Goal: Task Accomplishment & Management: Complete application form

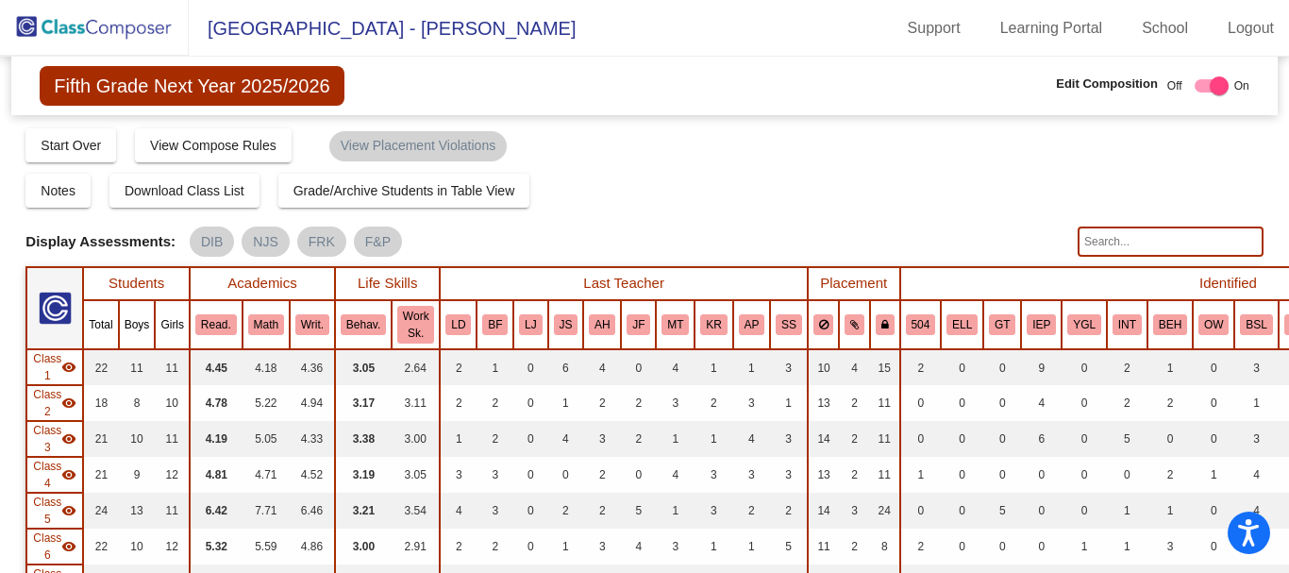
scroll to position [566, 0]
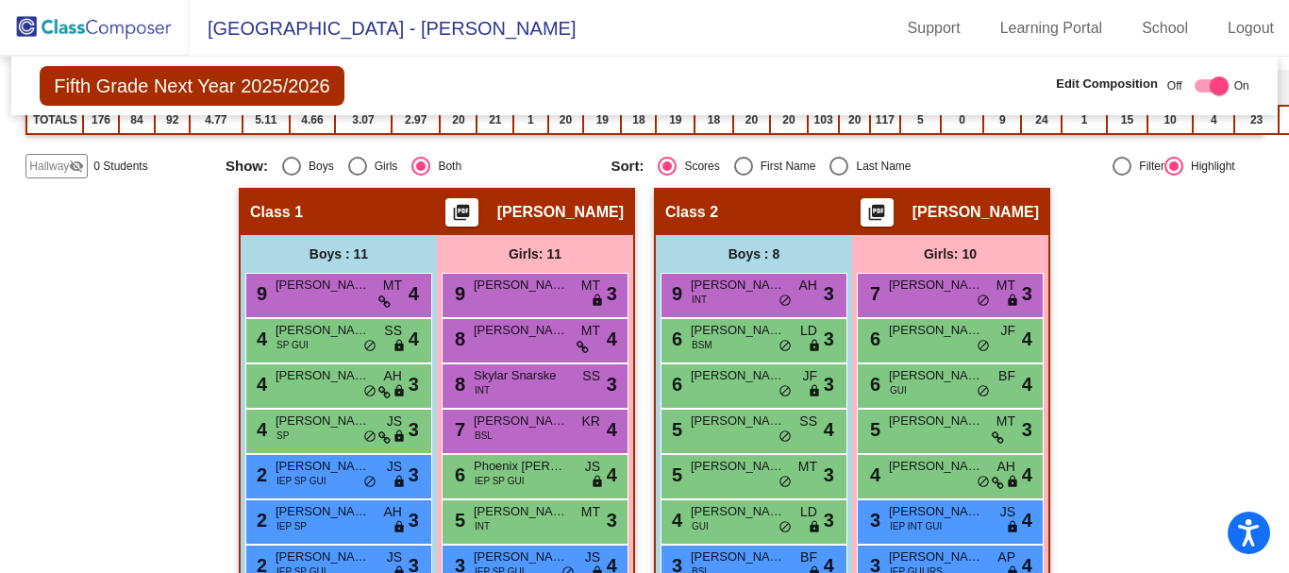
click at [126, 22] on img at bounding box center [94, 28] width 189 height 56
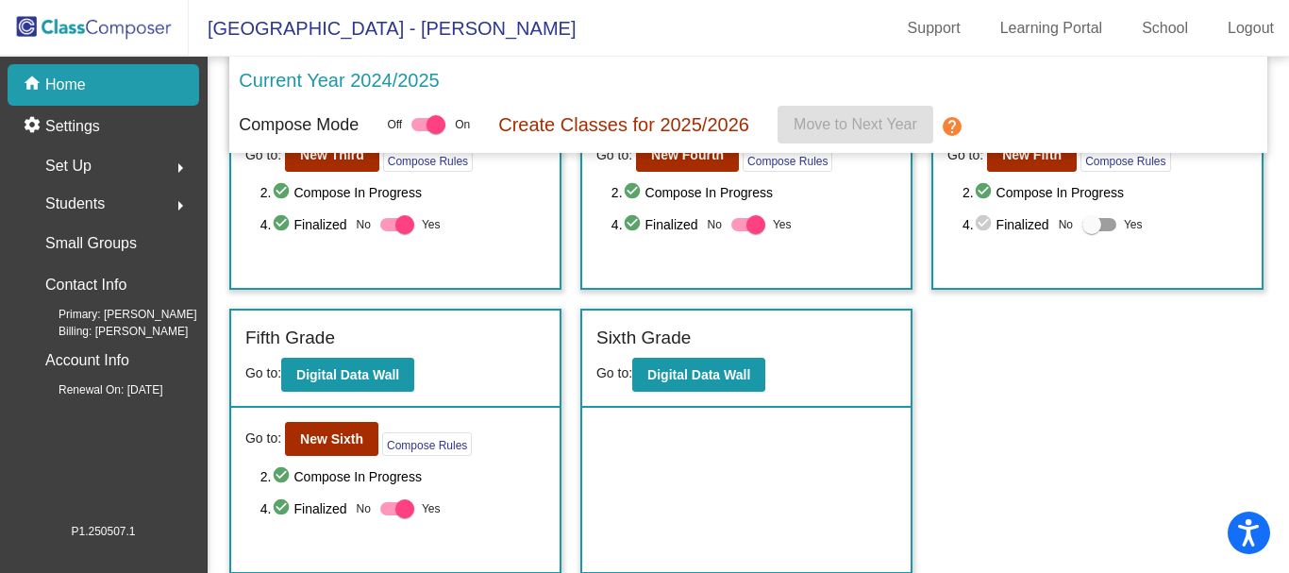
scroll to position [424, 0]
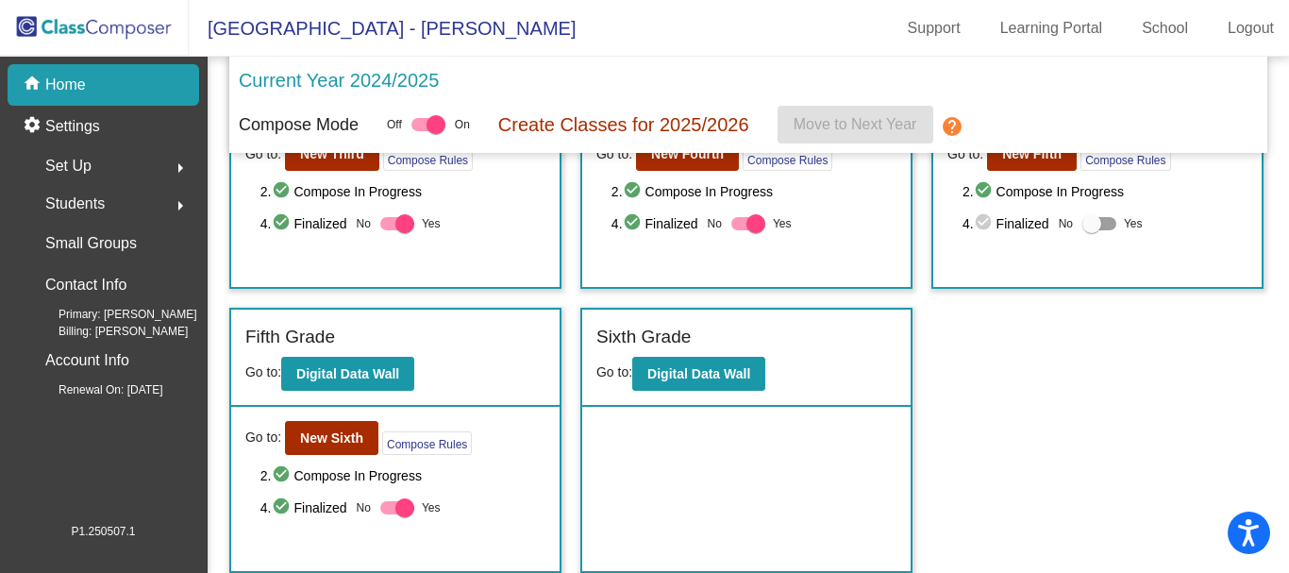
click at [1093, 211] on div "2. check_circle Compose In Progress 4. check_circle Finalized No Yes" at bounding box center [1104, 207] width 285 height 55
click at [1093, 217] on div at bounding box center [1091, 223] width 19 height 19
click at [1092, 230] on input "Yes" at bounding box center [1091, 230] width 1 height 1
checkbox input "true"
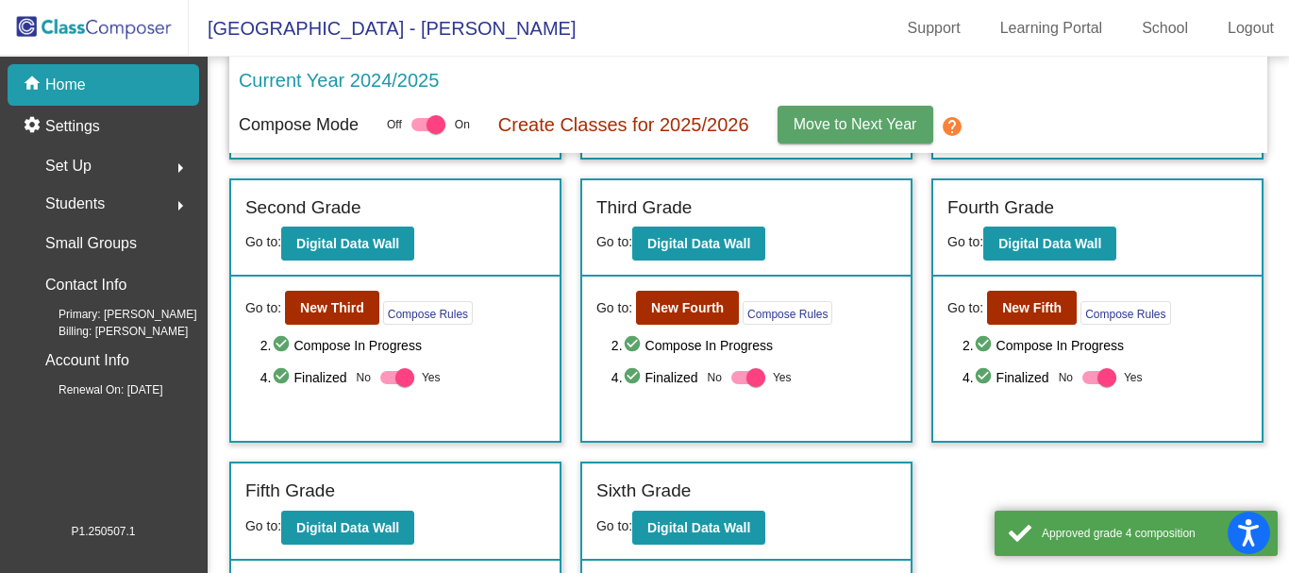
scroll to position [0, 0]
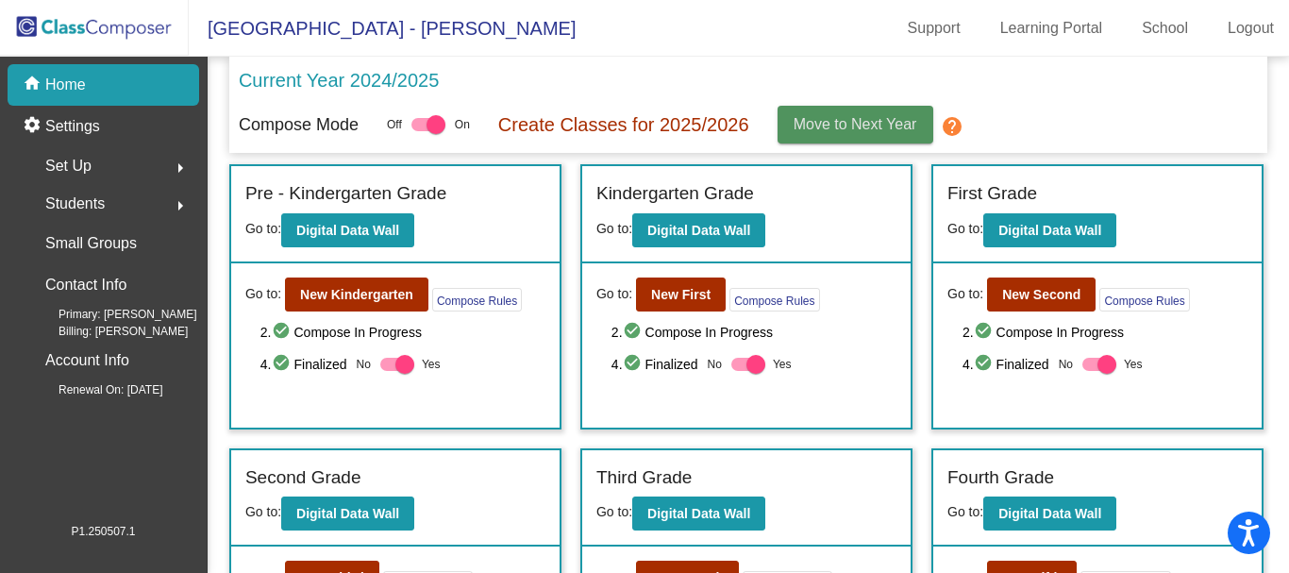
click at [849, 125] on span "Move to Next Year" at bounding box center [855, 124] width 124 height 16
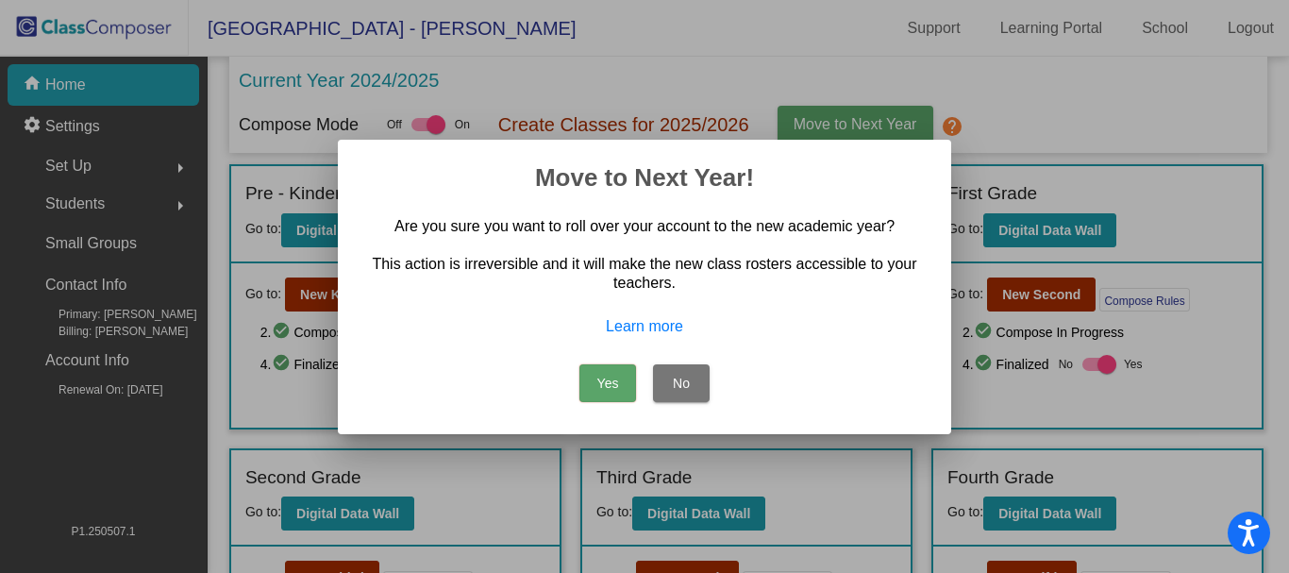
click at [605, 381] on button "Yes" at bounding box center [607, 383] width 57 height 38
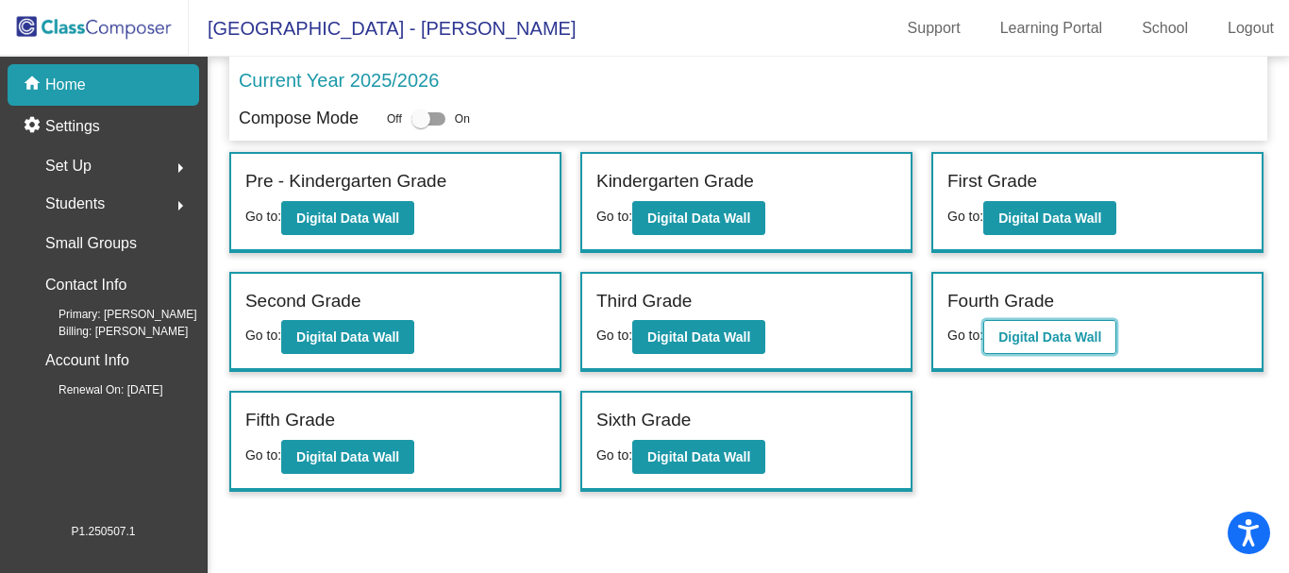
click at [1065, 327] on button "Digital Data Wall" at bounding box center [1049, 337] width 133 height 34
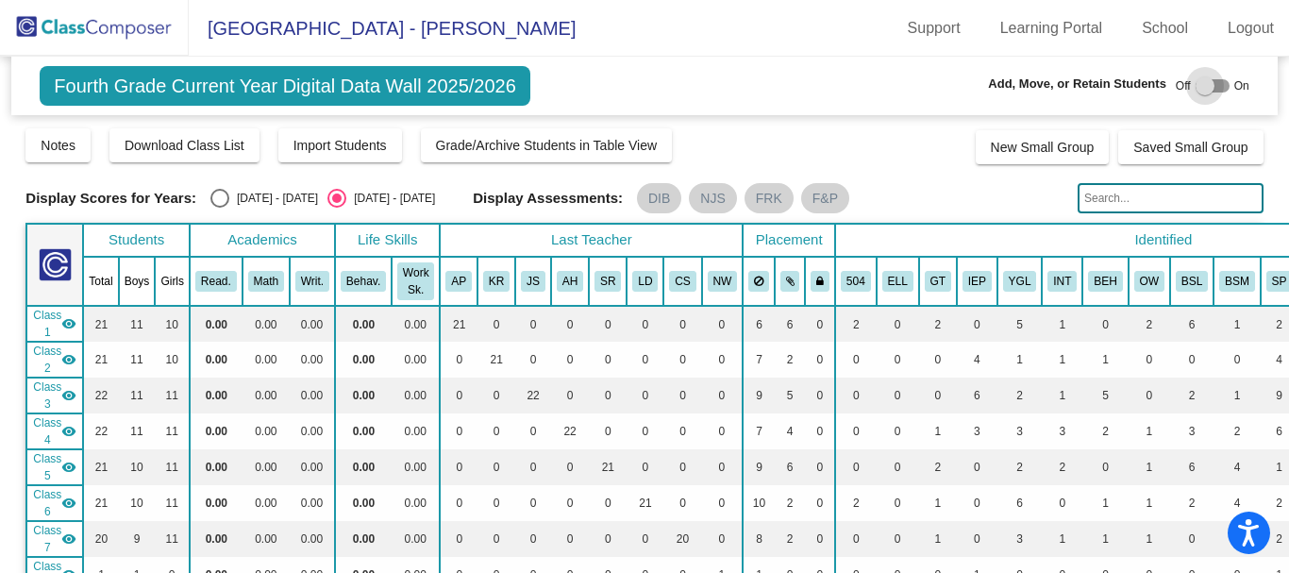
click at [1198, 83] on div at bounding box center [1204, 85] width 19 height 19
checkbox input "true"
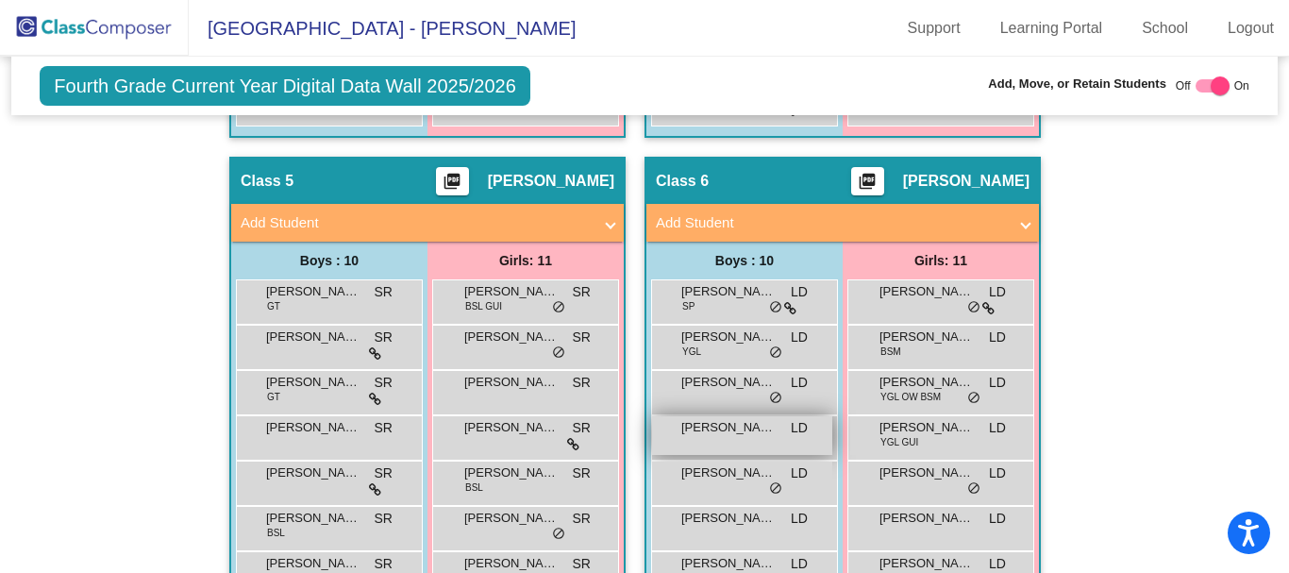
scroll to position [1793, 0]
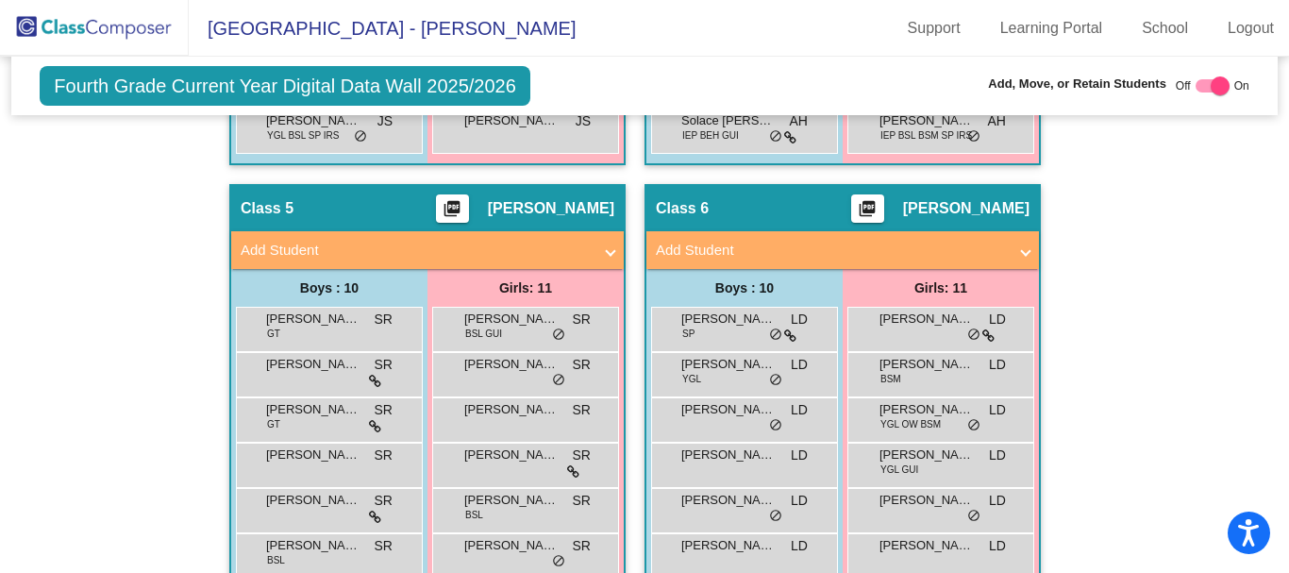
click at [451, 242] on mat-panel-title "Add Student" at bounding box center [416, 251] width 351 height 22
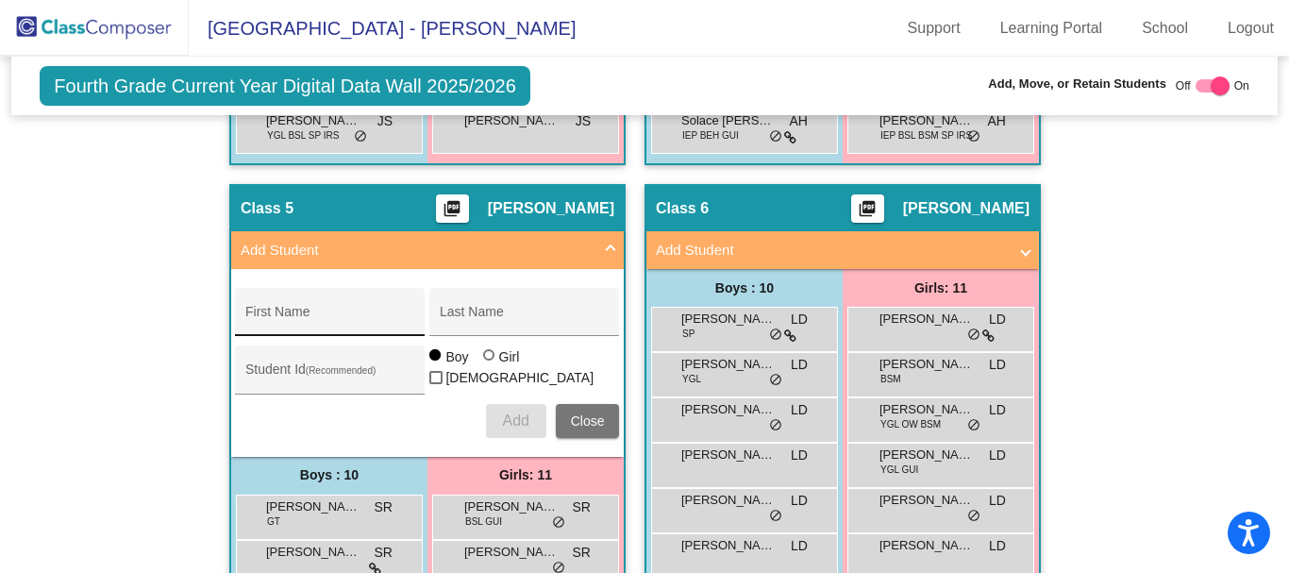
click at [375, 315] on input "First Name" at bounding box center [330, 318] width 170 height 15
type input "Austin"
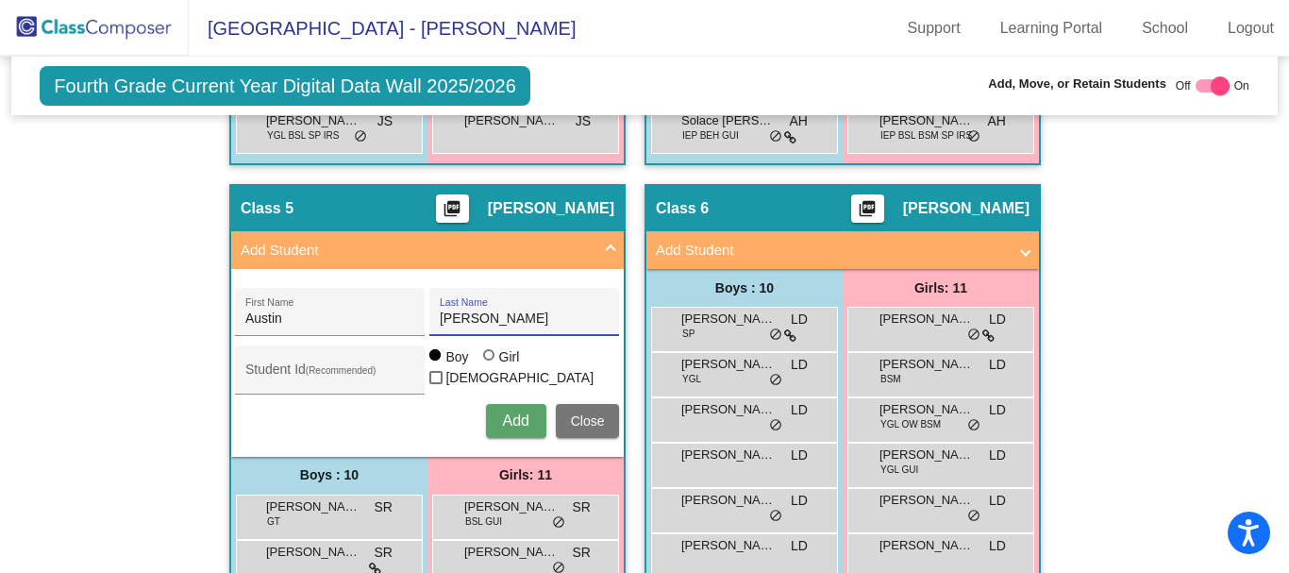
type input "[PERSON_NAME]"
click at [510, 420] on span "Add" at bounding box center [515, 420] width 26 height 16
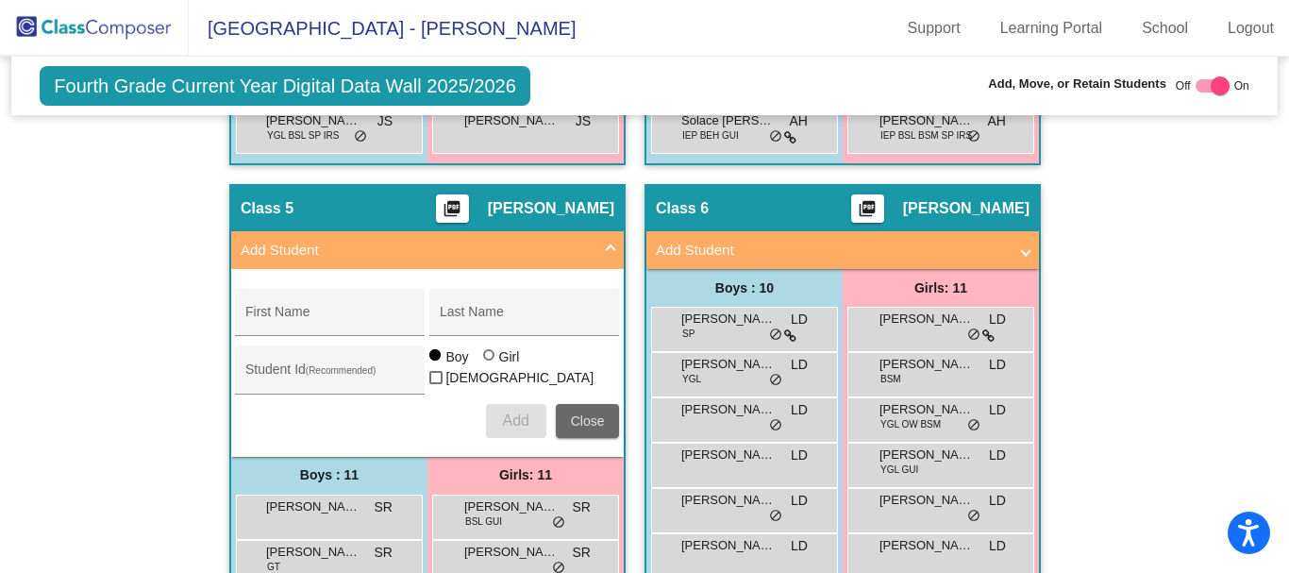
click at [586, 422] on span "Close" at bounding box center [588, 420] width 34 height 15
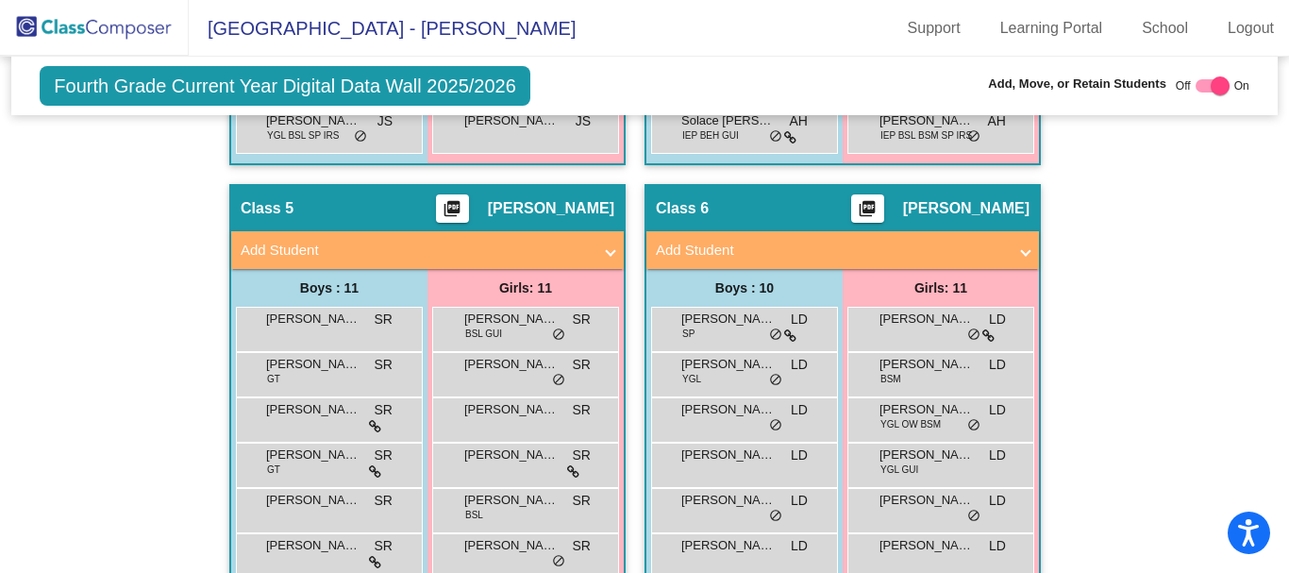
click at [805, 253] on mat-panel-title "Add Student" at bounding box center [831, 251] width 351 height 22
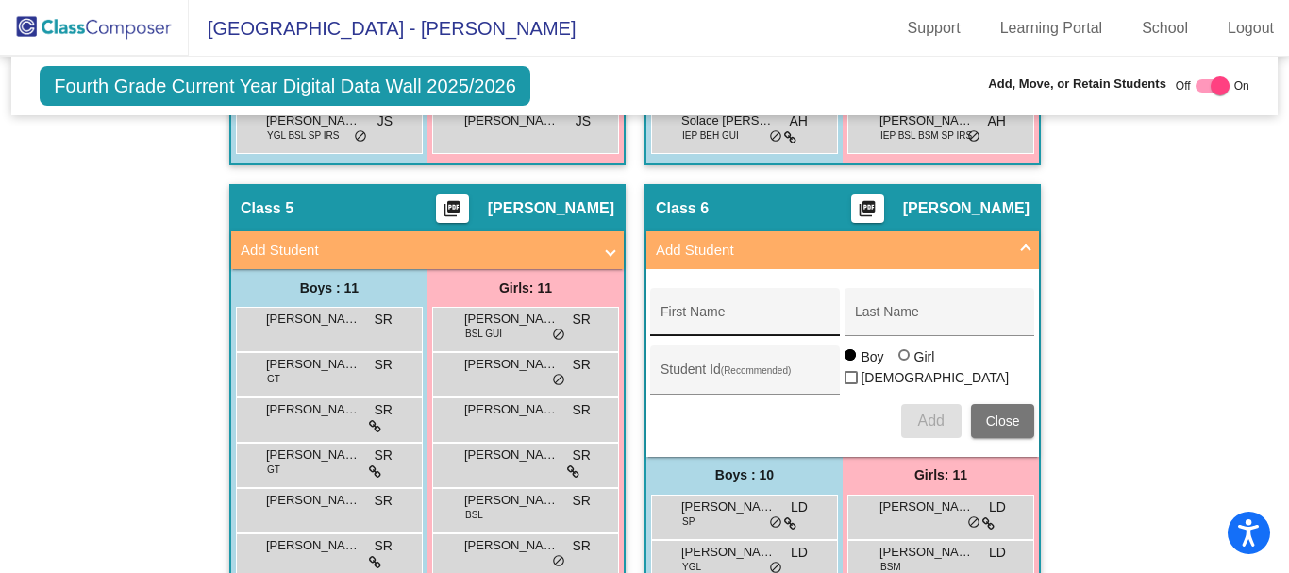
click at [757, 320] on input "First Name" at bounding box center [745, 318] width 170 height 15
type input "Maya"
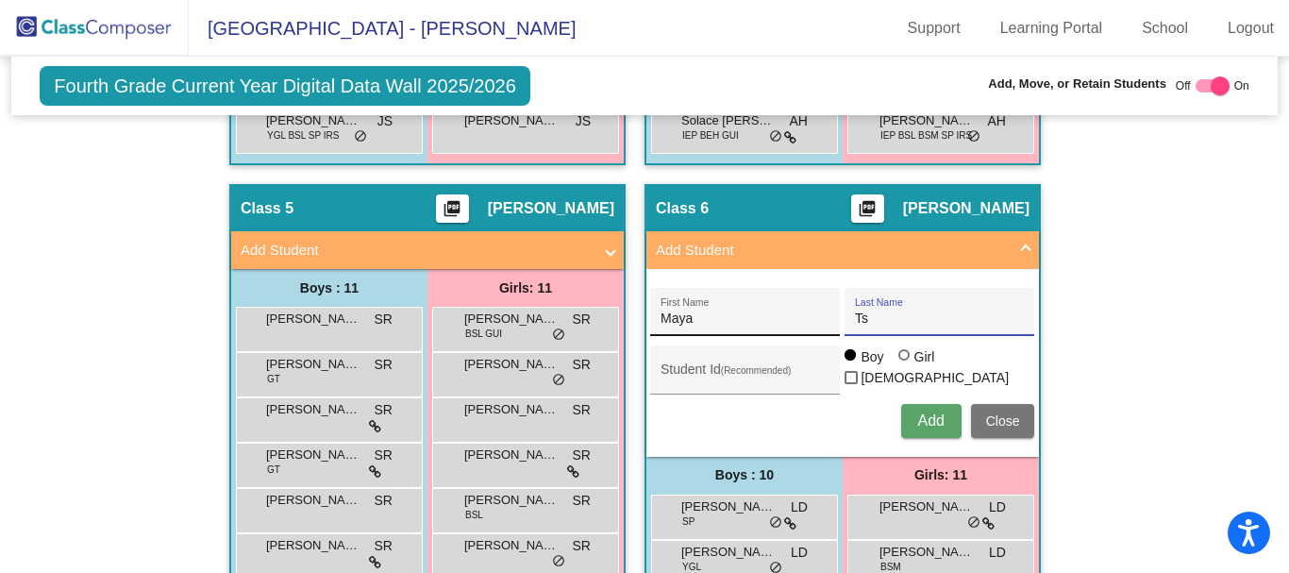
type input "T"
type input "[PERSON_NAME]"
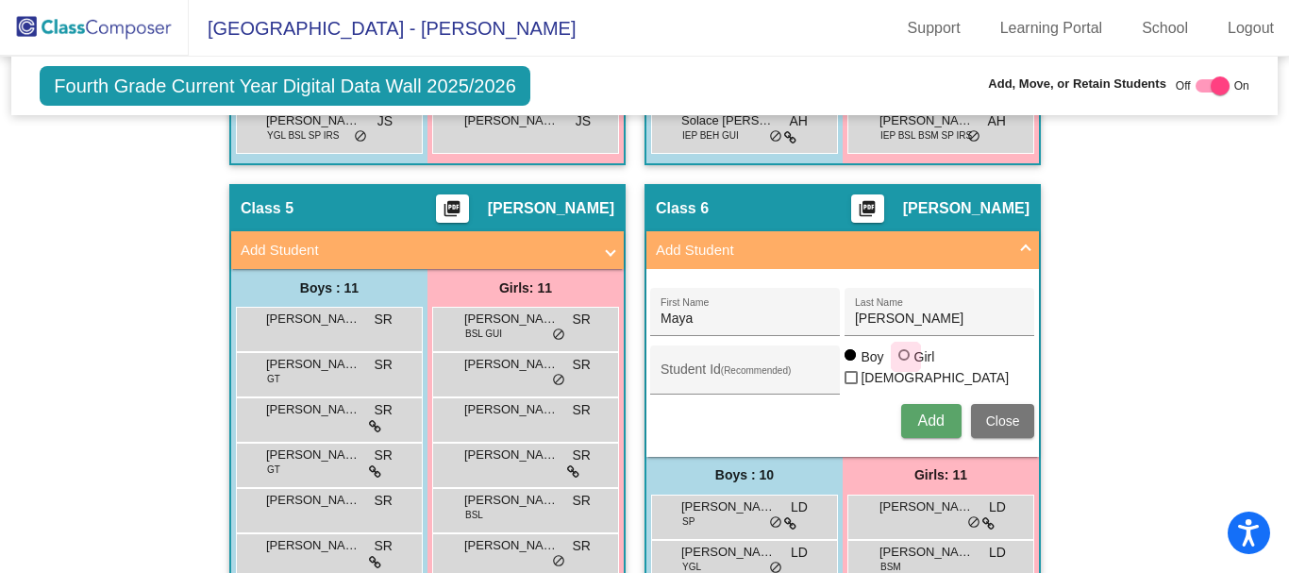
click at [899, 360] on div at bounding box center [903, 354] width 11 height 11
click at [905, 364] on input "Girl" at bounding box center [905, 364] width 1 height 1
radio input "true"
click at [927, 419] on span "Add" at bounding box center [930, 420] width 26 height 16
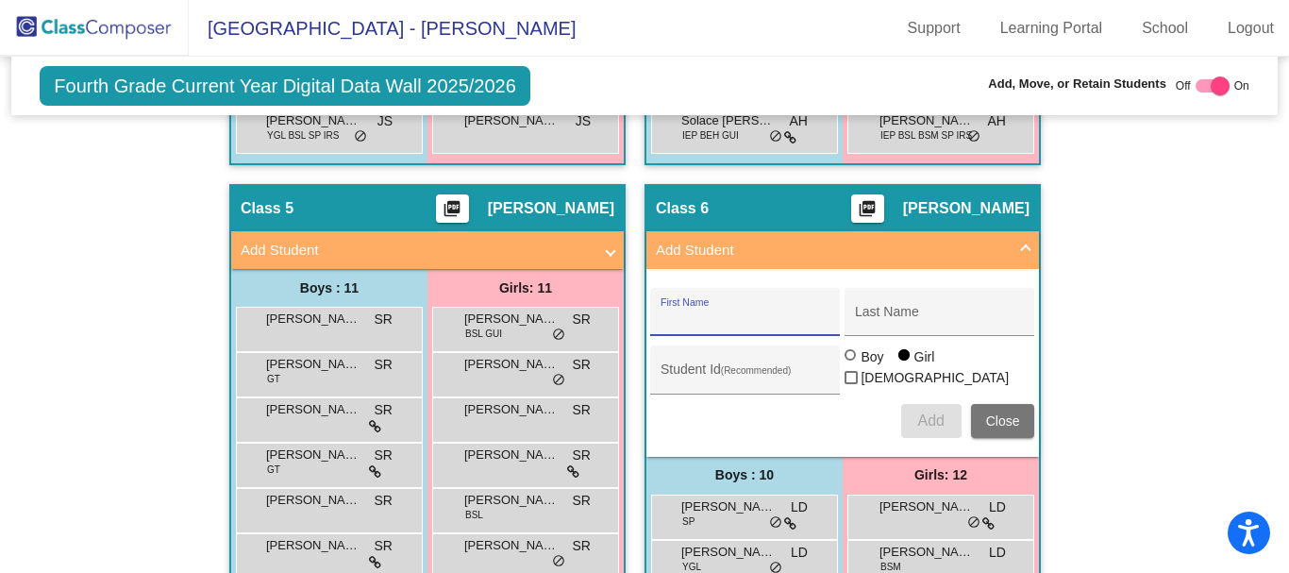
click at [954, 253] on mat-panel-title "Add Student" at bounding box center [831, 251] width 351 height 22
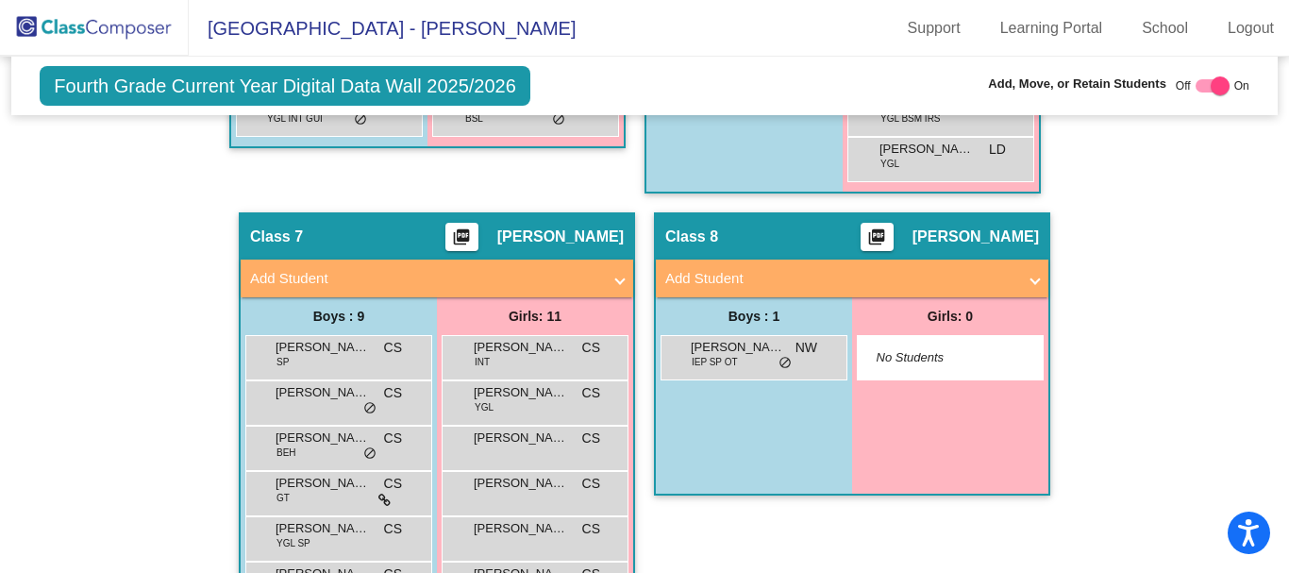
scroll to position [2453, 0]
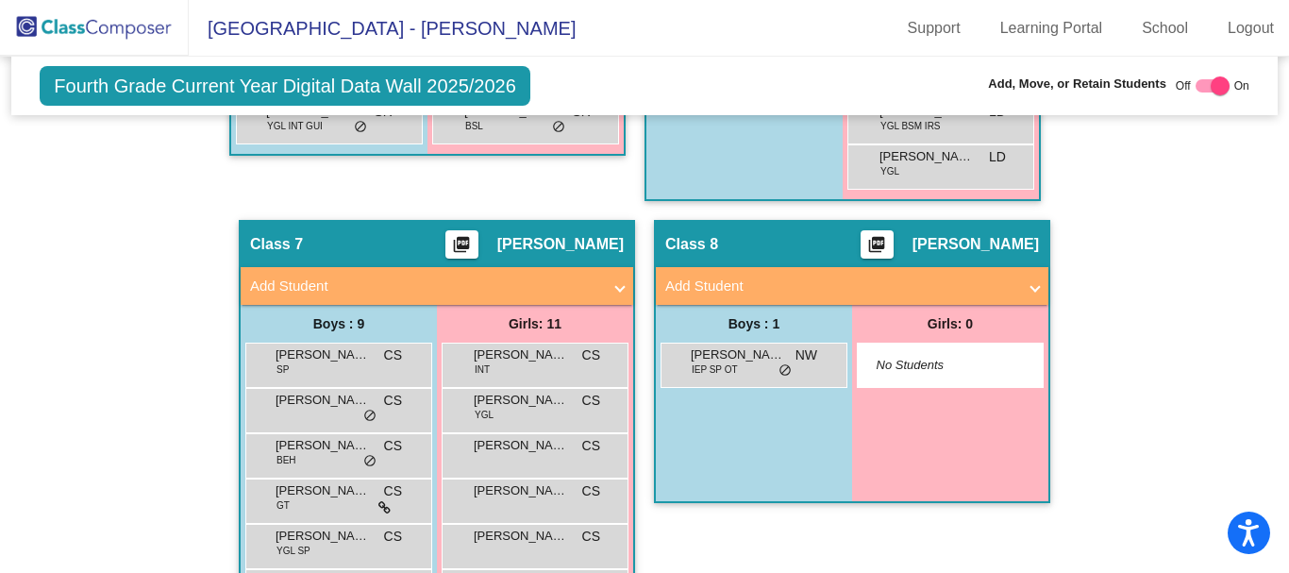
click at [461, 273] on mat-expansion-panel-header "Add Student" at bounding box center [437, 286] width 392 height 38
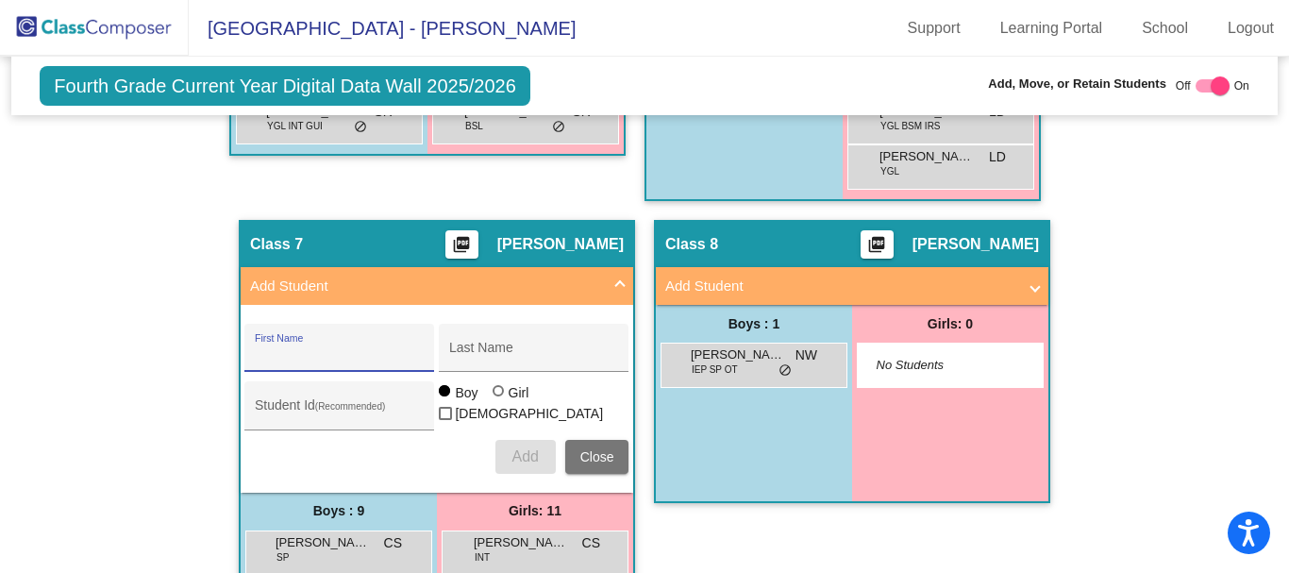
click at [371, 359] on input "First Name" at bounding box center [340, 354] width 170 height 15
type input "Caleb"
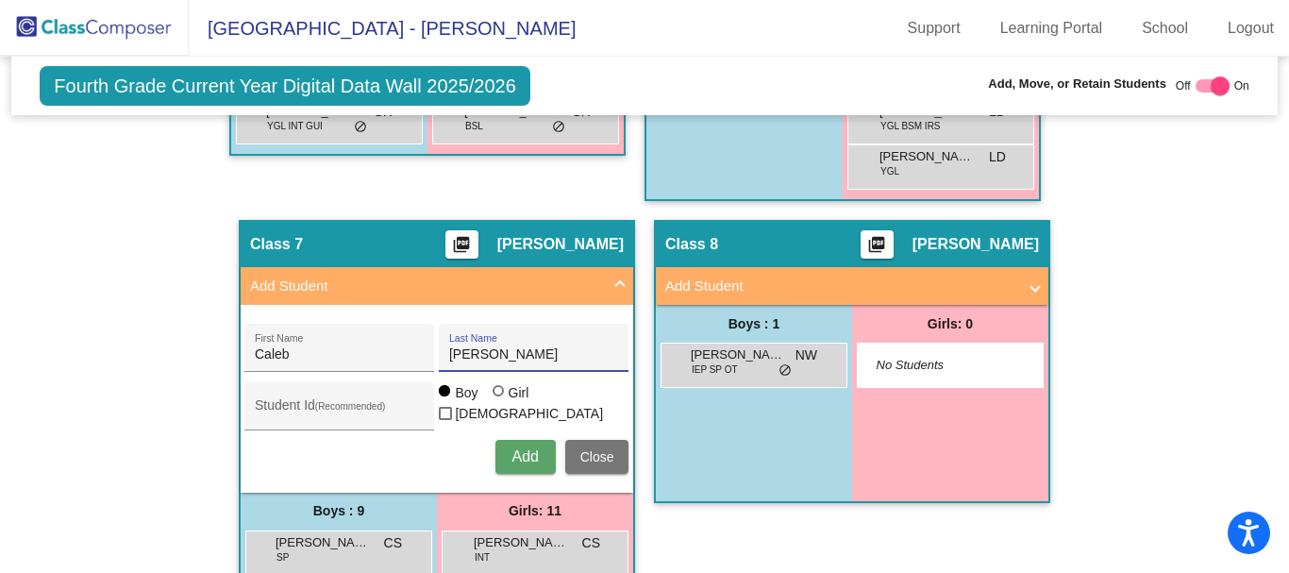
type input "[PERSON_NAME]"
click at [520, 454] on span "Add" at bounding box center [524, 456] width 26 height 16
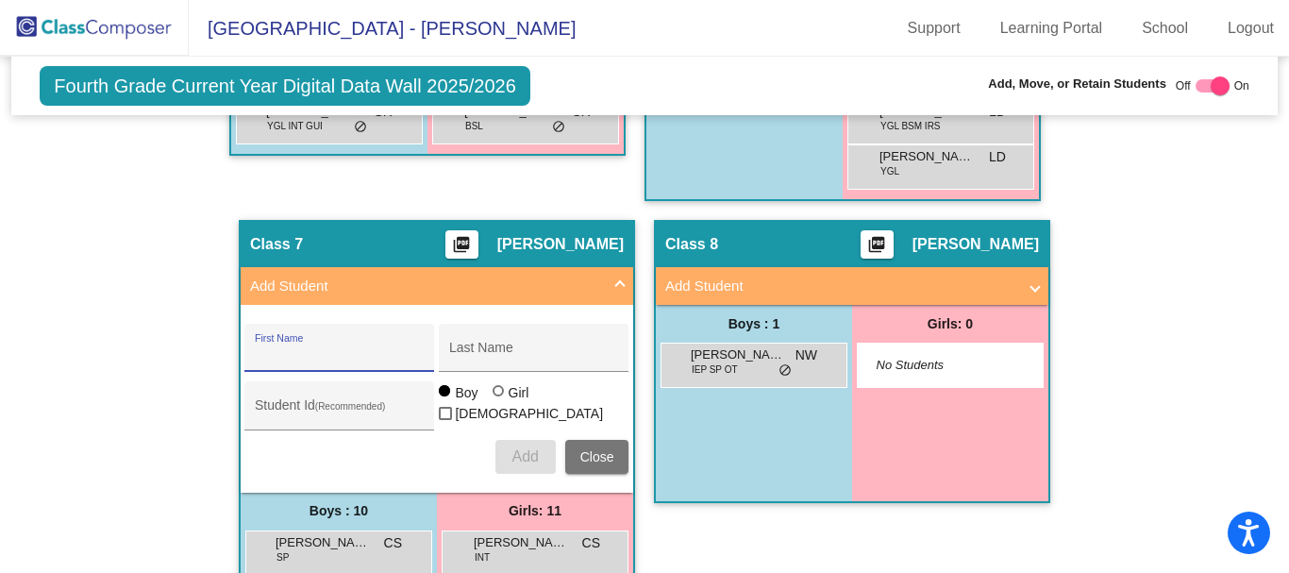
click at [555, 284] on mat-panel-title "Add Student" at bounding box center [425, 286] width 351 height 22
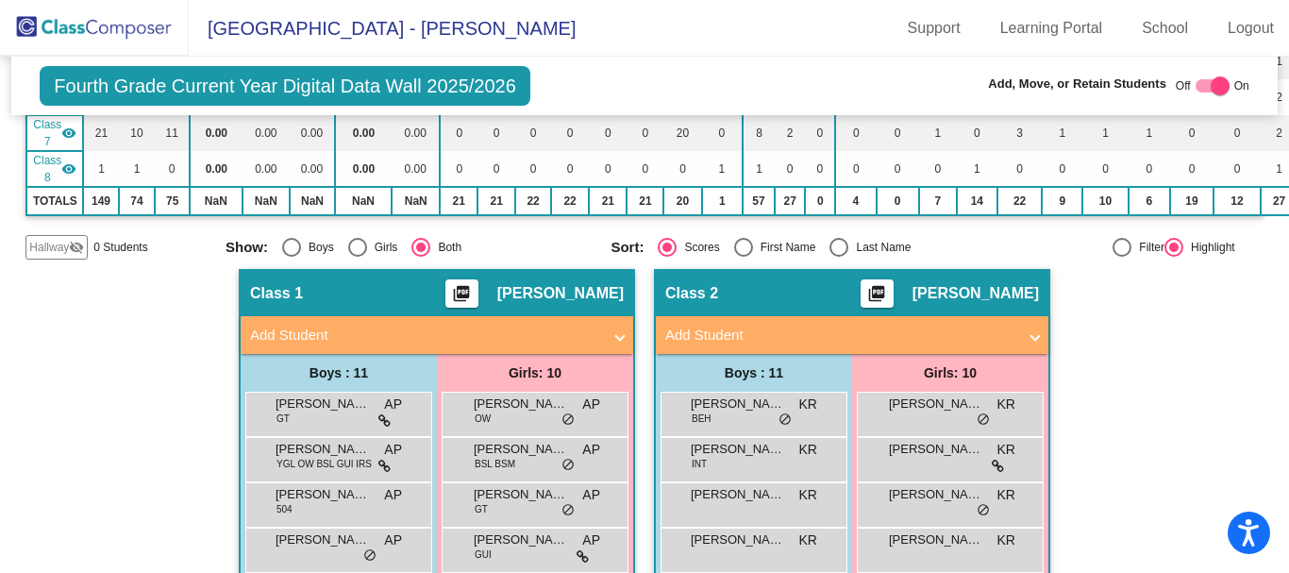
scroll to position [377, 0]
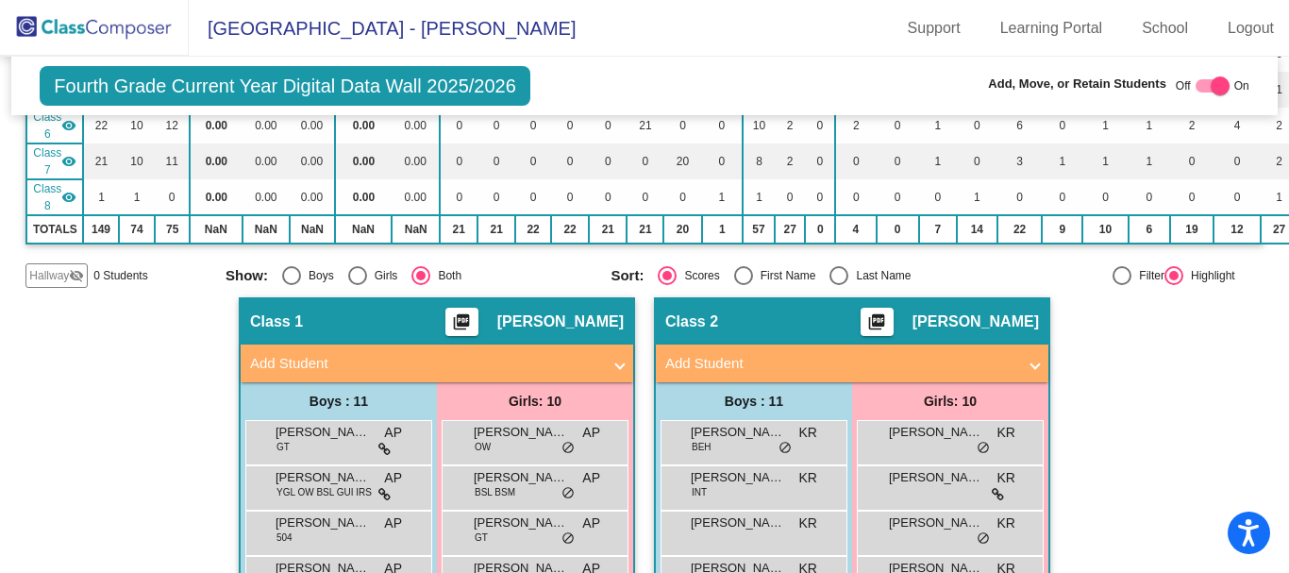
click at [941, 351] on mat-expansion-panel-header "Add Student" at bounding box center [852, 363] width 392 height 38
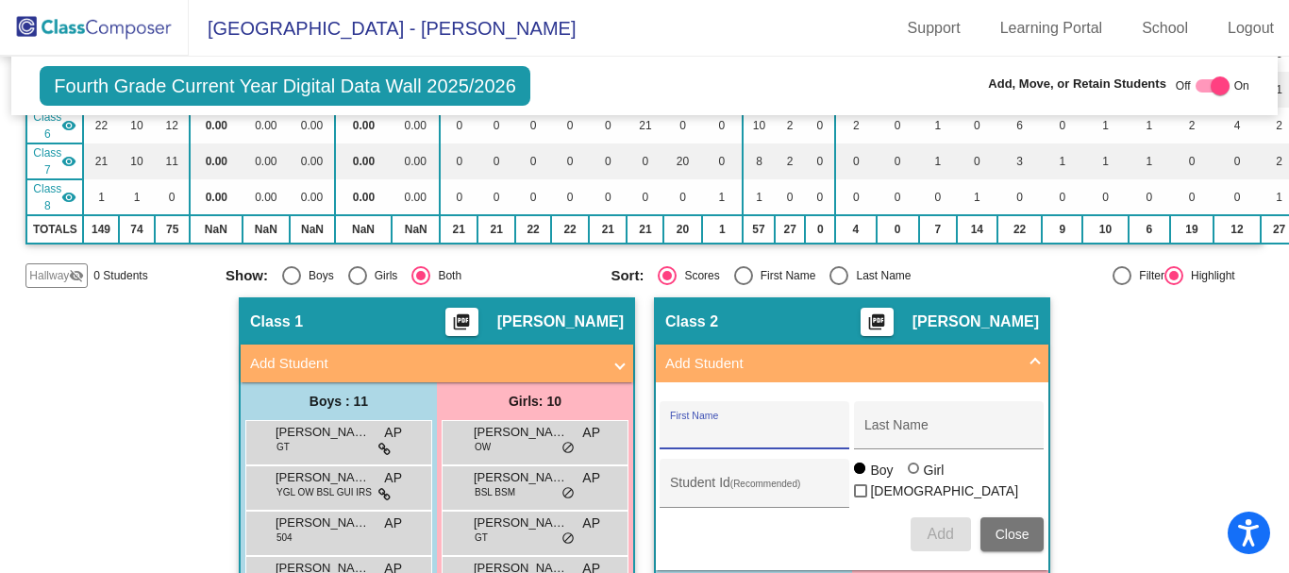
click at [763, 435] on input "First Name" at bounding box center [755, 432] width 170 height 15
type input "[PERSON_NAME]"
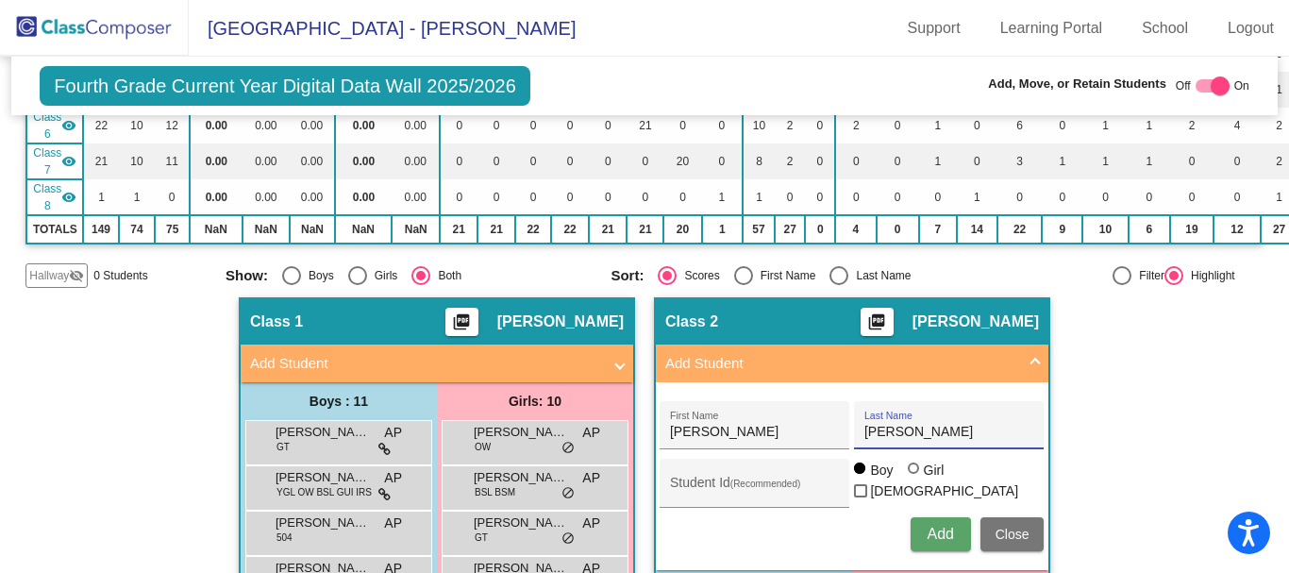
type input "[PERSON_NAME]"
click at [929, 532] on span "Add" at bounding box center [939, 534] width 26 height 16
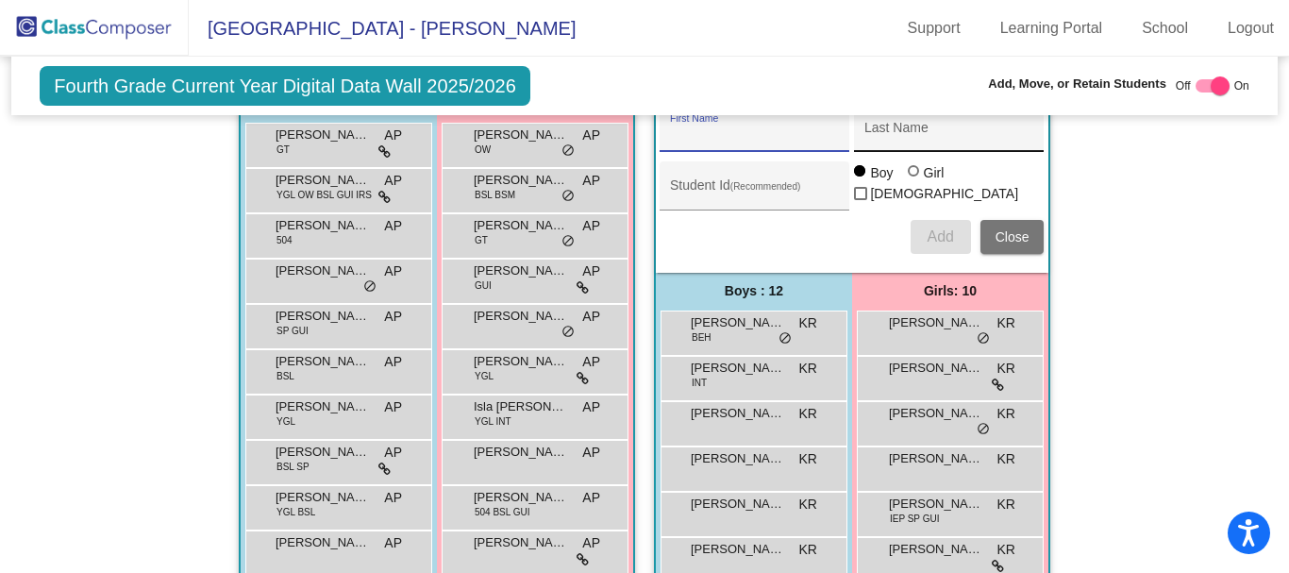
scroll to position [566, 0]
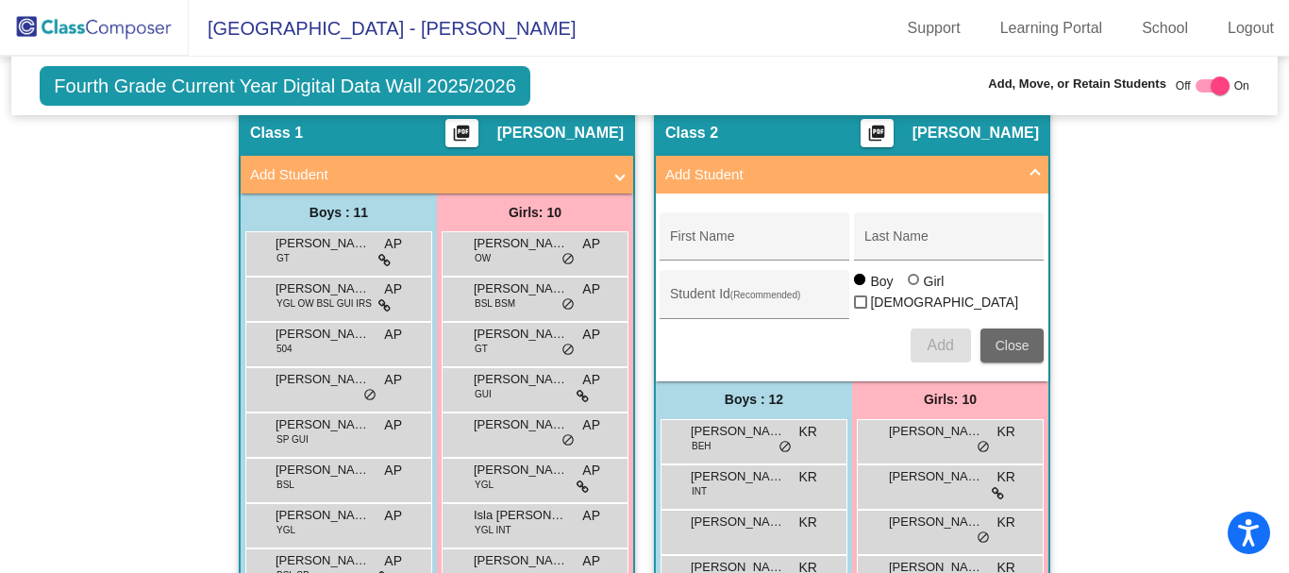
click at [1010, 340] on span "Close" at bounding box center [1012, 345] width 34 height 15
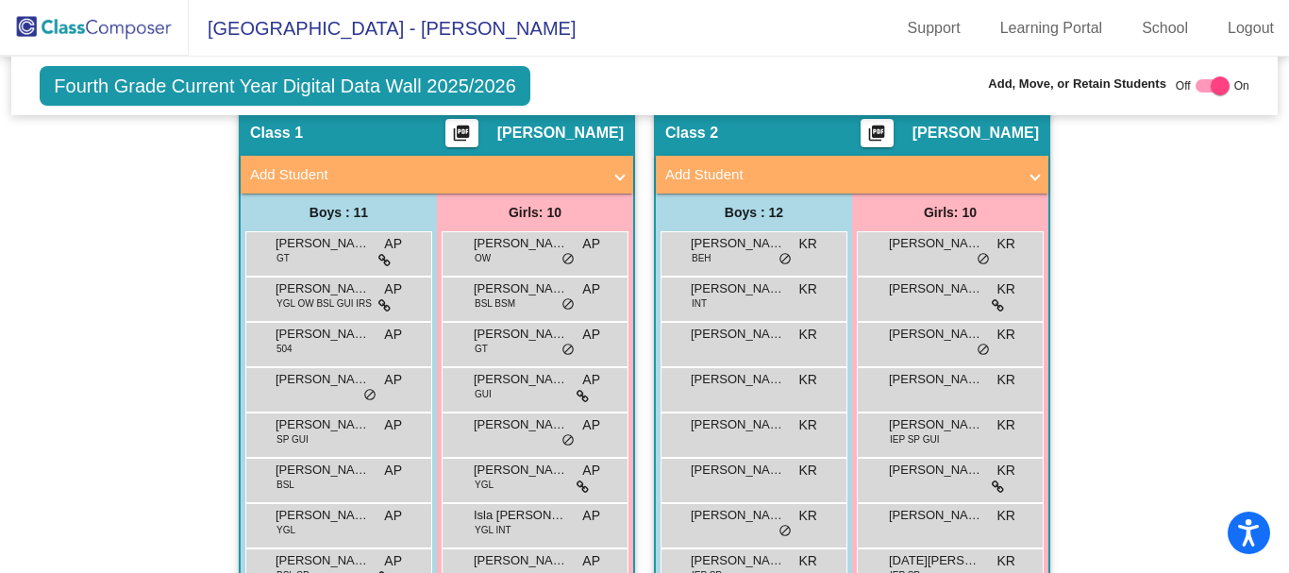
click at [128, 30] on img at bounding box center [94, 28] width 189 height 56
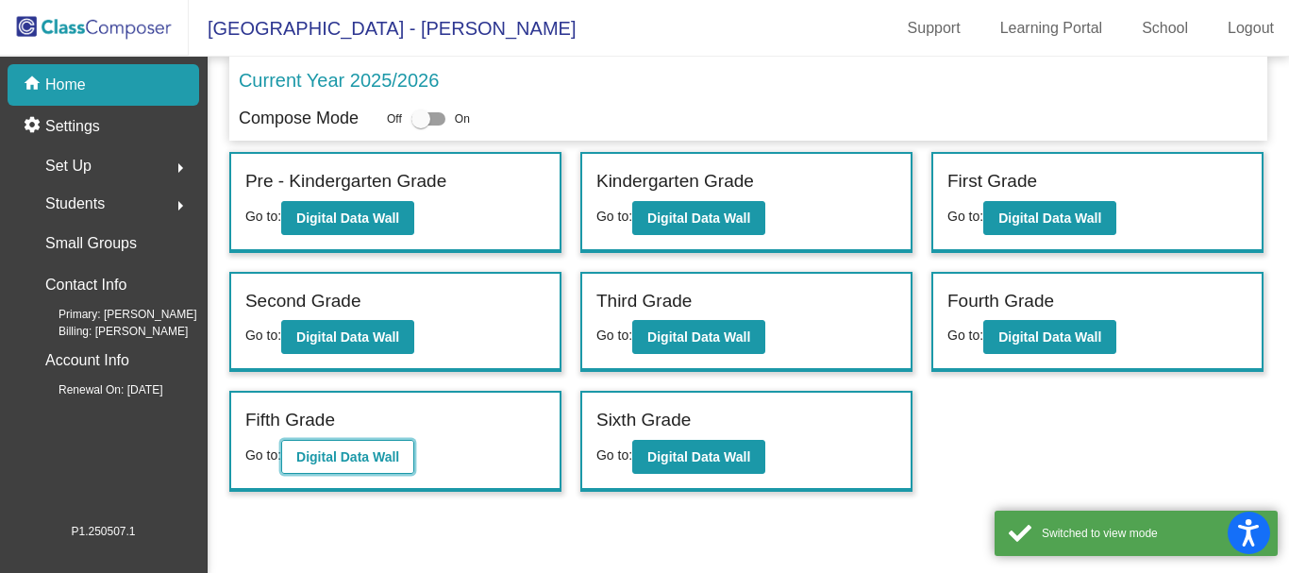
click at [342, 457] on b "Digital Data Wall" at bounding box center [347, 456] width 103 height 15
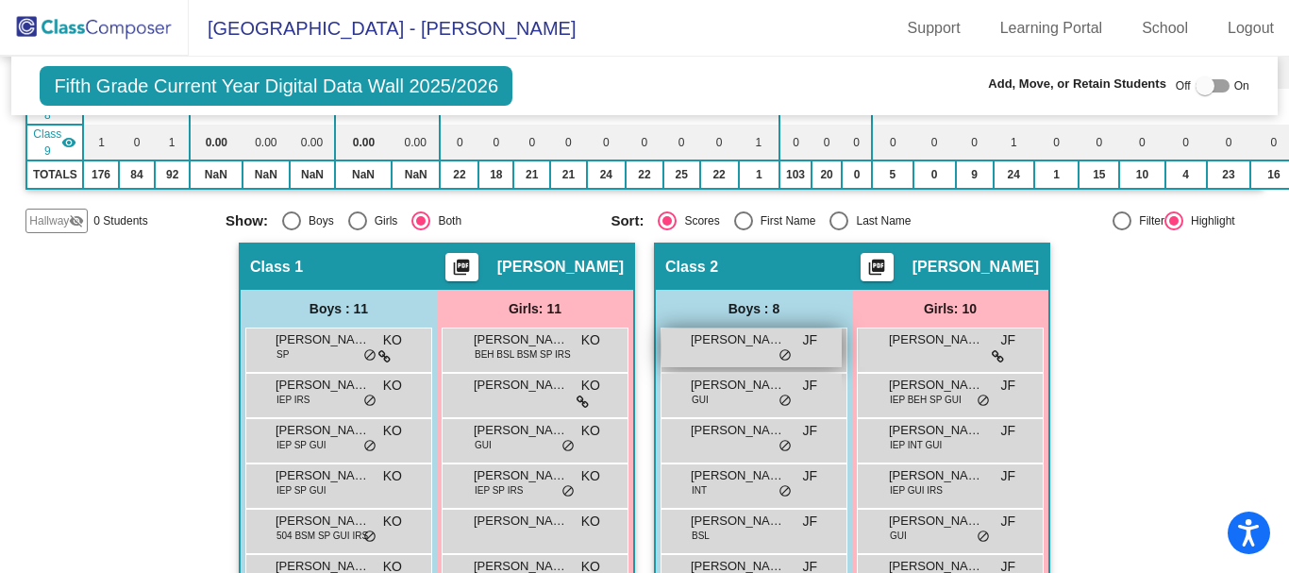
scroll to position [472, 0]
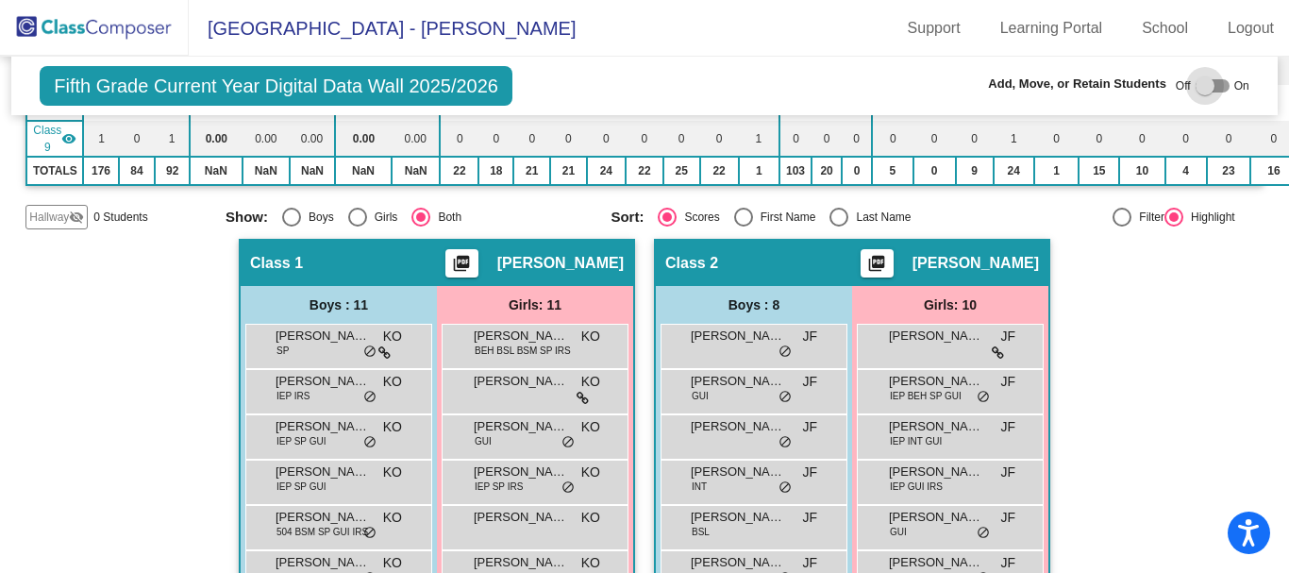
click at [1195, 83] on div at bounding box center [1204, 85] width 19 height 19
checkbox input "true"
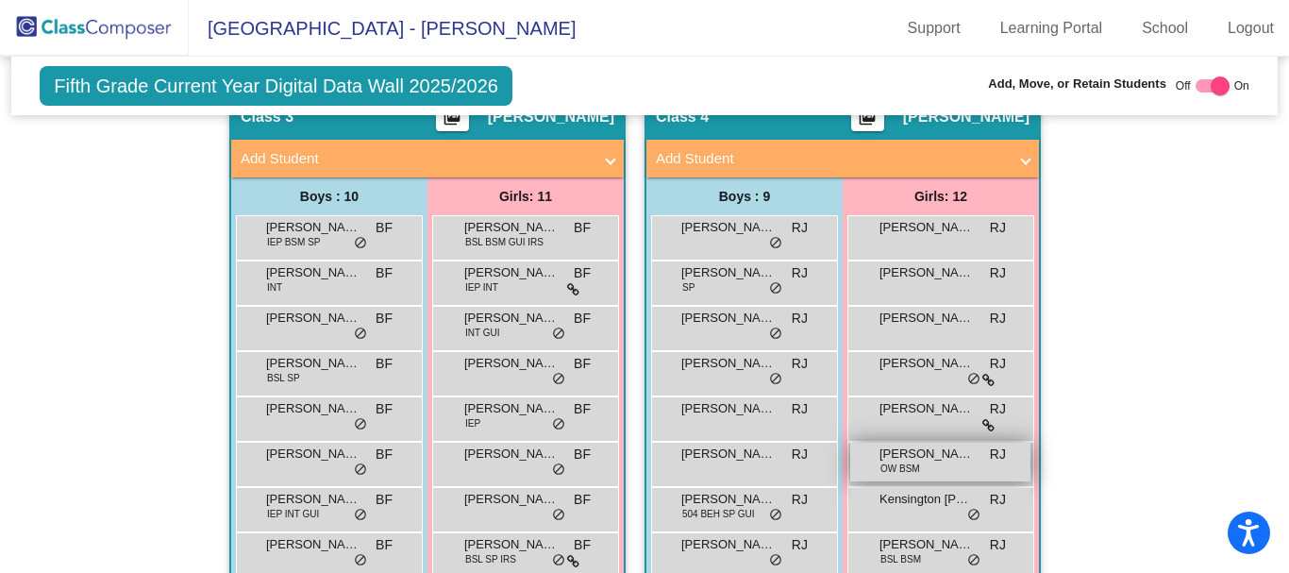
scroll to position [1132, 0]
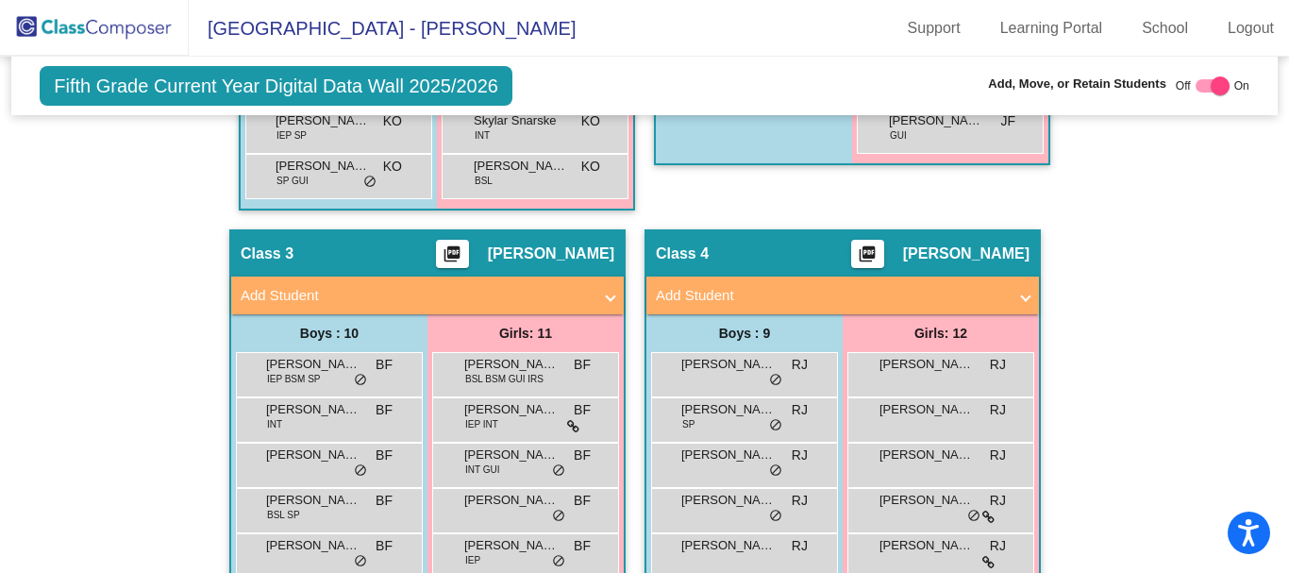
click at [897, 288] on mat-panel-title "Add Student" at bounding box center [831, 296] width 351 height 22
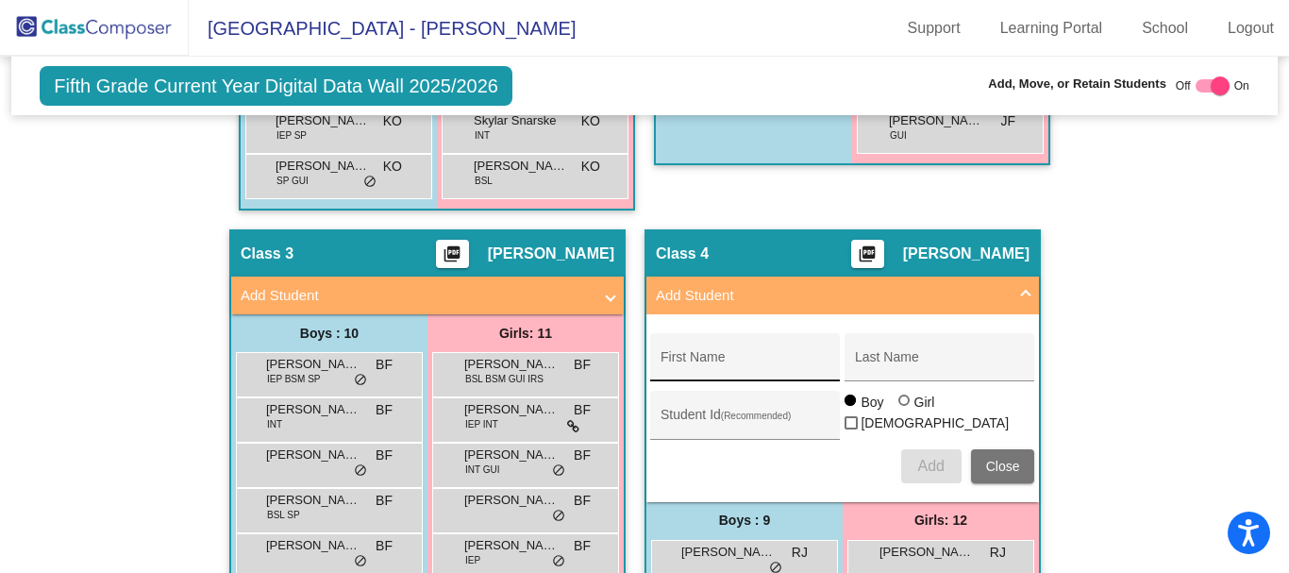
click at [772, 350] on div "First Name" at bounding box center [745, 362] width 170 height 39
type input "Nyomi"
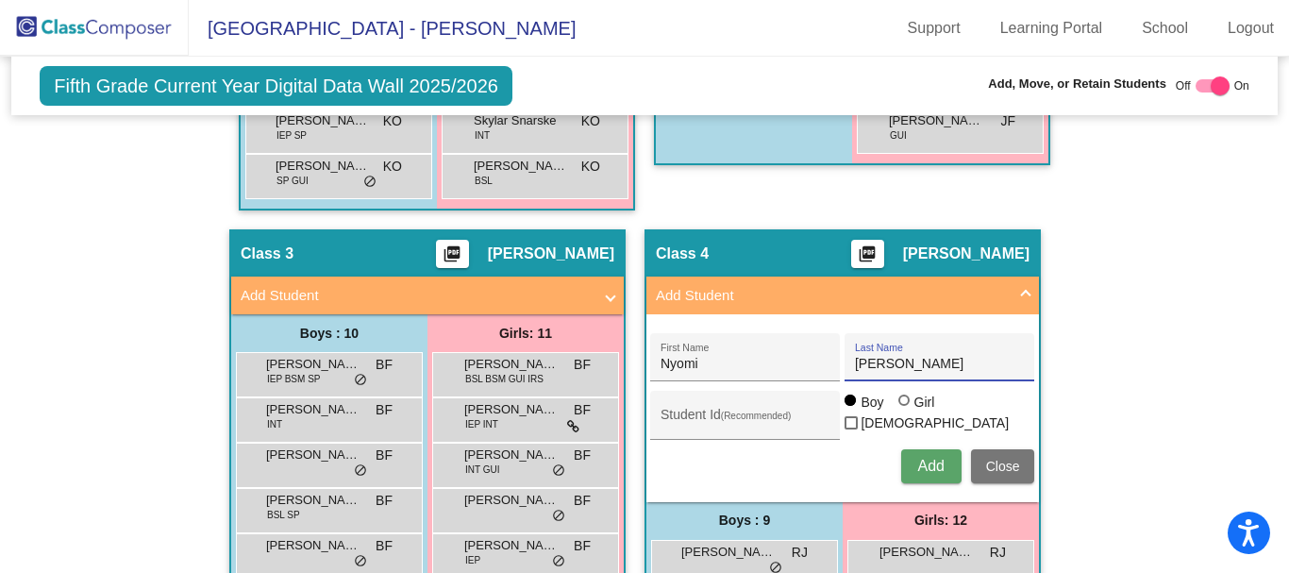
type input "[PERSON_NAME]"
click at [899, 406] on label "Girl" at bounding box center [919, 401] width 42 height 19
click at [905, 409] on input "Girl" at bounding box center [905, 409] width 1 height 1
radio input "true"
click at [926, 468] on span "Add" at bounding box center [930, 466] width 26 height 16
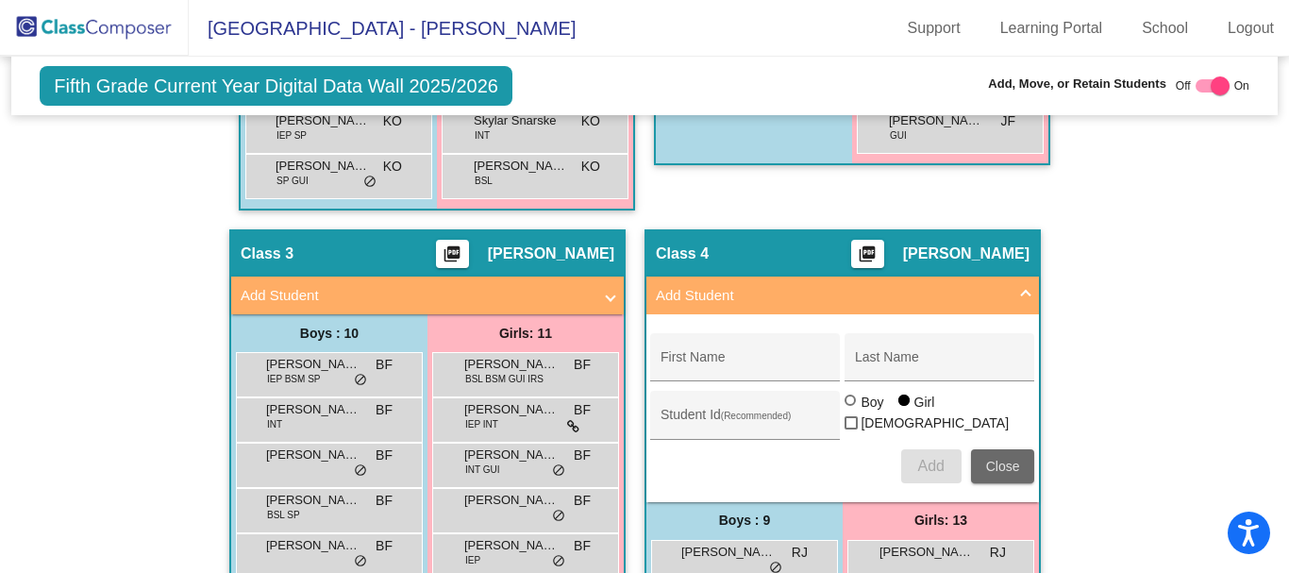
click at [994, 456] on button "Close" at bounding box center [1003, 466] width 64 height 34
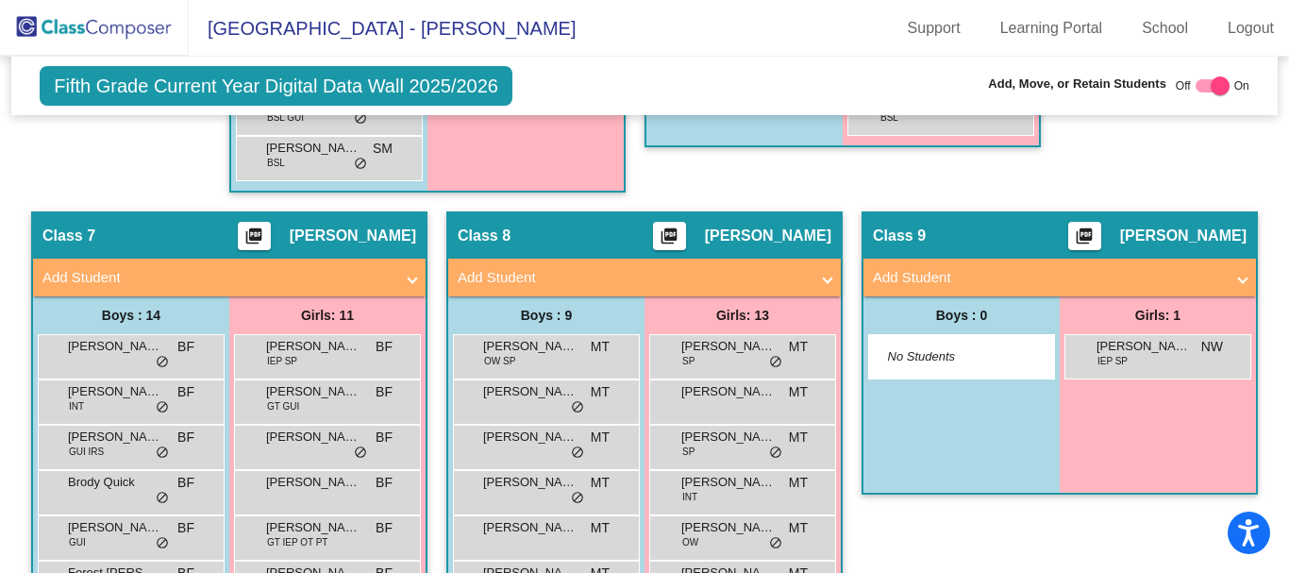
scroll to position [2642, 0]
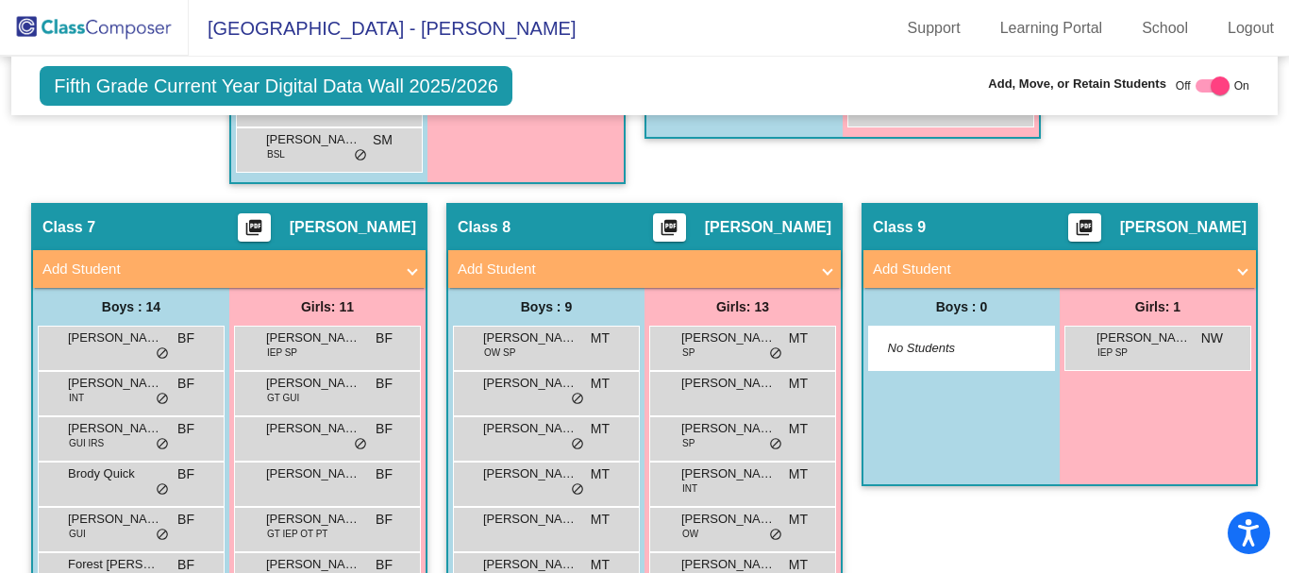
click at [732, 261] on mat-panel-title "Add Student" at bounding box center [633, 270] width 351 height 22
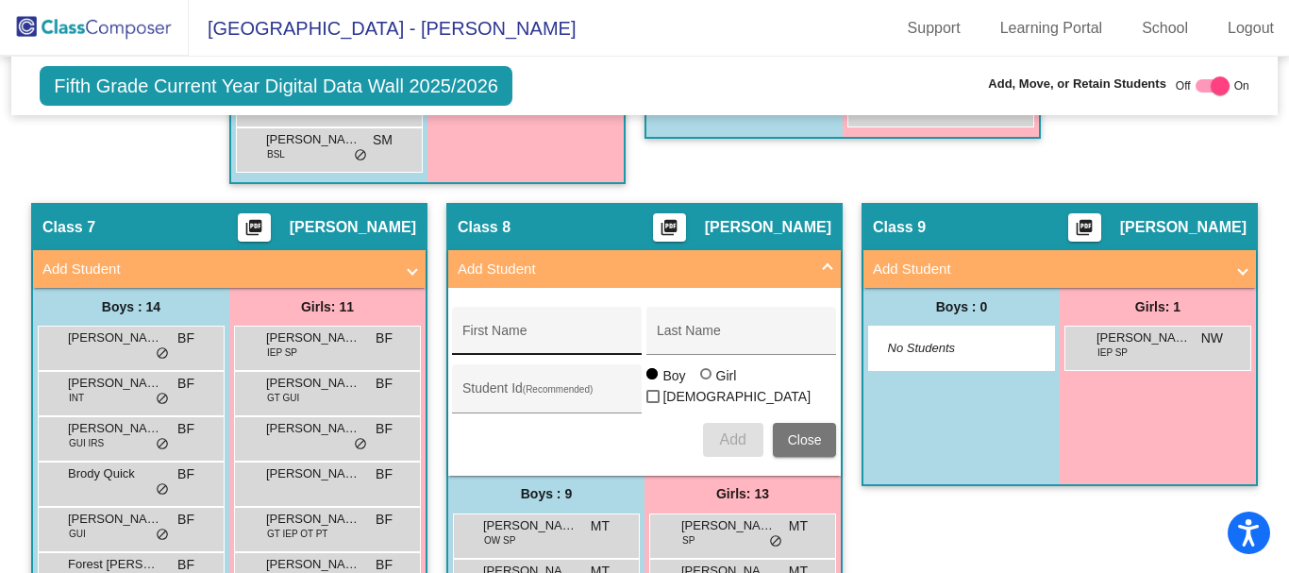
click at [584, 324] on div "First Name" at bounding box center [547, 336] width 170 height 39
type input "[PERSON_NAME]"
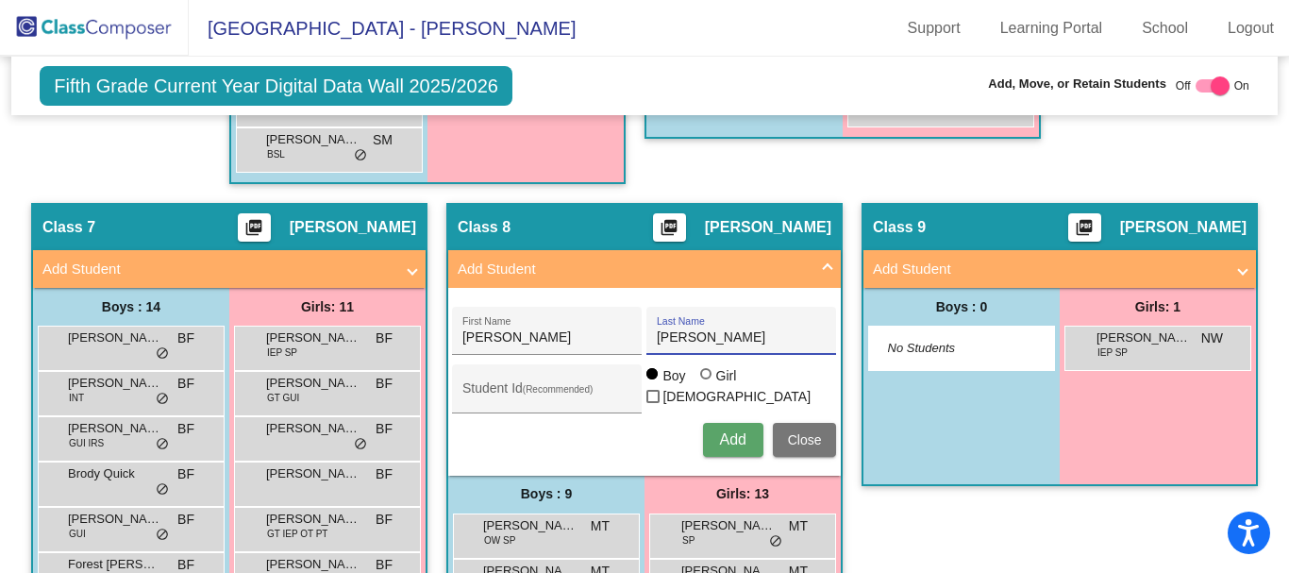
type input "[PERSON_NAME]"
click at [726, 433] on span "Add" at bounding box center [732, 439] width 26 height 16
type input "[PERSON_NAME]"
click at [719, 439] on span "Add" at bounding box center [732, 439] width 26 height 16
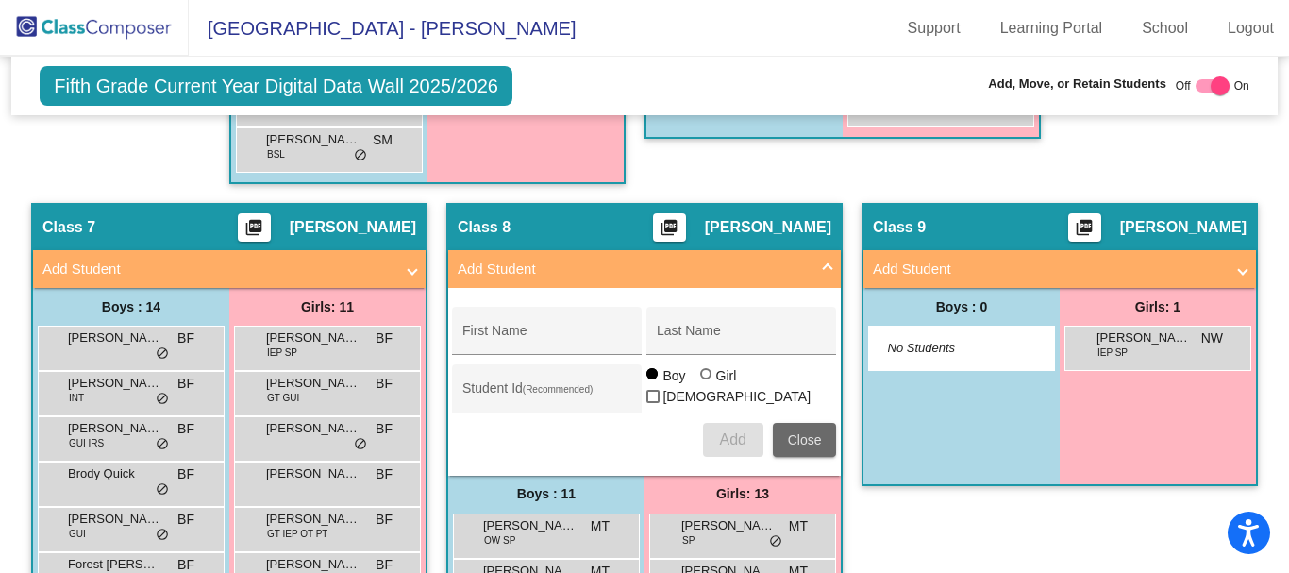
click at [809, 444] on span "Close" at bounding box center [805, 439] width 34 height 15
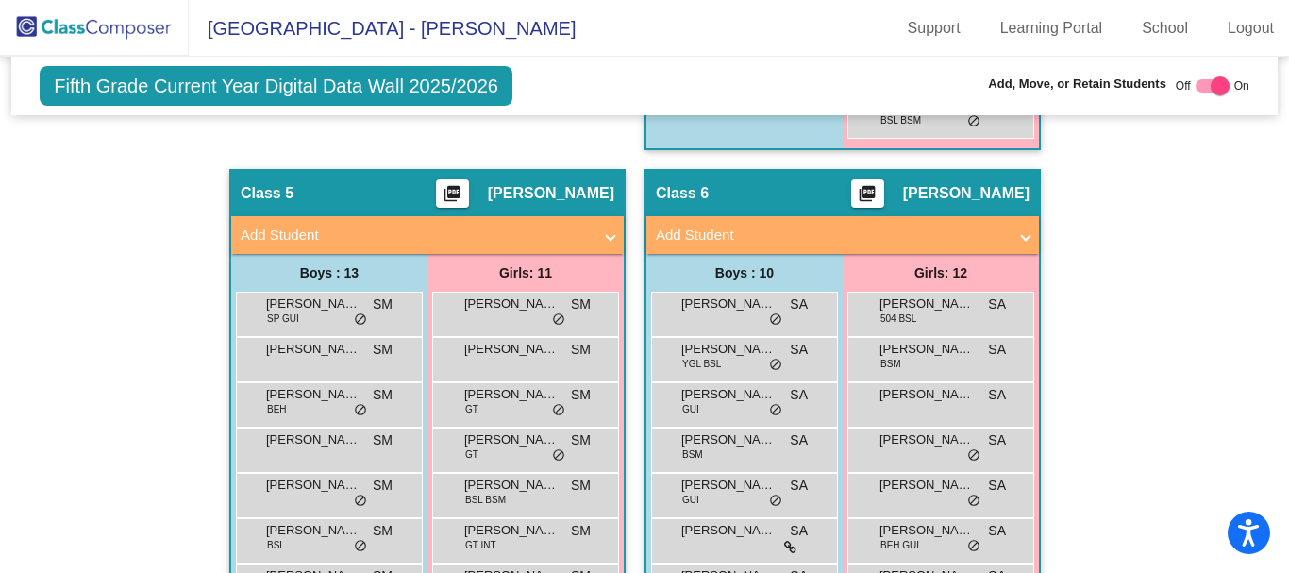
scroll to position [1981, 0]
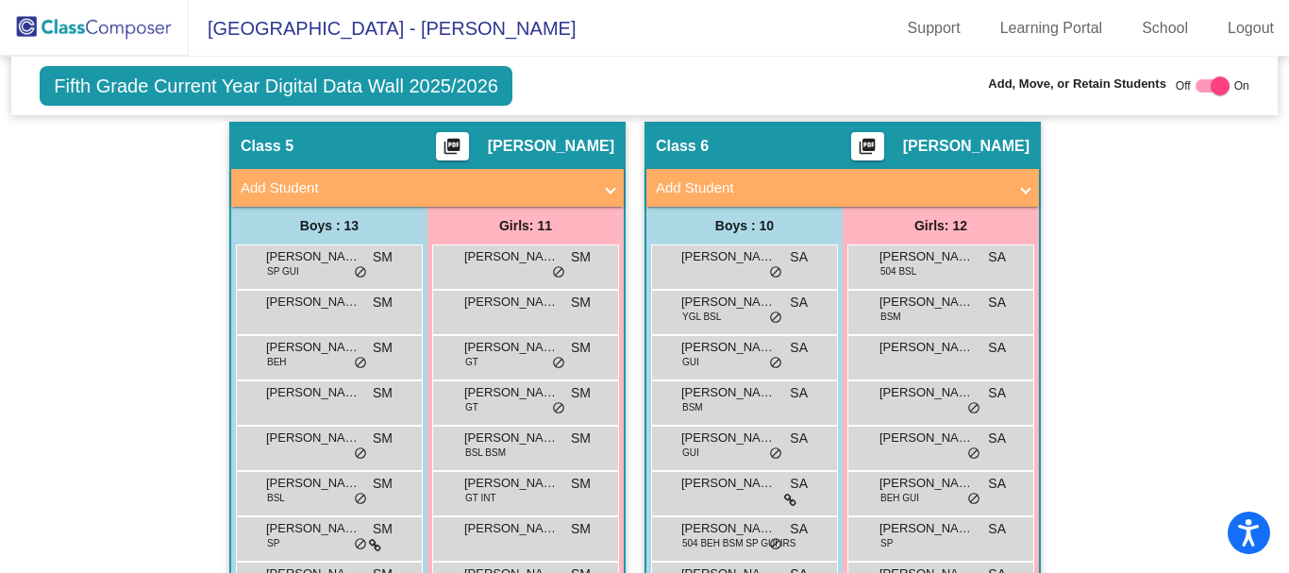
click at [912, 183] on mat-panel-title "Add Student" at bounding box center [831, 188] width 351 height 22
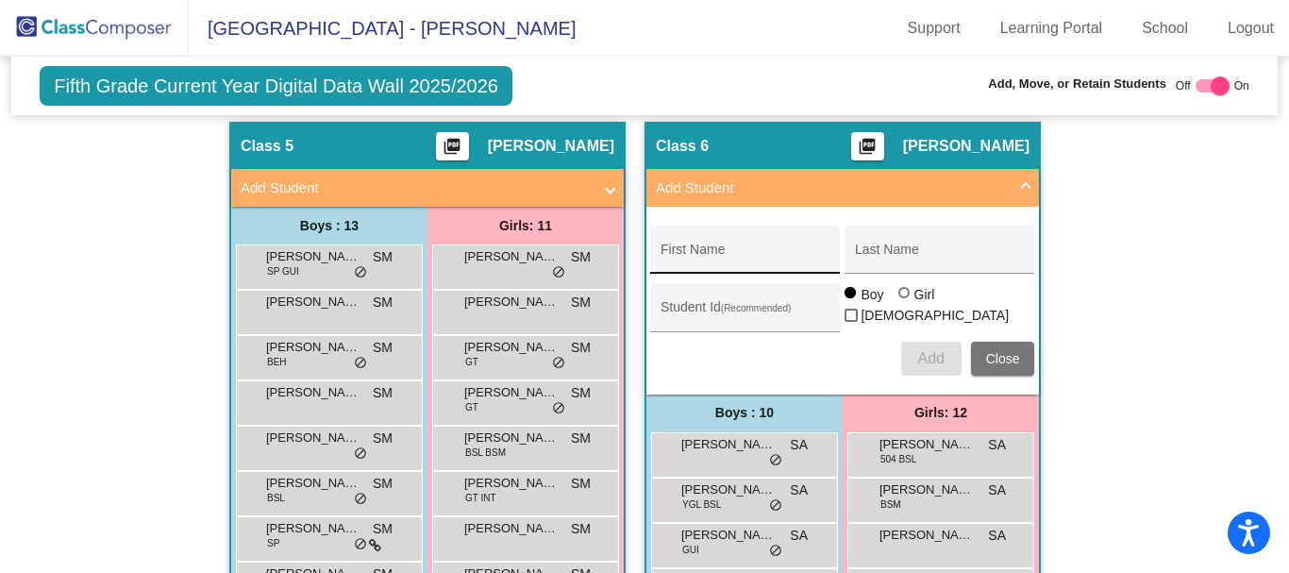
click at [767, 259] on input "First Name" at bounding box center [745, 256] width 170 height 15
type input "[GEOGRAPHIC_DATA]"
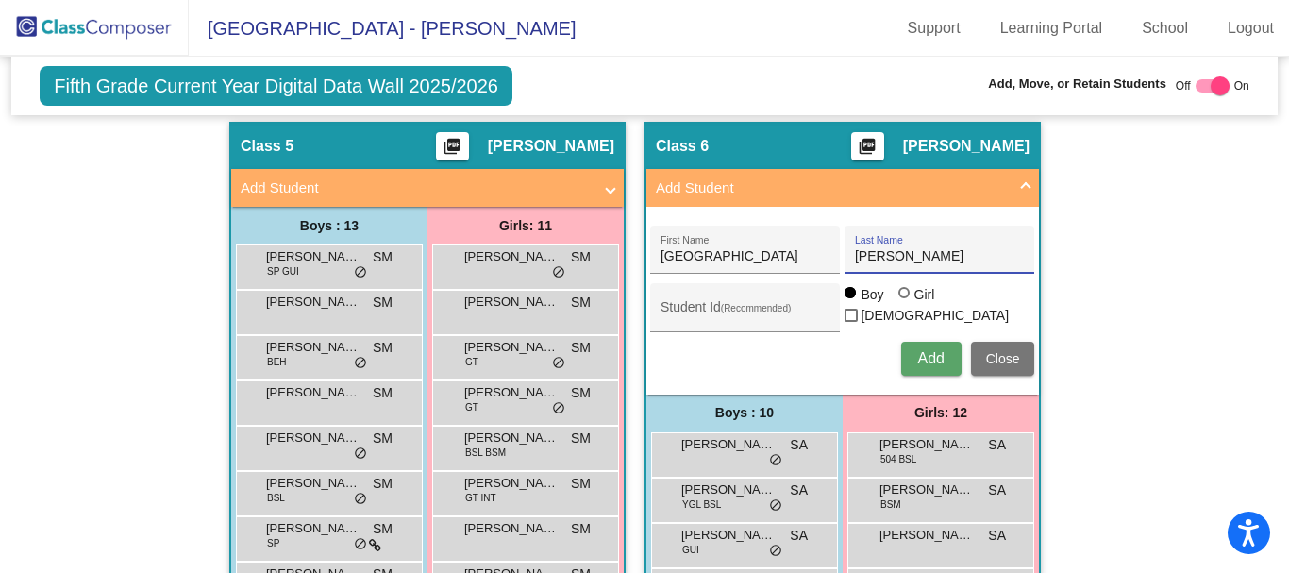
type input "[PERSON_NAME]"
click at [898, 298] on div at bounding box center [903, 292] width 11 height 11
click at [905, 302] on input "Girl" at bounding box center [905, 302] width 1 height 1
radio input "true"
click at [920, 358] on span "Add" at bounding box center [930, 358] width 26 height 16
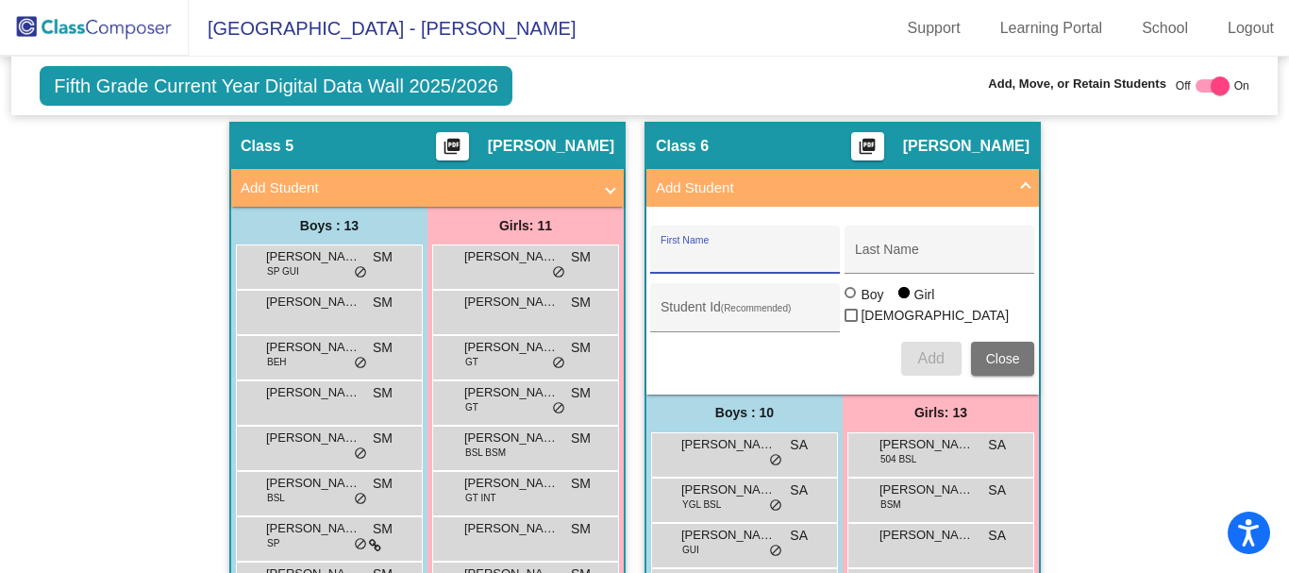
click at [934, 193] on mat-panel-title "Add Student" at bounding box center [831, 188] width 351 height 22
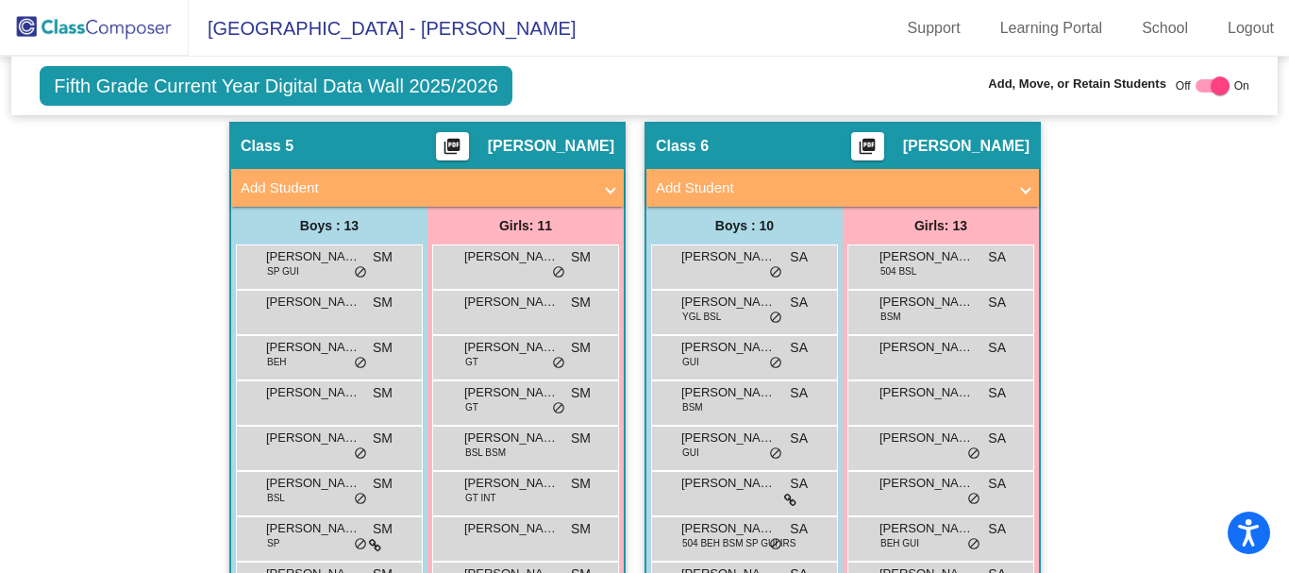
click at [97, 26] on img at bounding box center [94, 28] width 189 height 56
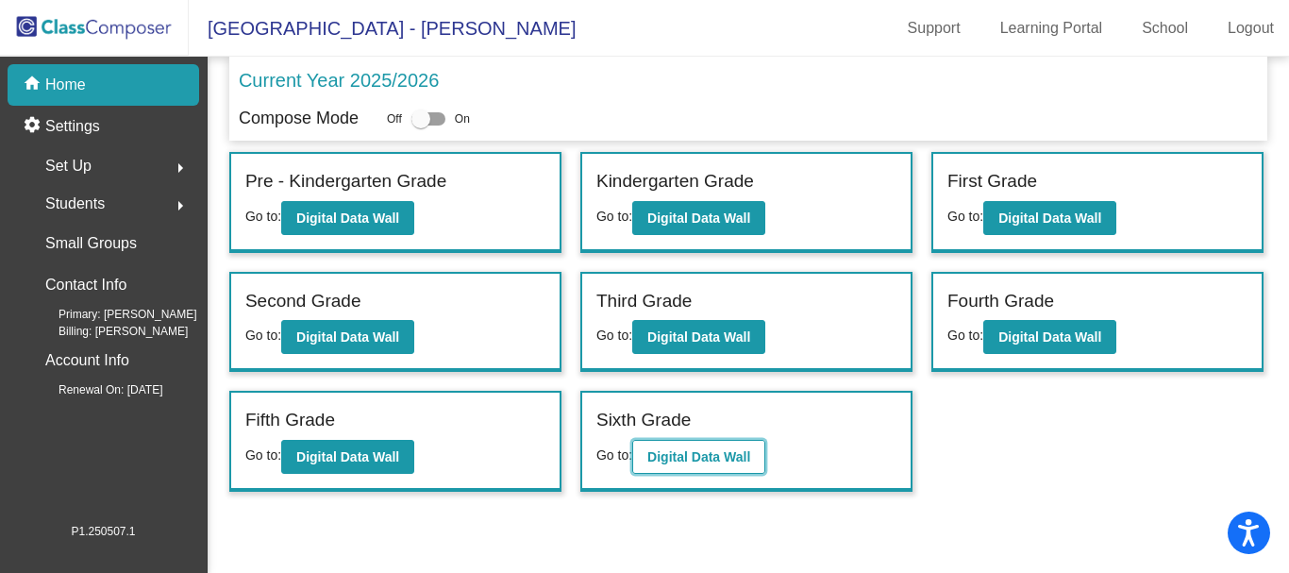
click at [720, 452] on b "Digital Data Wall" at bounding box center [698, 456] width 103 height 15
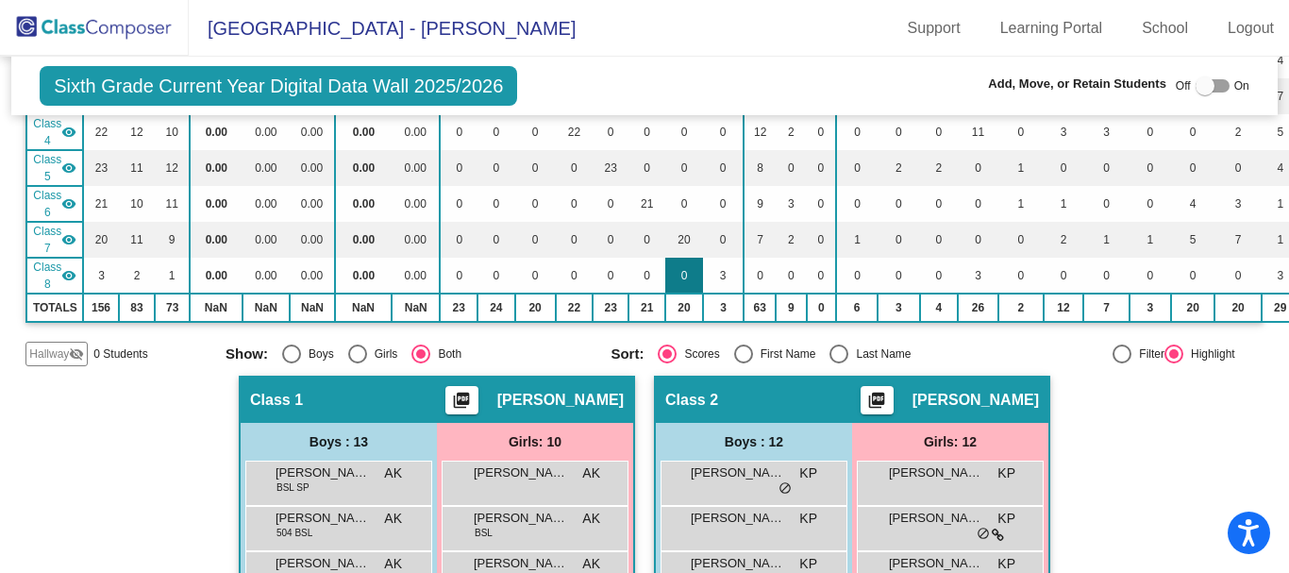
scroll to position [472, 0]
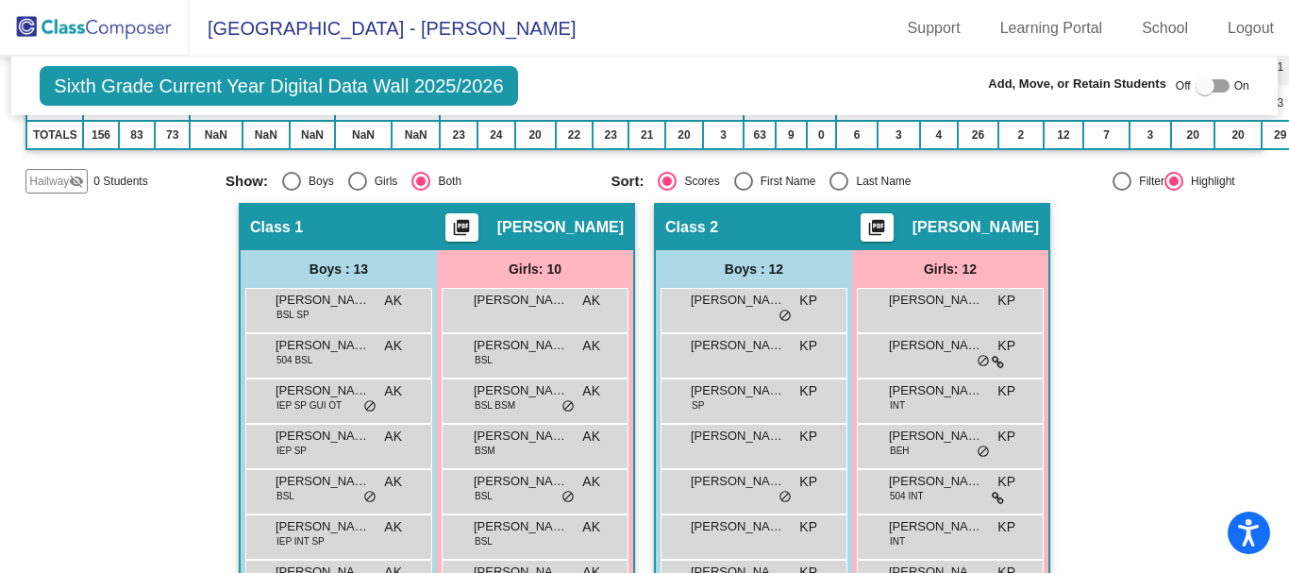
click at [1195, 82] on div at bounding box center [1204, 85] width 19 height 19
checkbox input "true"
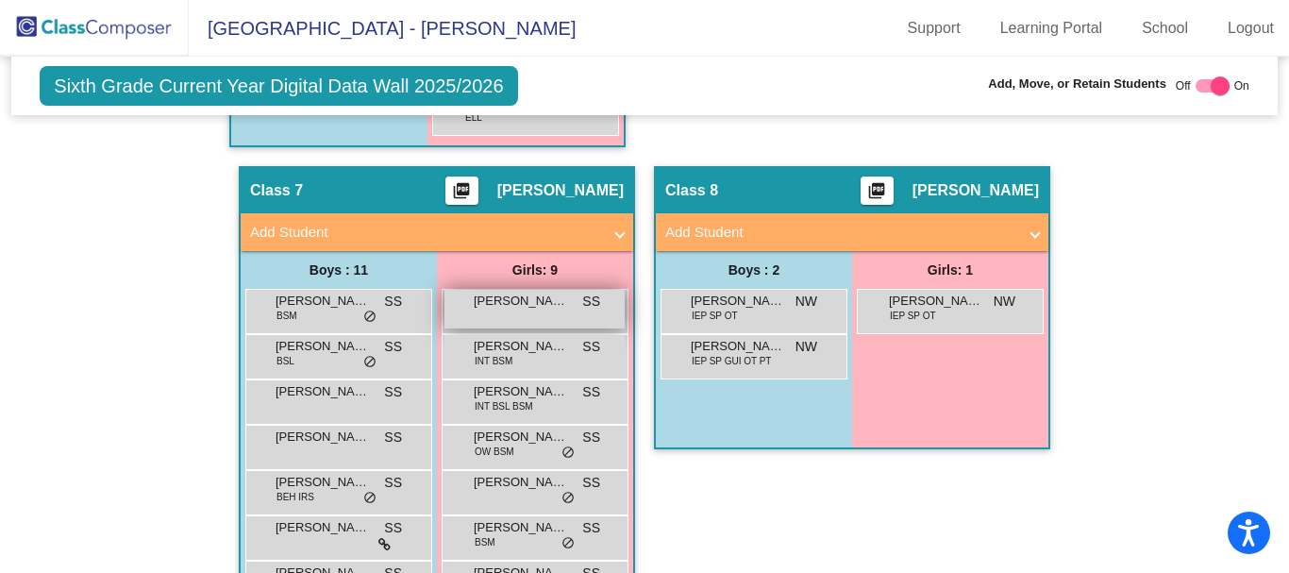
scroll to position [2642, 0]
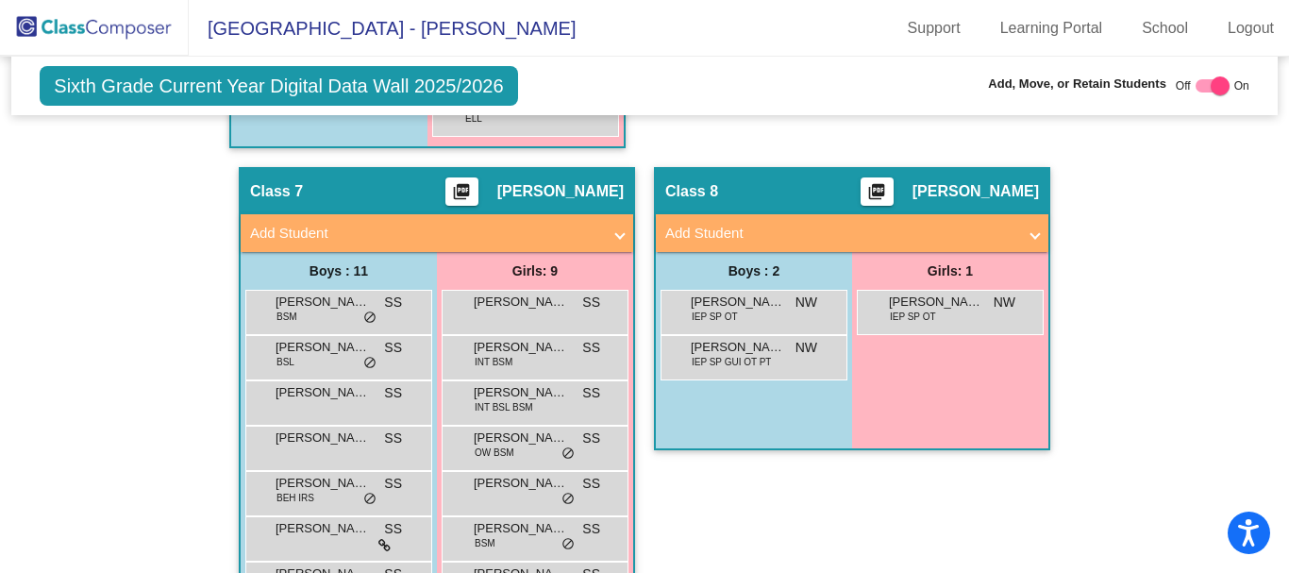
click at [504, 230] on mat-panel-title "Add Student" at bounding box center [425, 234] width 351 height 22
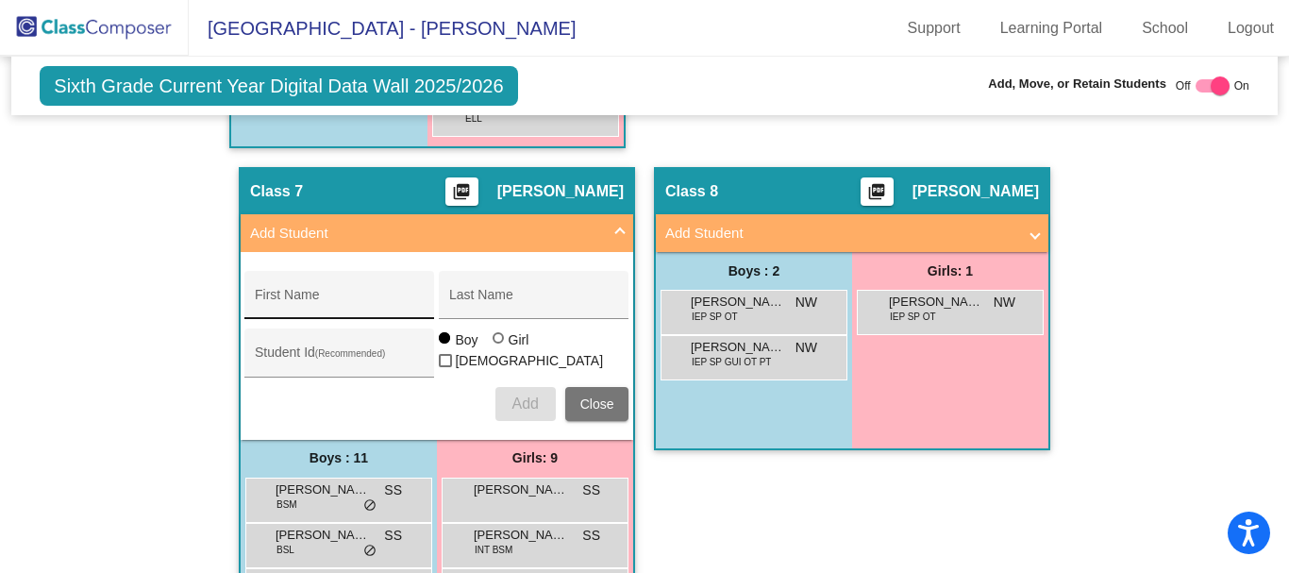
click at [389, 282] on div "First Name" at bounding box center [340, 300] width 170 height 39
type input "Kaidyn"
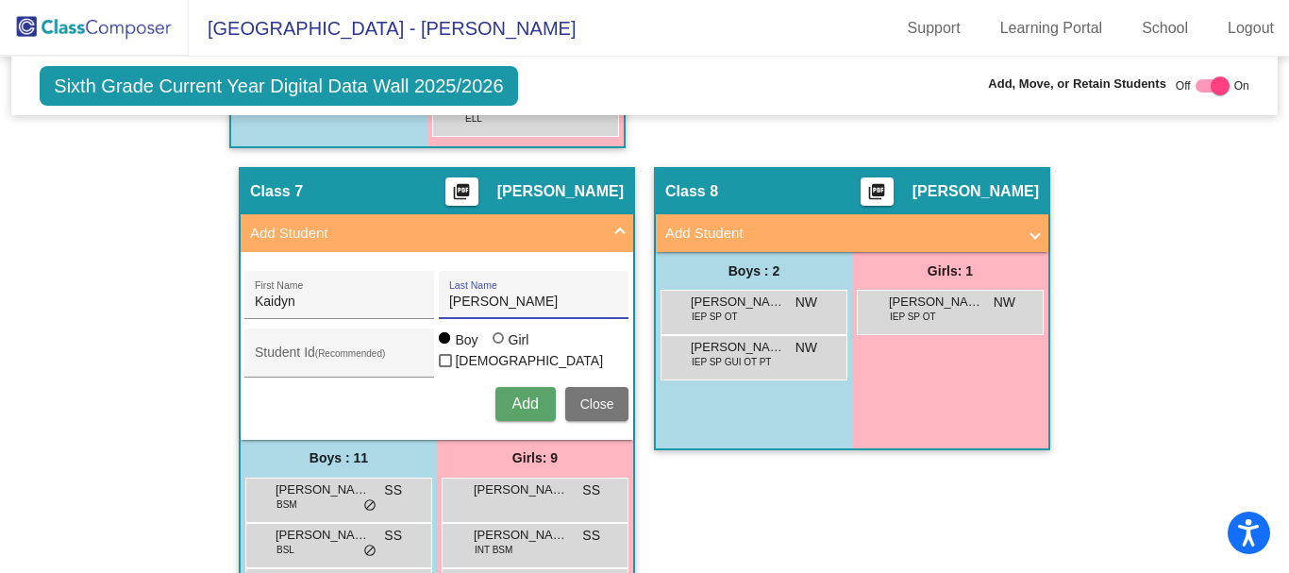
type input "[PERSON_NAME]"
click at [500, 344] on label "Girl" at bounding box center [513, 339] width 42 height 19
click at [500, 347] on input "Girl" at bounding box center [499, 347] width 1 height 1
radio input "true"
click at [598, 405] on span "Close" at bounding box center [597, 403] width 34 height 15
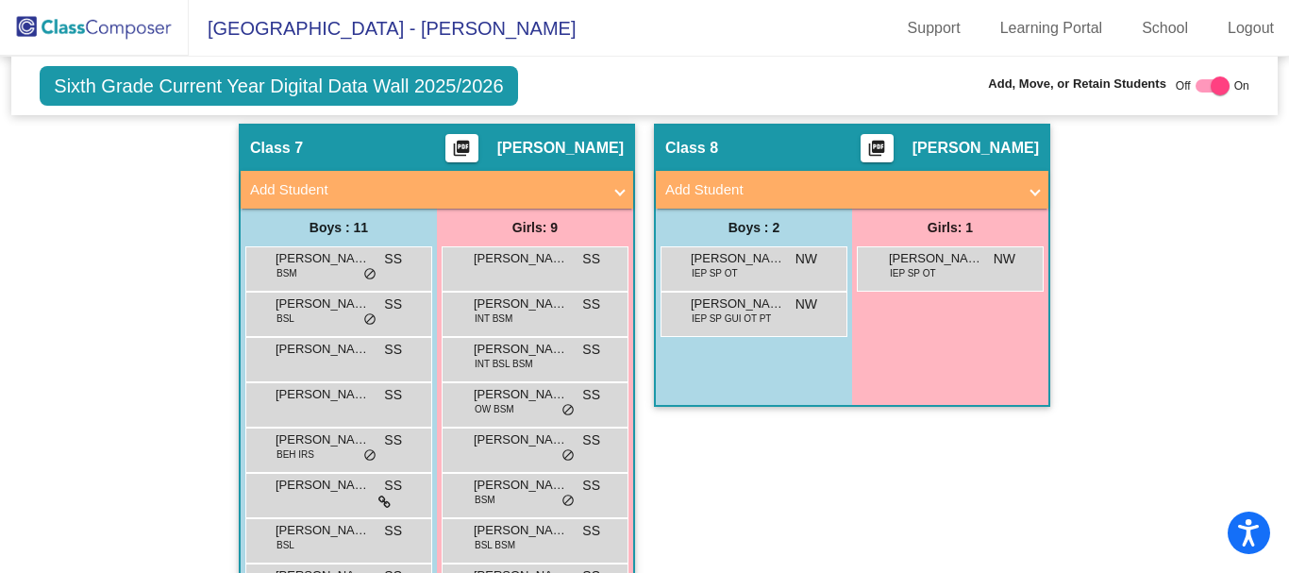
scroll to position [2613, 0]
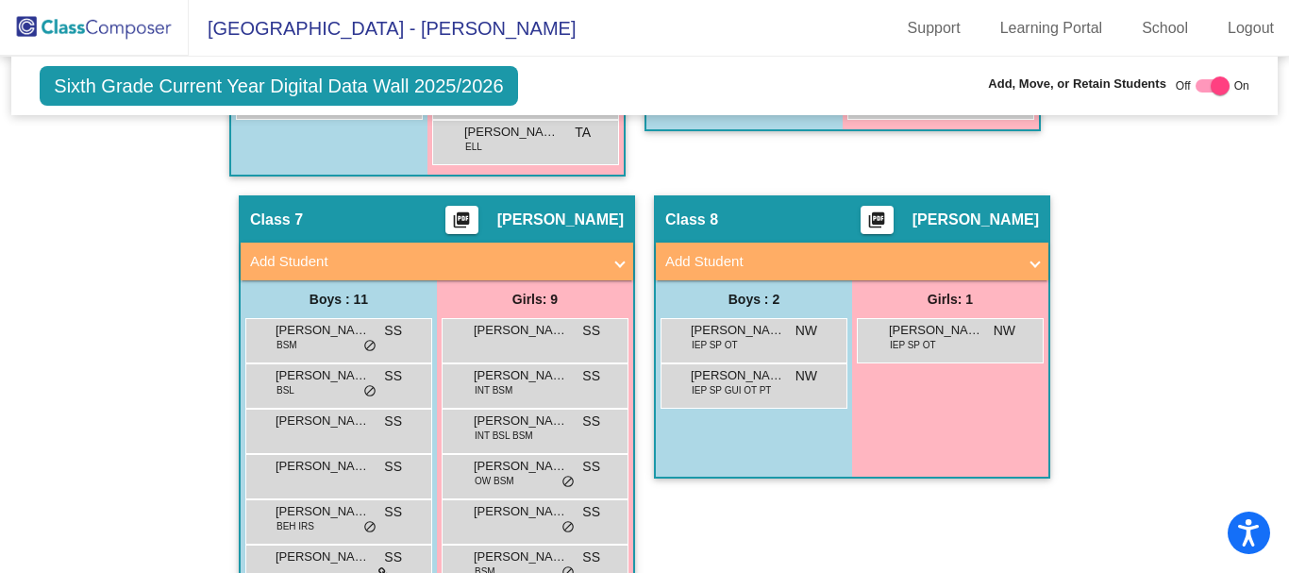
click at [542, 255] on mat-panel-title "Add Student" at bounding box center [425, 262] width 351 height 22
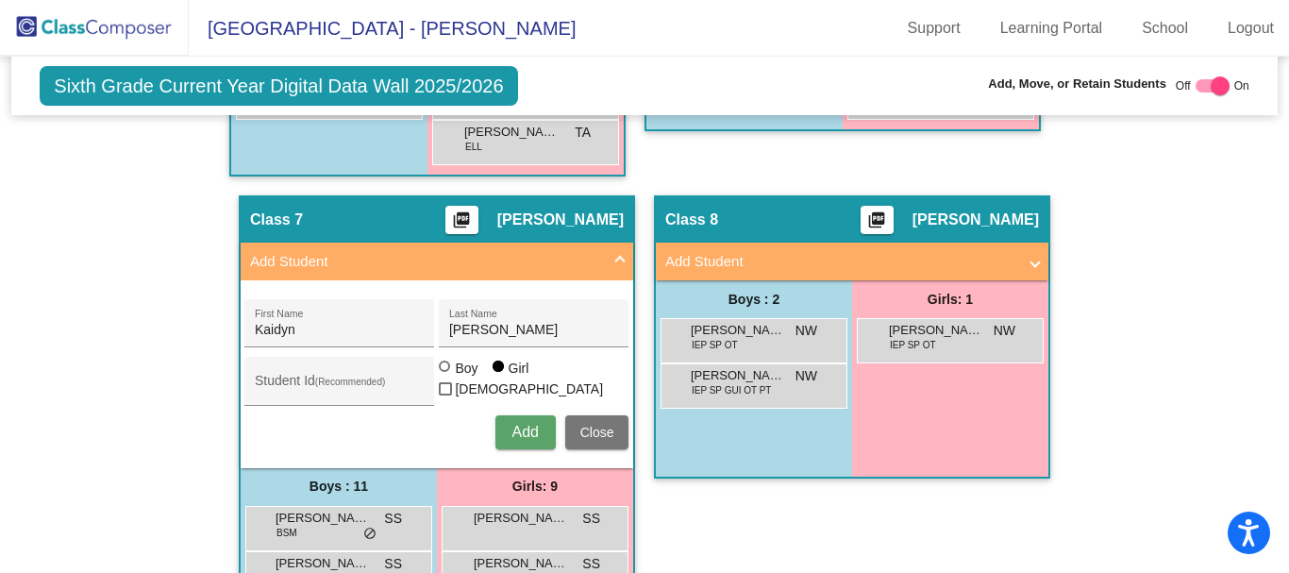
radio input "true"
click at [513, 429] on span "Add" at bounding box center [524, 432] width 26 height 16
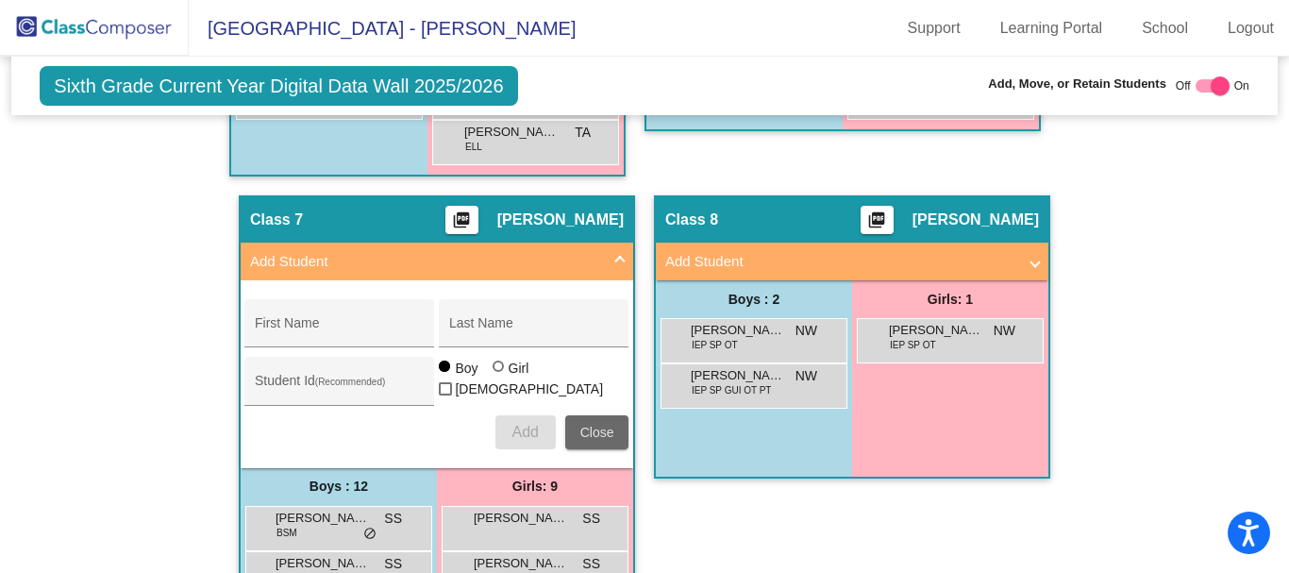
click at [597, 425] on span "Close" at bounding box center [597, 432] width 34 height 15
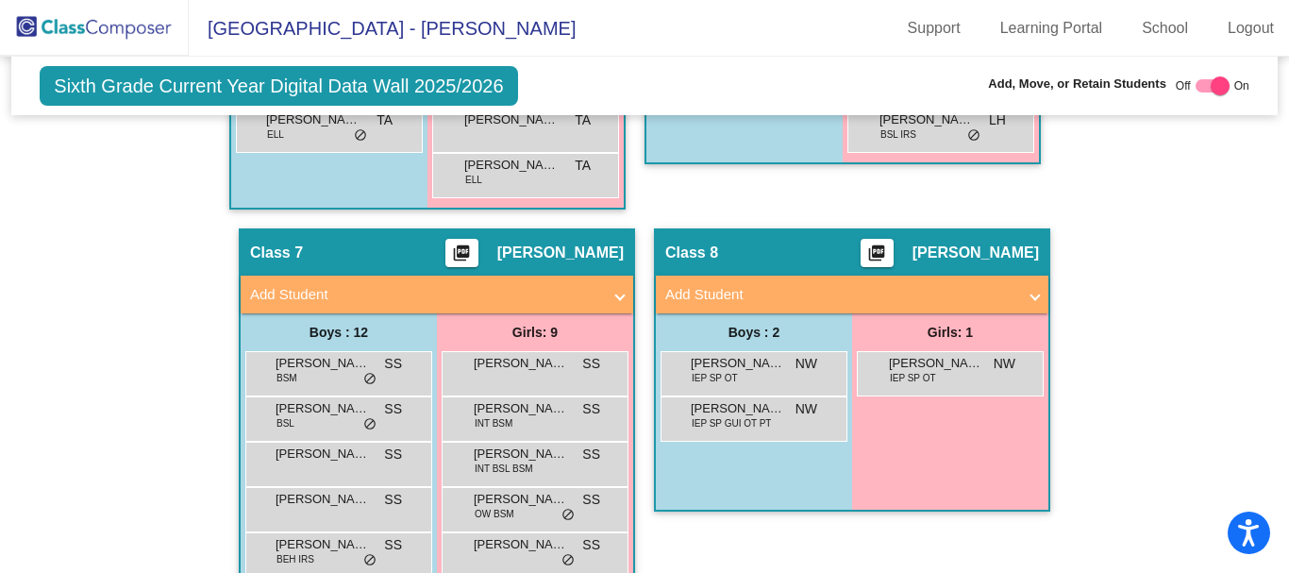
scroll to position [2564, 0]
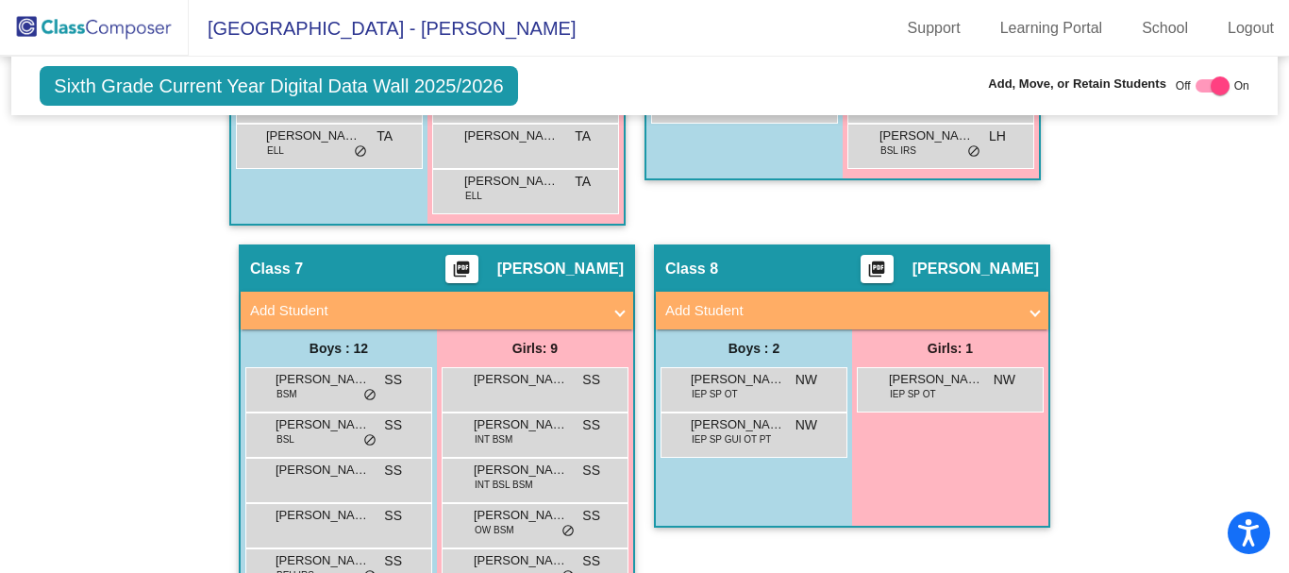
click at [559, 313] on mat-panel-title "Add Student" at bounding box center [425, 311] width 351 height 22
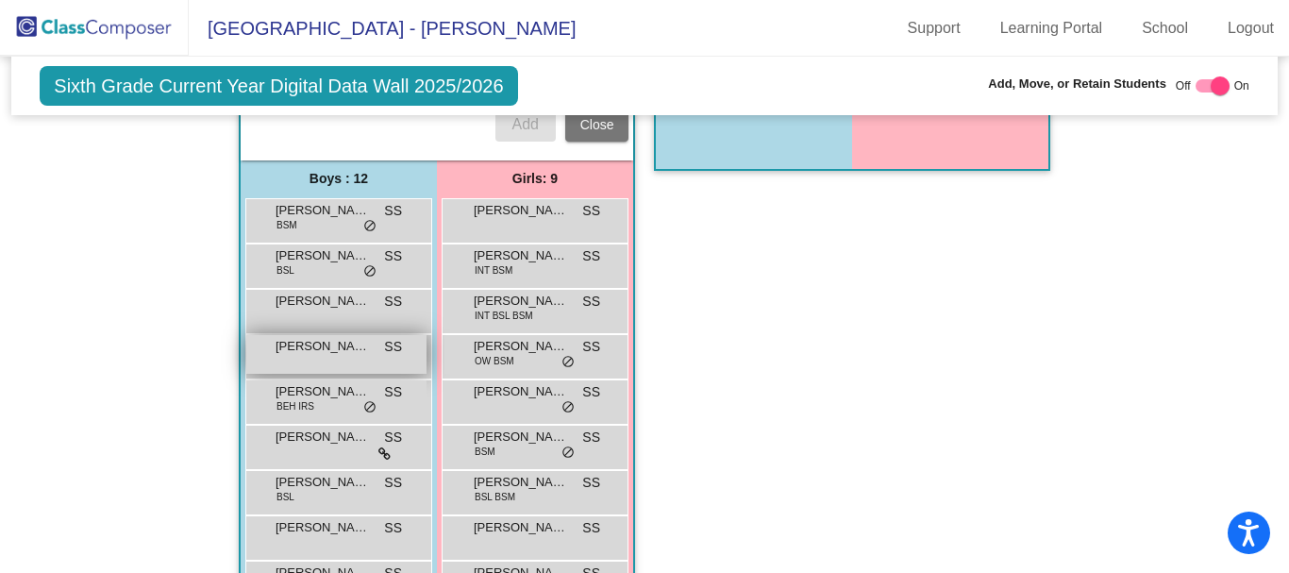
scroll to position [3036, 0]
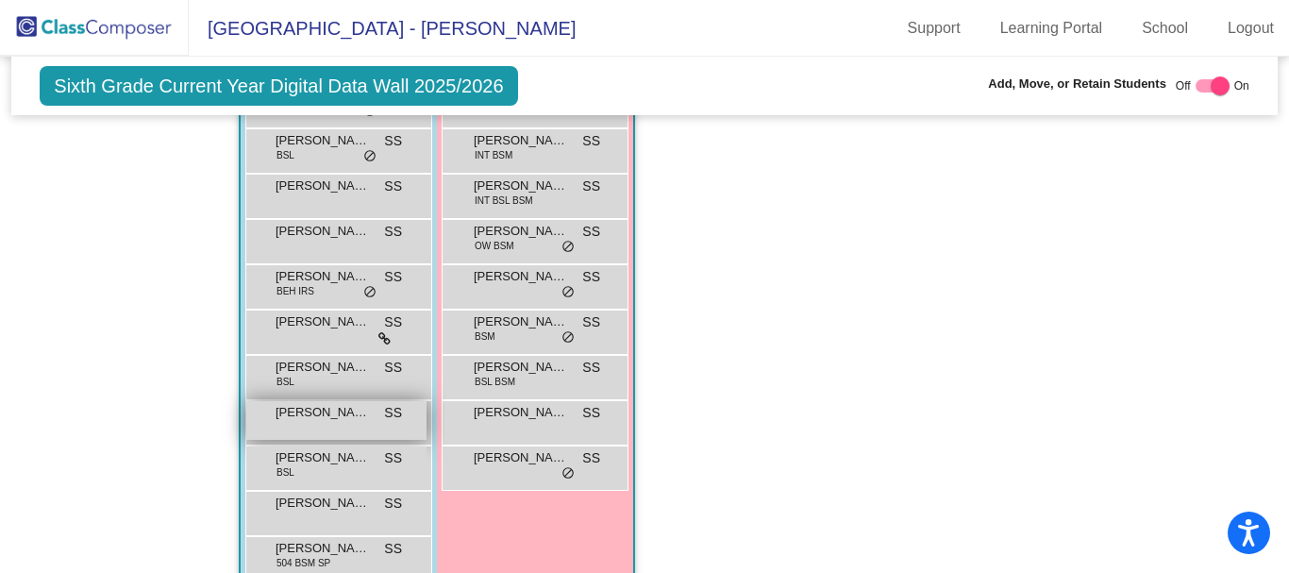
click at [329, 411] on span "[PERSON_NAME]" at bounding box center [322, 412] width 94 height 19
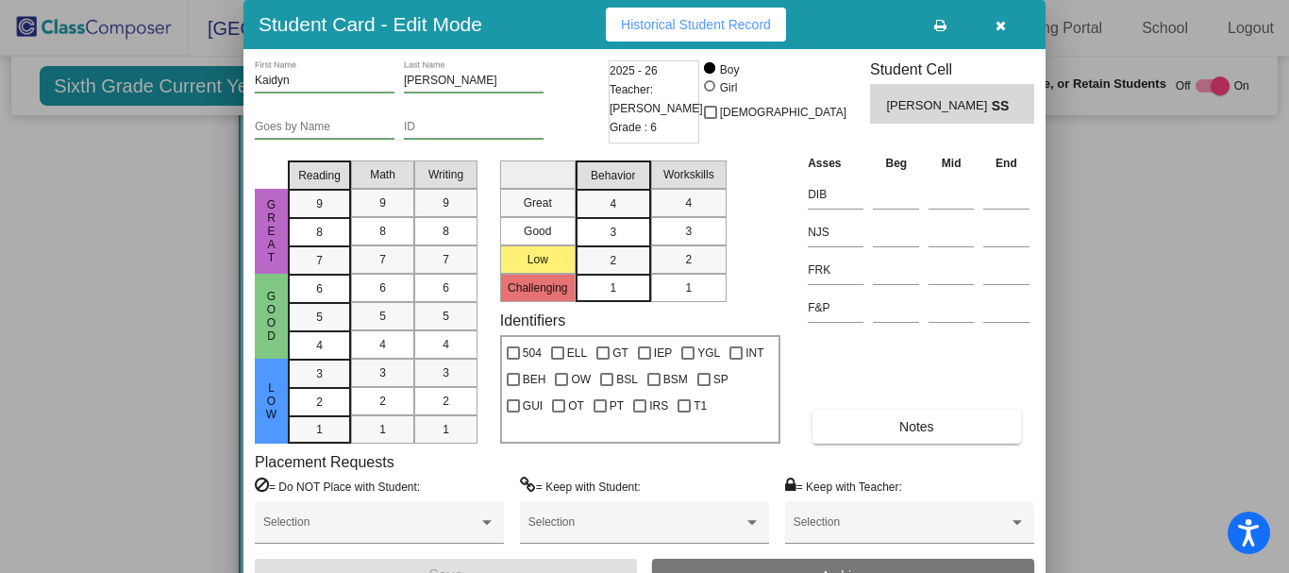
click at [715, 87] on div at bounding box center [709, 85] width 11 height 11
click at [711, 95] on input "Girl" at bounding box center [710, 95] width 1 height 1
radio input "true"
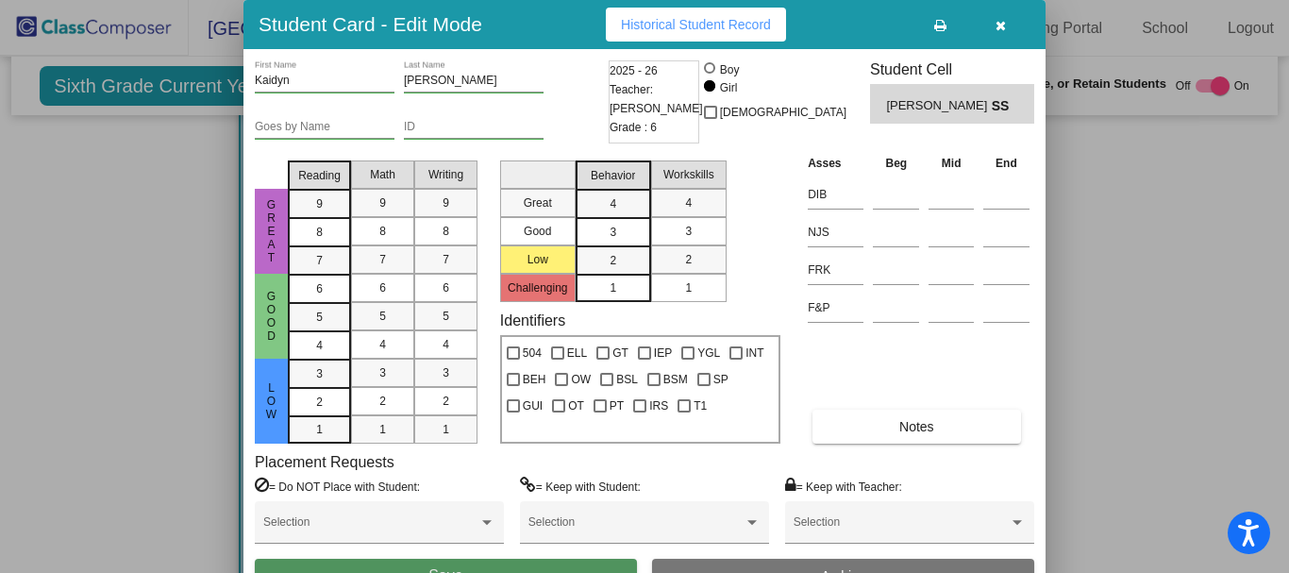
click at [505, 562] on button "Save" at bounding box center [446, 576] width 382 height 34
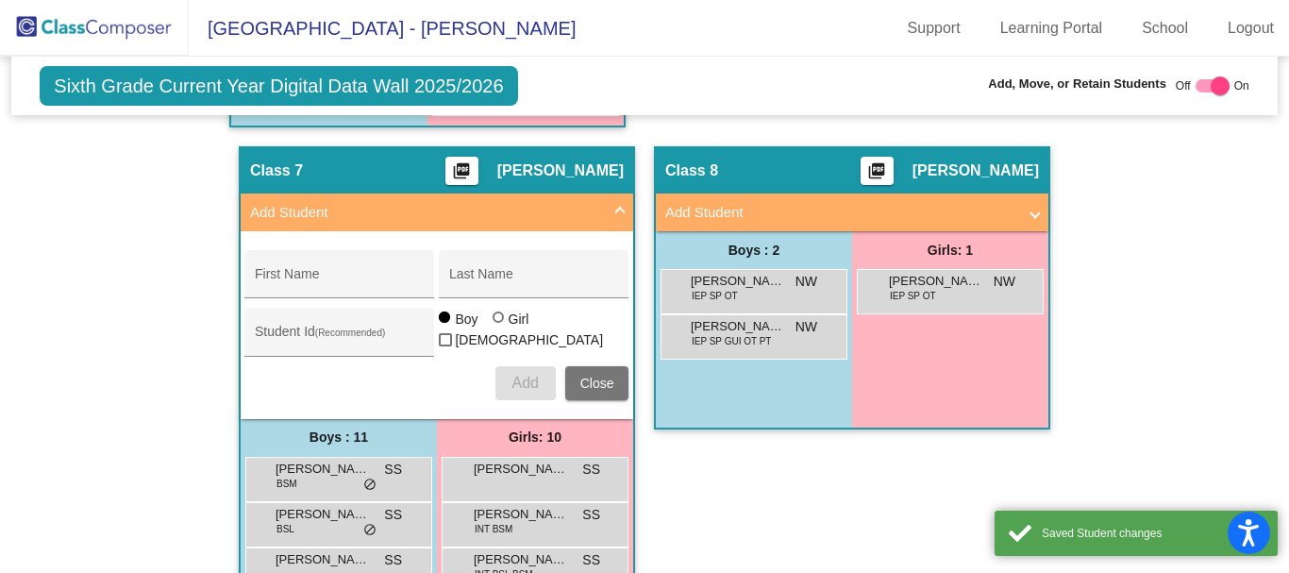
scroll to position [2659, 0]
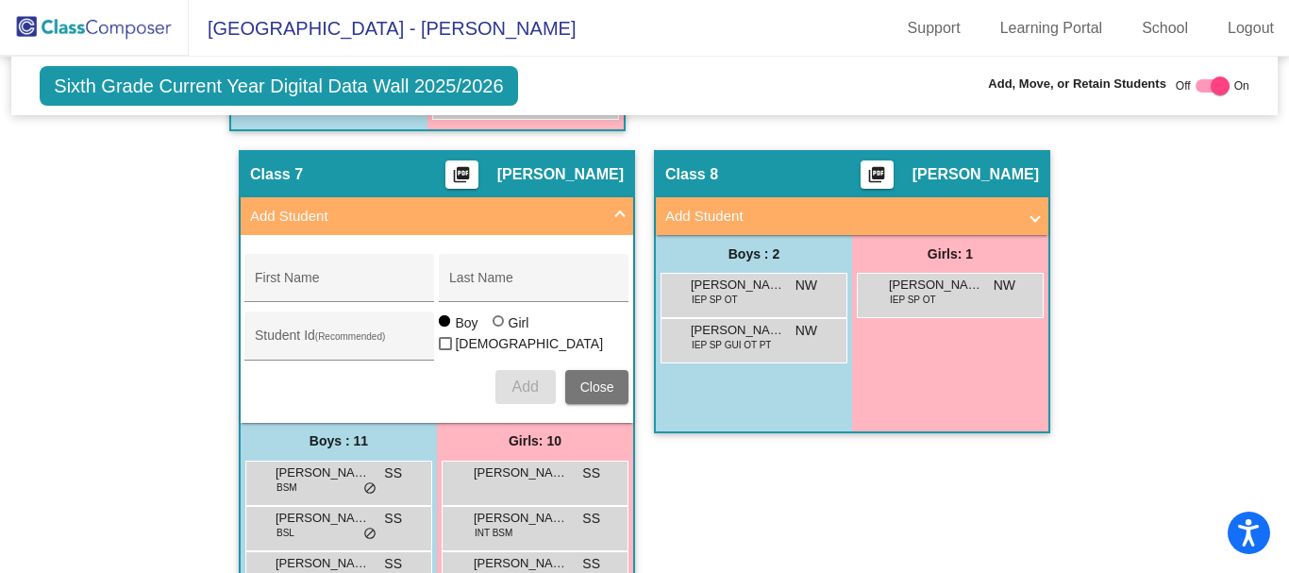
click at [594, 379] on span "Close" at bounding box center [597, 386] width 34 height 15
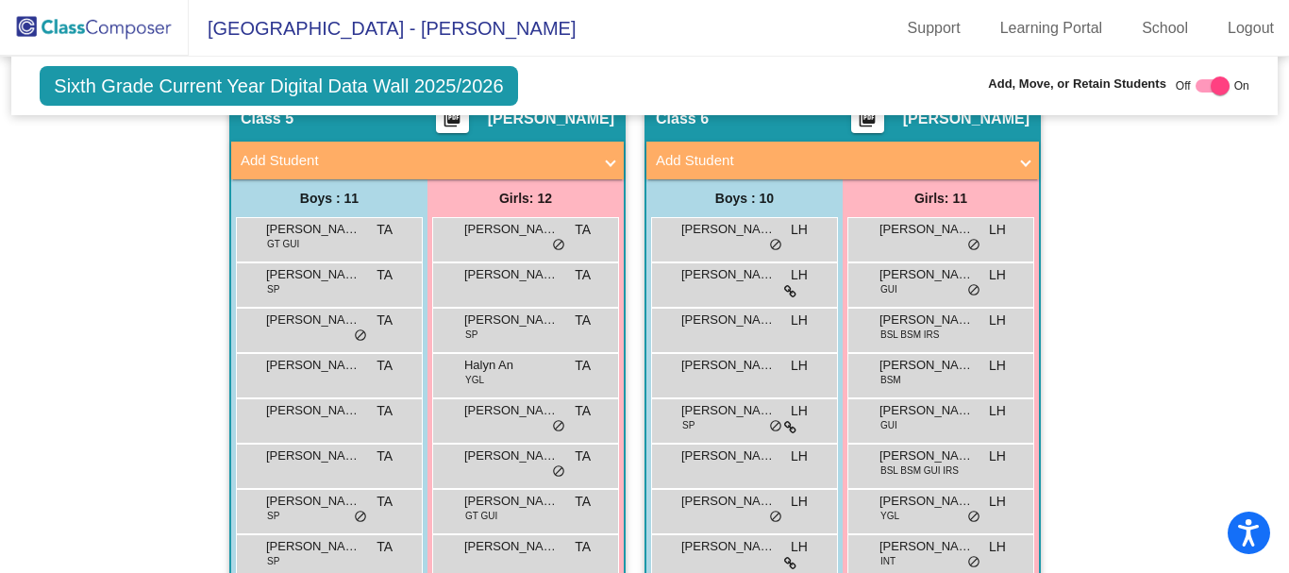
scroll to position [1998, 0]
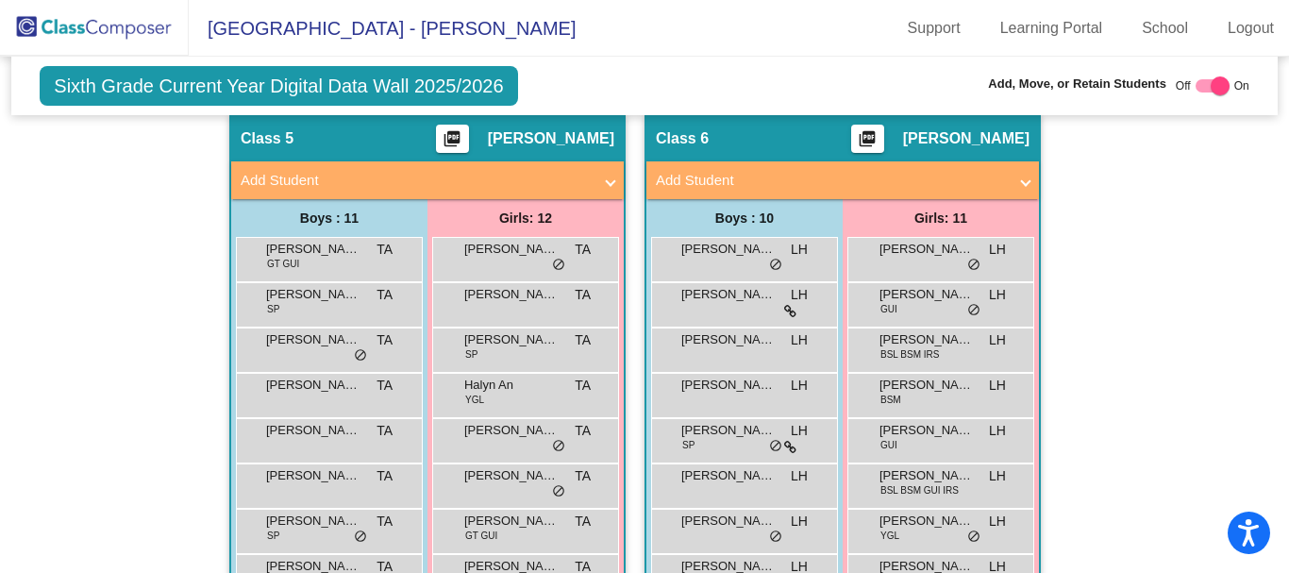
click at [812, 180] on mat-panel-title "Add Student" at bounding box center [831, 181] width 351 height 22
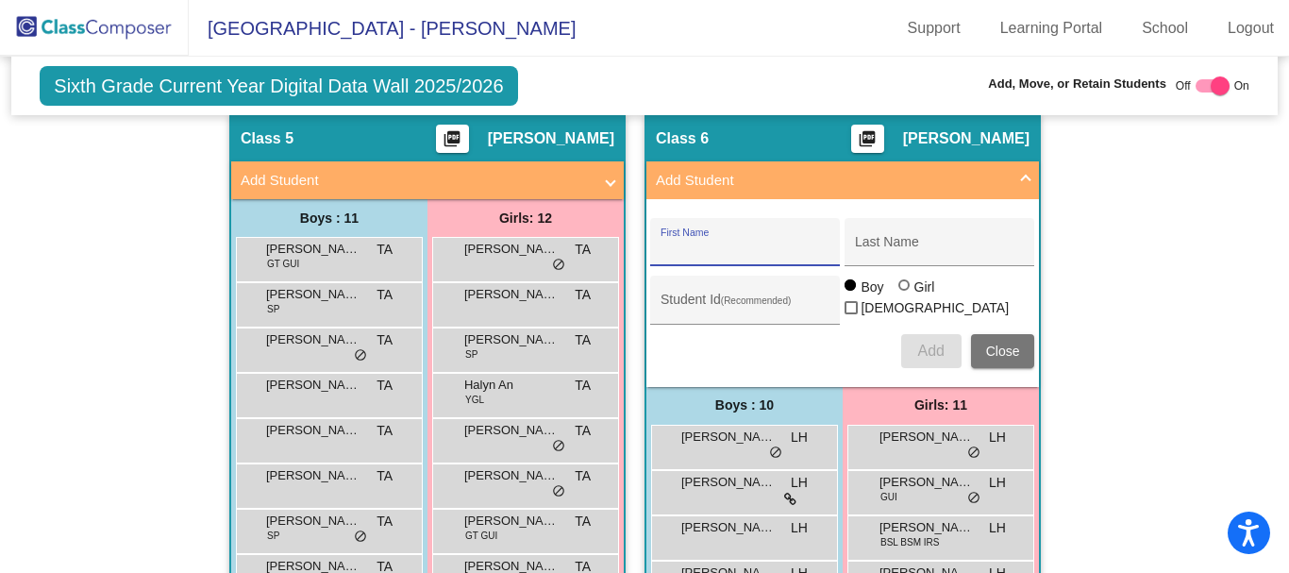
click at [779, 243] on input "First Name" at bounding box center [745, 249] width 170 height 15
type input "[PERSON_NAME]"
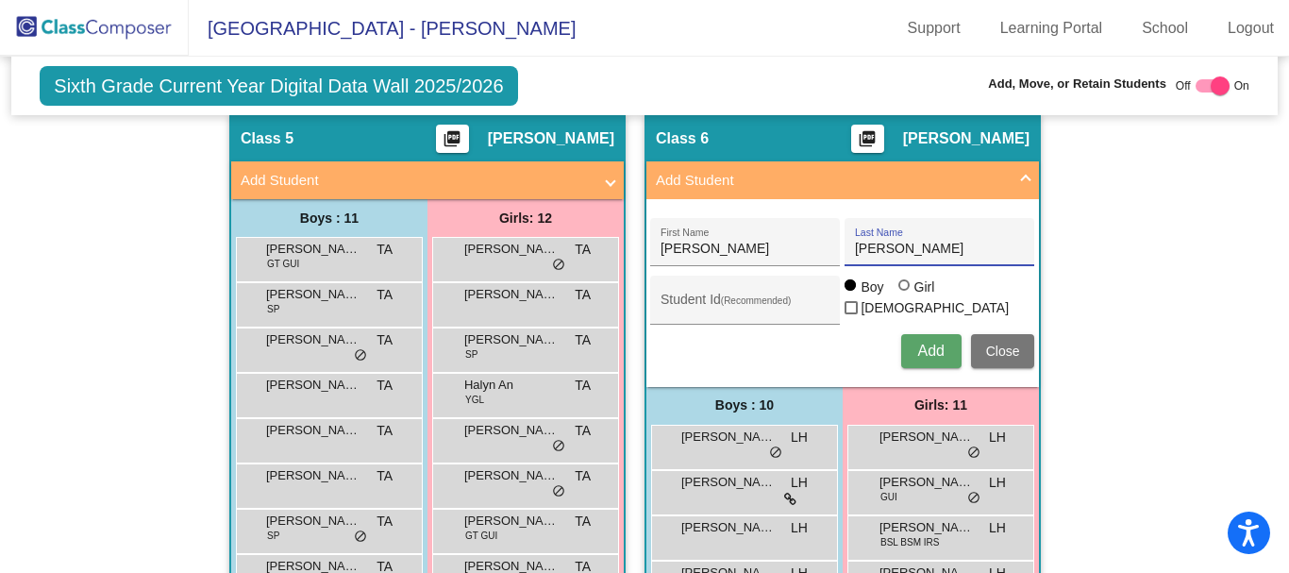
type input "[PERSON_NAME]"
click at [898, 292] on div at bounding box center [905, 286] width 15 height 15
click at [905, 294] on input "Girl" at bounding box center [905, 294] width 1 height 1
radio input "true"
click at [923, 357] on span "Add" at bounding box center [930, 350] width 26 height 16
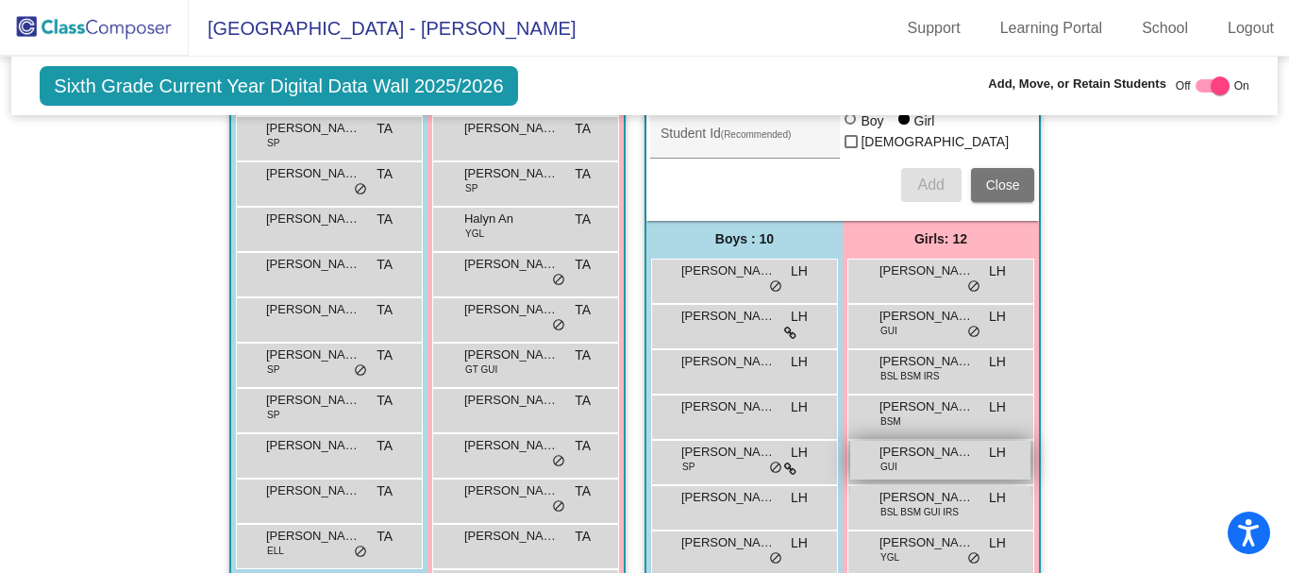
scroll to position [2187, 0]
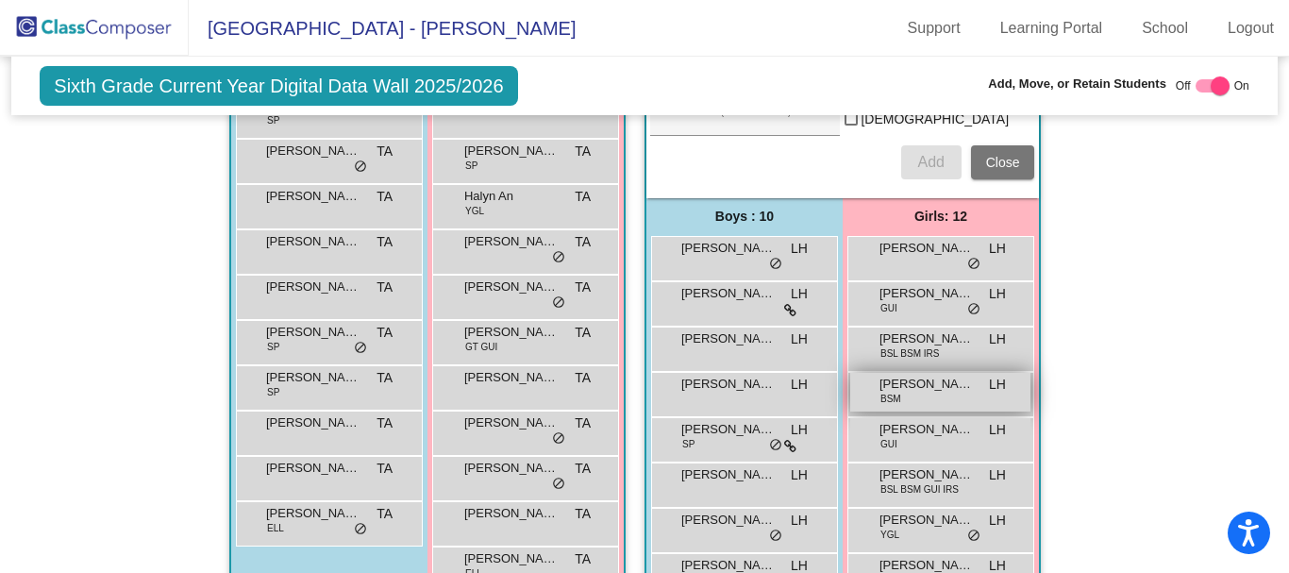
click at [940, 395] on div "[PERSON_NAME] BSM LH lock do_not_disturb_alt" at bounding box center [940, 392] width 180 height 39
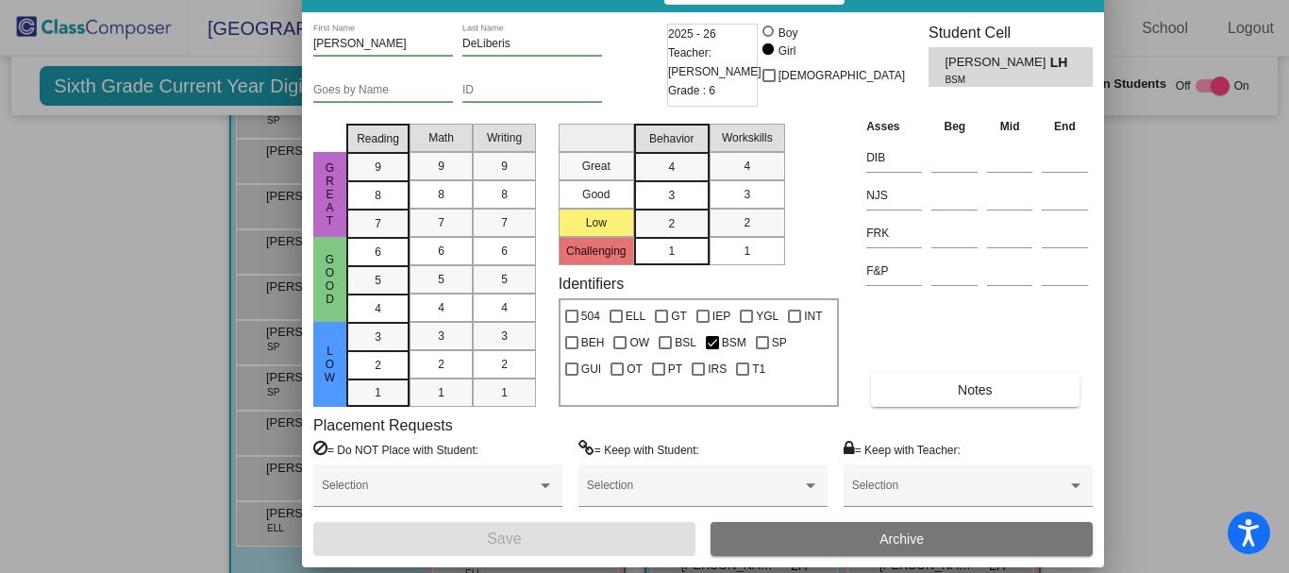
drag, startPoint x: 875, startPoint y: 23, endPoint x: 933, endPoint y: -14, distance: 69.1
click at [933, 0] on html "Accessibility Screen-Reader Guide, Feedback, and Issue Reporting | New window M…" at bounding box center [644, 286] width 1289 height 573
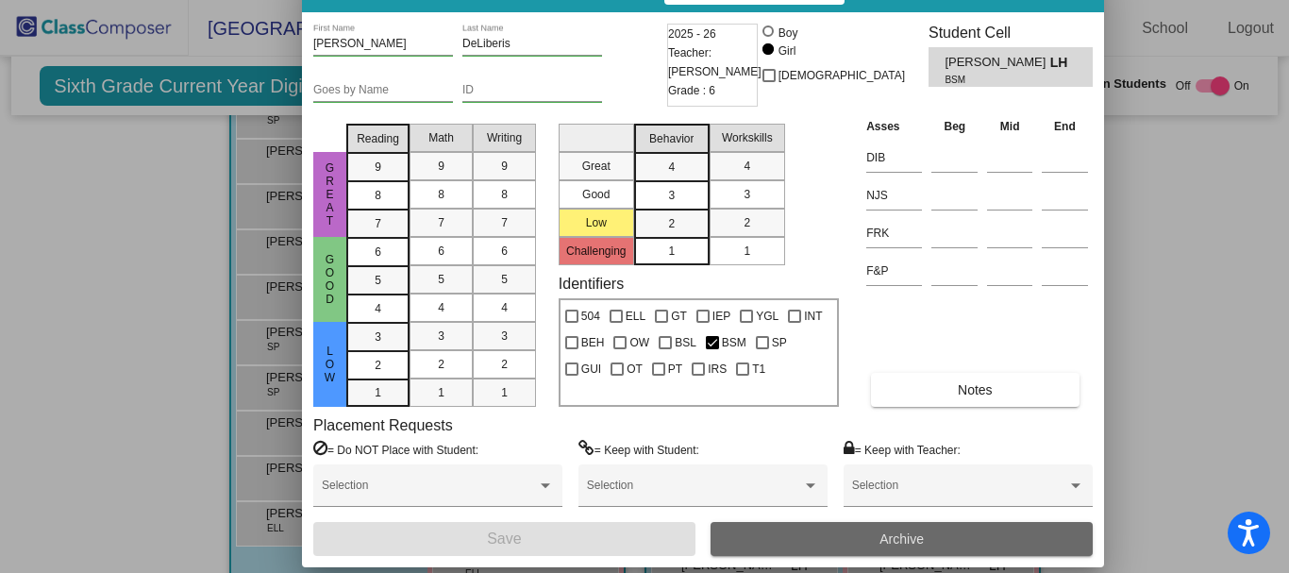
click at [923, 543] on span "Archive" at bounding box center [901, 538] width 44 height 15
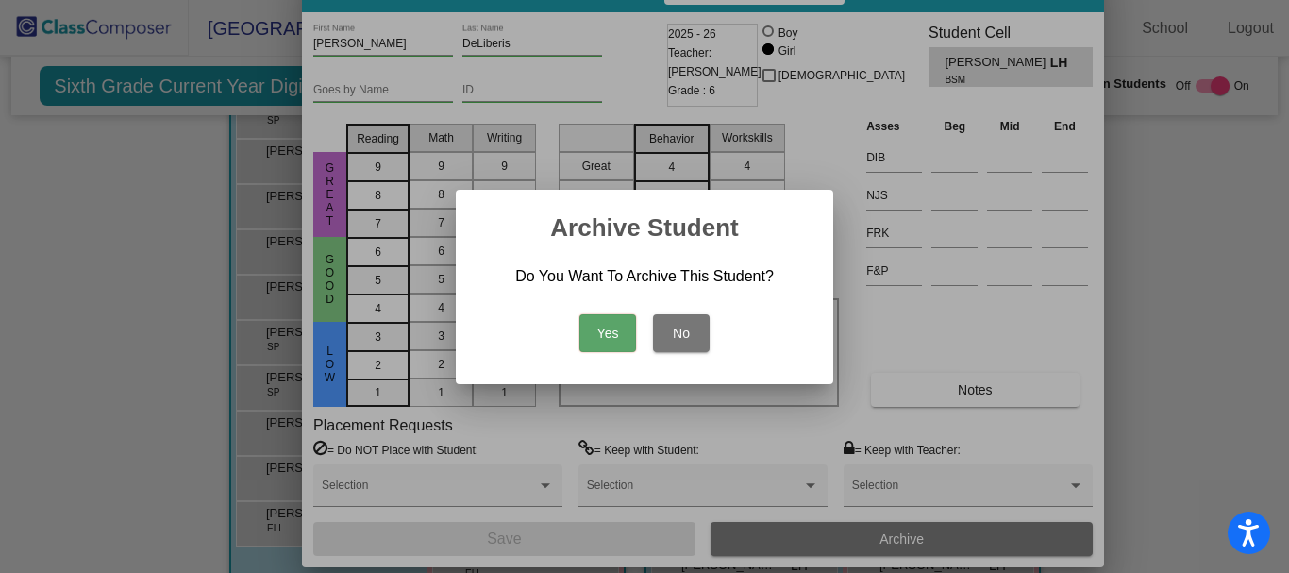
click at [601, 325] on button "Yes" at bounding box center [607, 333] width 57 height 38
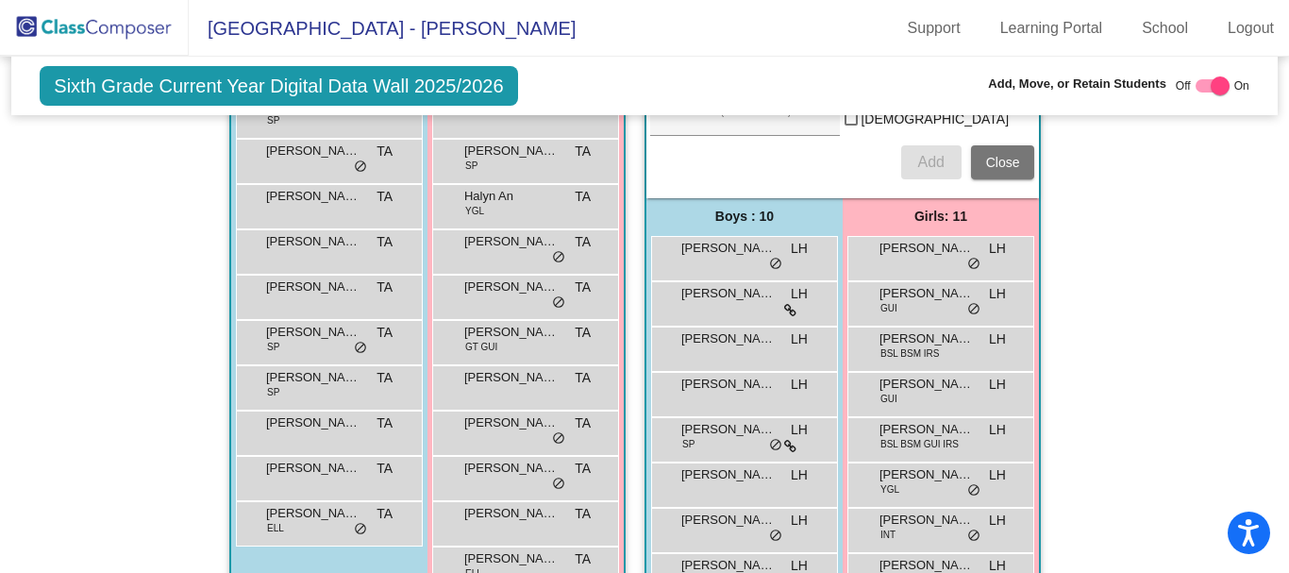
click at [1007, 161] on span "Close" at bounding box center [1003, 162] width 34 height 15
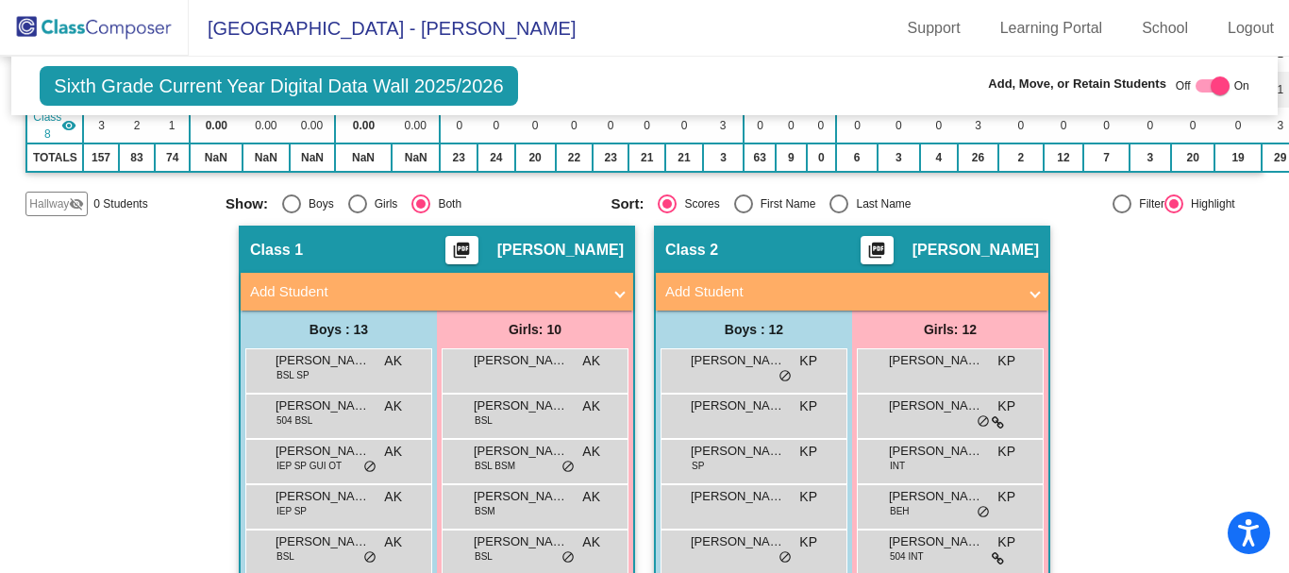
scroll to position [443, 0]
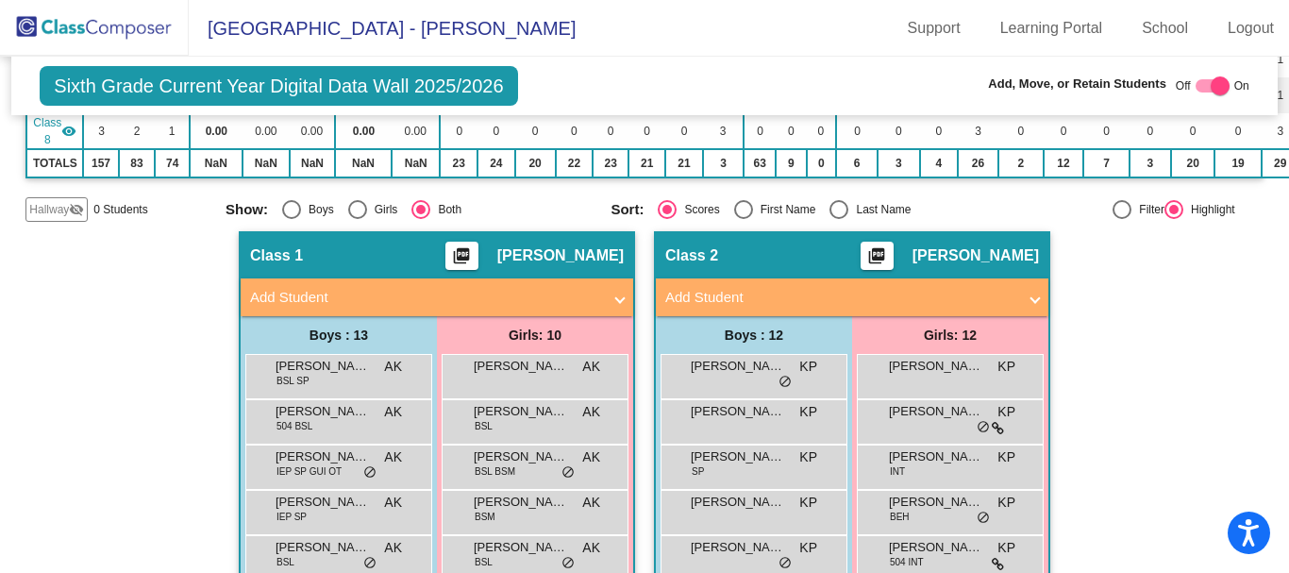
click at [119, 29] on img at bounding box center [94, 28] width 189 height 56
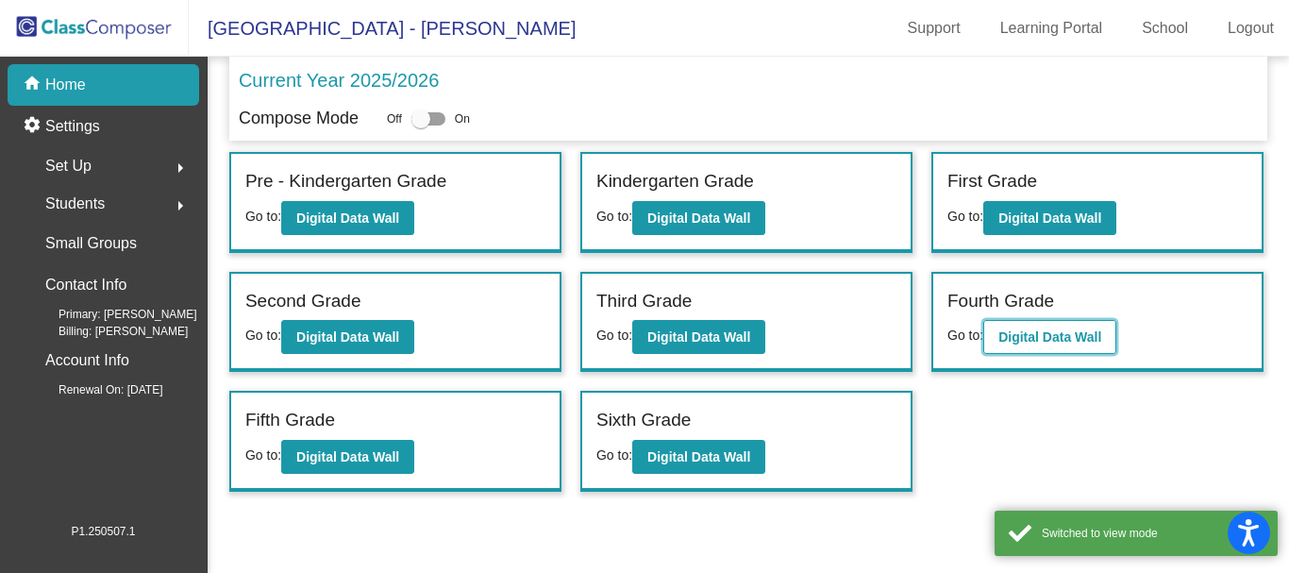
click at [1073, 329] on b "Digital Data Wall" at bounding box center [1049, 336] width 103 height 15
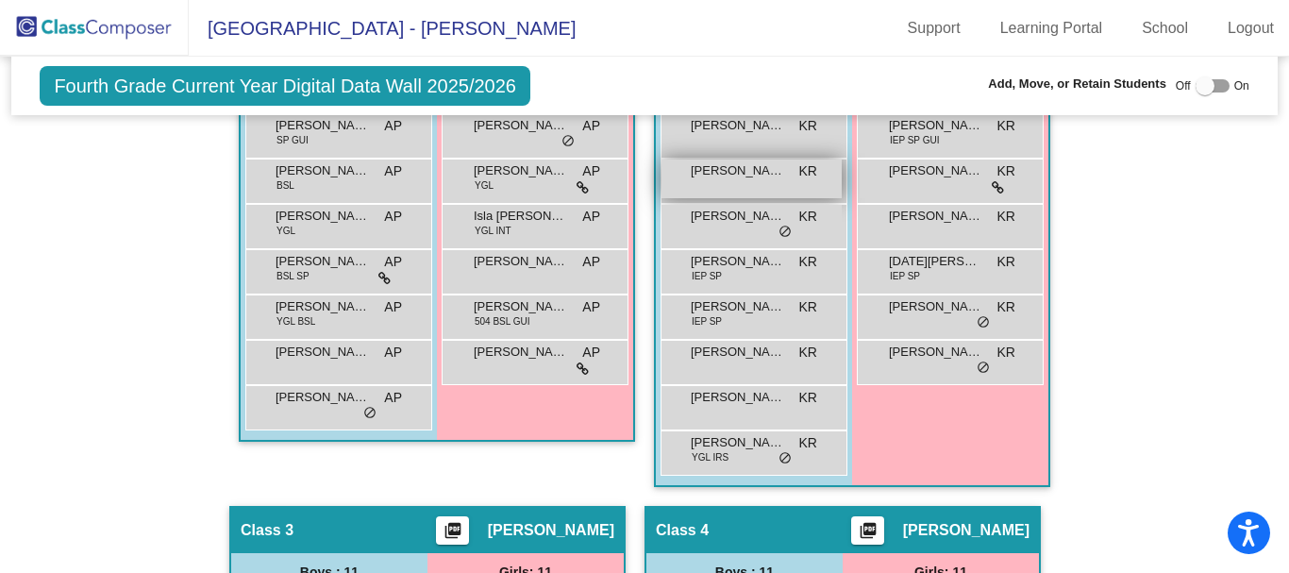
scroll to position [1038, 0]
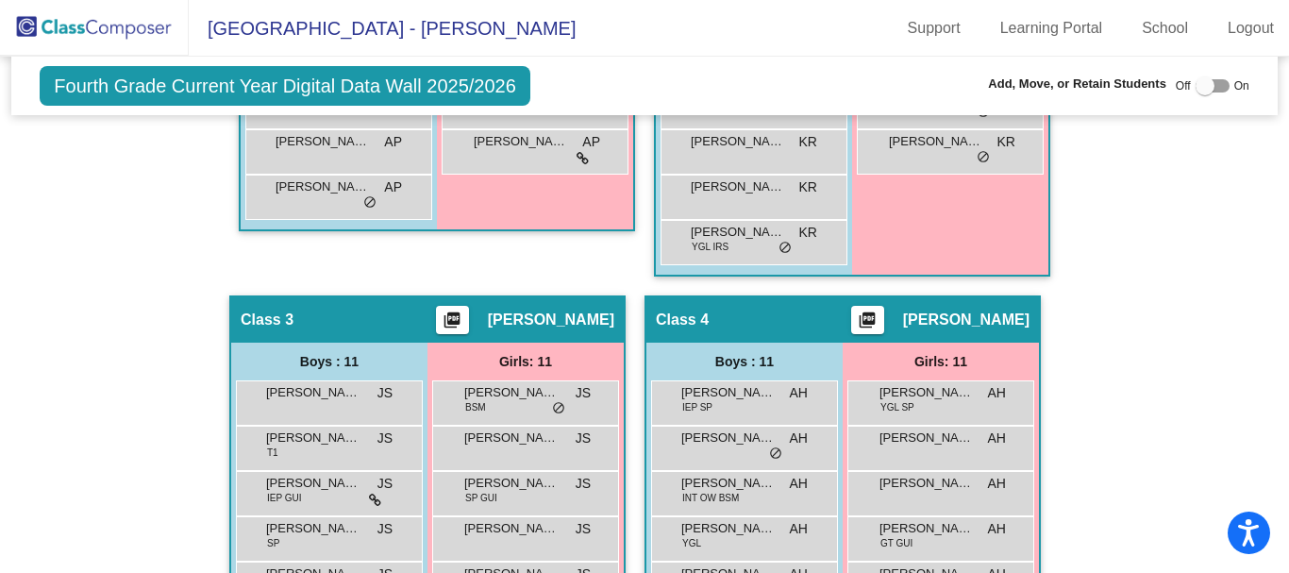
click at [128, 26] on img at bounding box center [94, 28] width 189 height 56
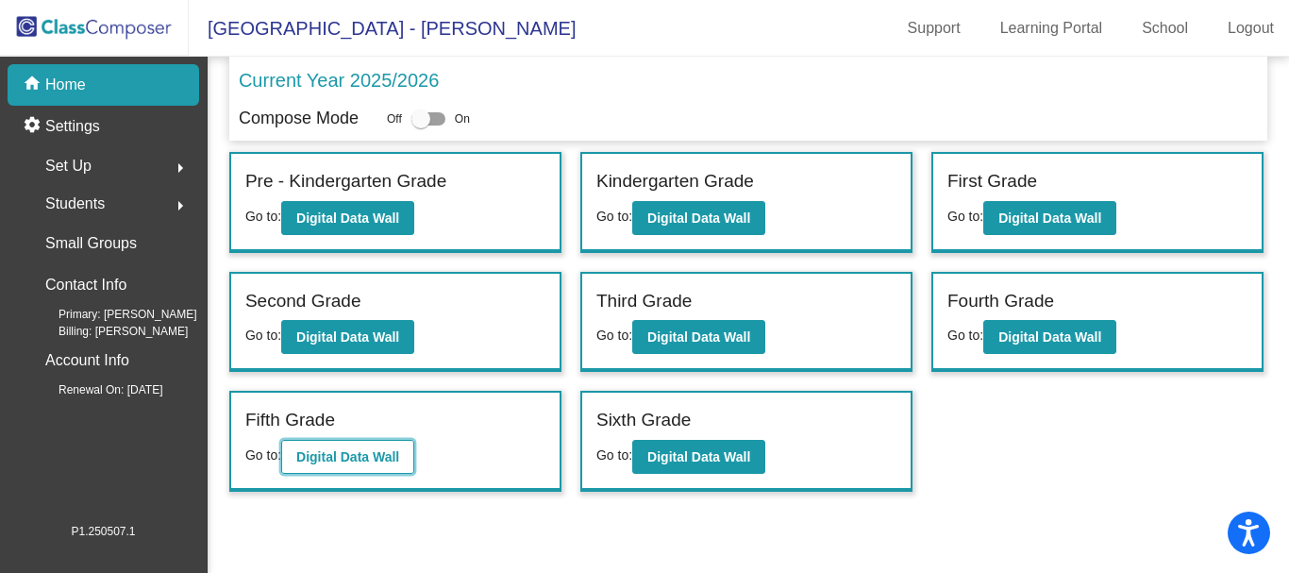
click at [331, 451] on b "Digital Data Wall" at bounding box center [347, 456] width 103 height 15
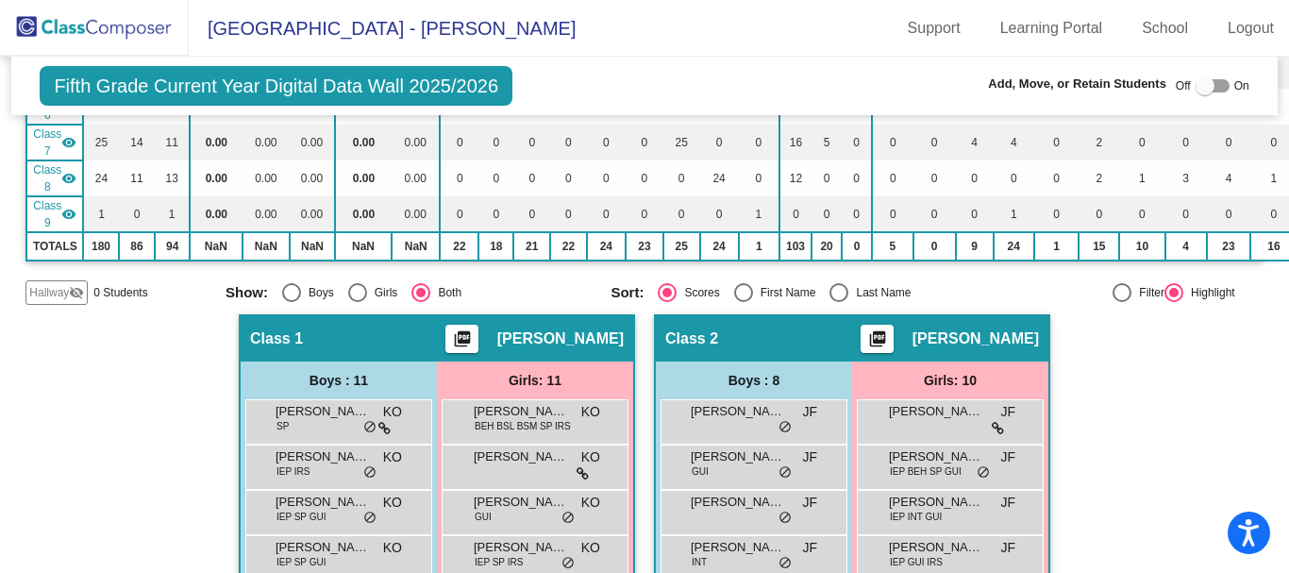
scroll to position [377, 0]
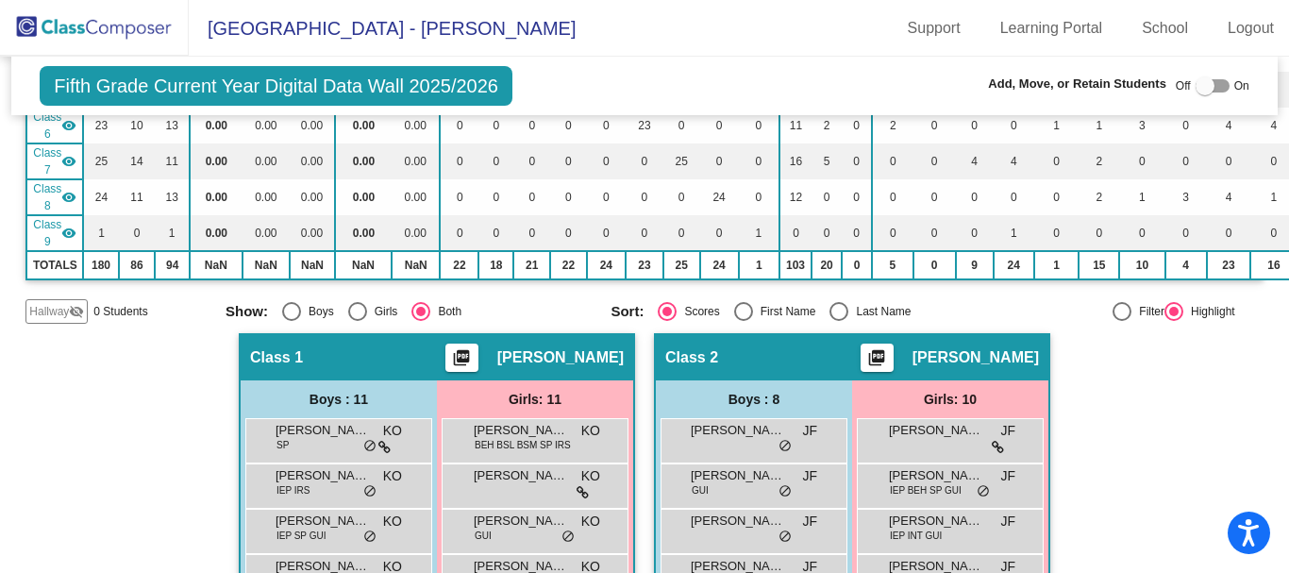
click at [1198, 83] on div at bounding box center [1204, 85] width 19 height 19
checkbox input "true"
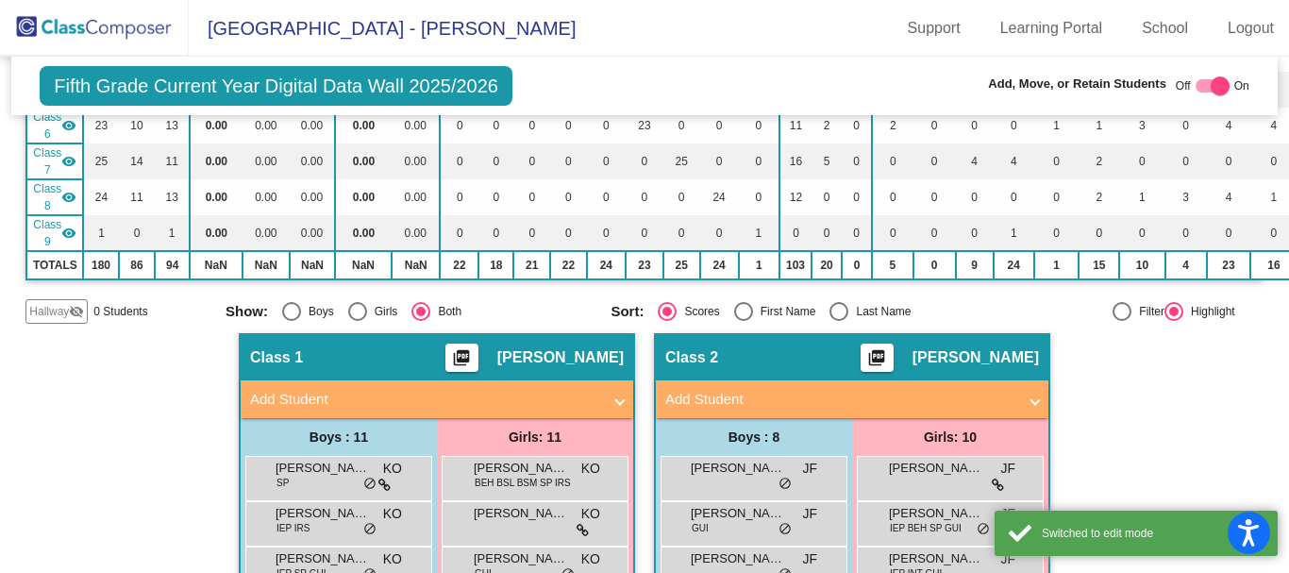
click at [538, 402] on mat-panel-title "Add Student" at bounding box center [425, 400] width 351 height 22
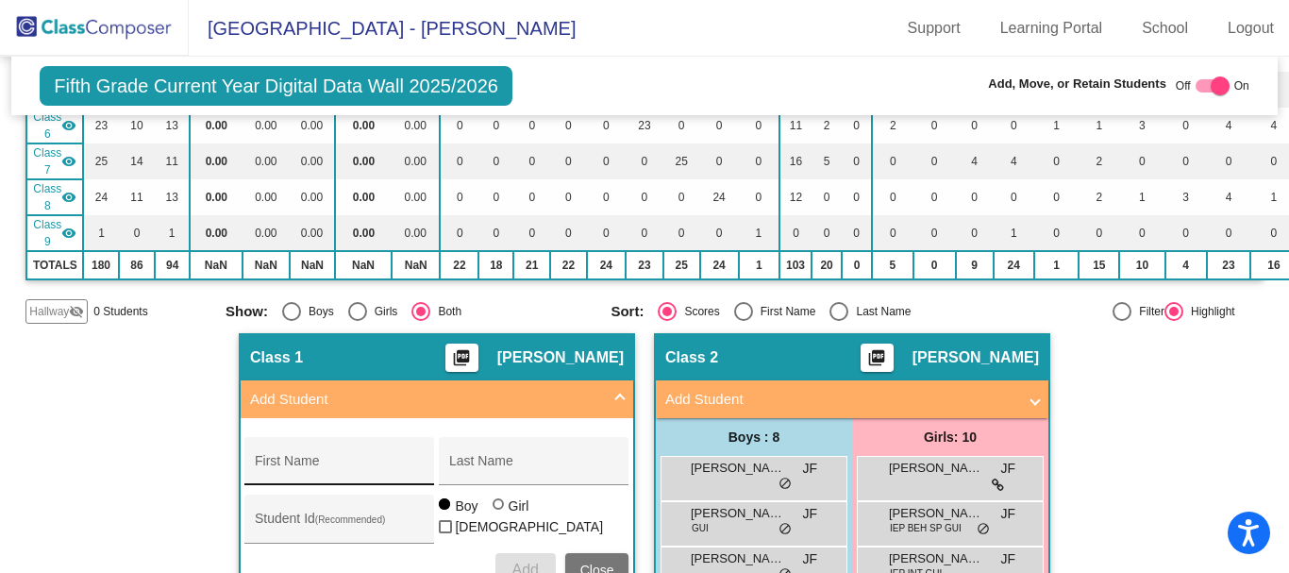
click at [333, 456] on div "First Name" at bounding box center [340, 466] width 170 height 39
type input "[PERSON_NAME]"
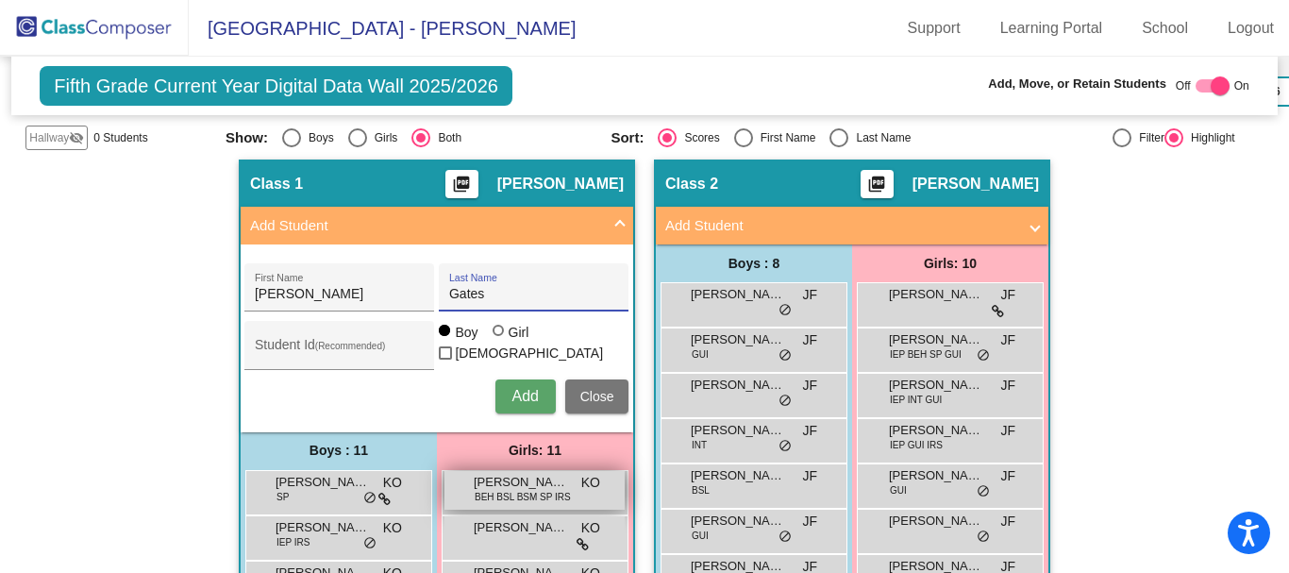
scroll to position [566, 0]
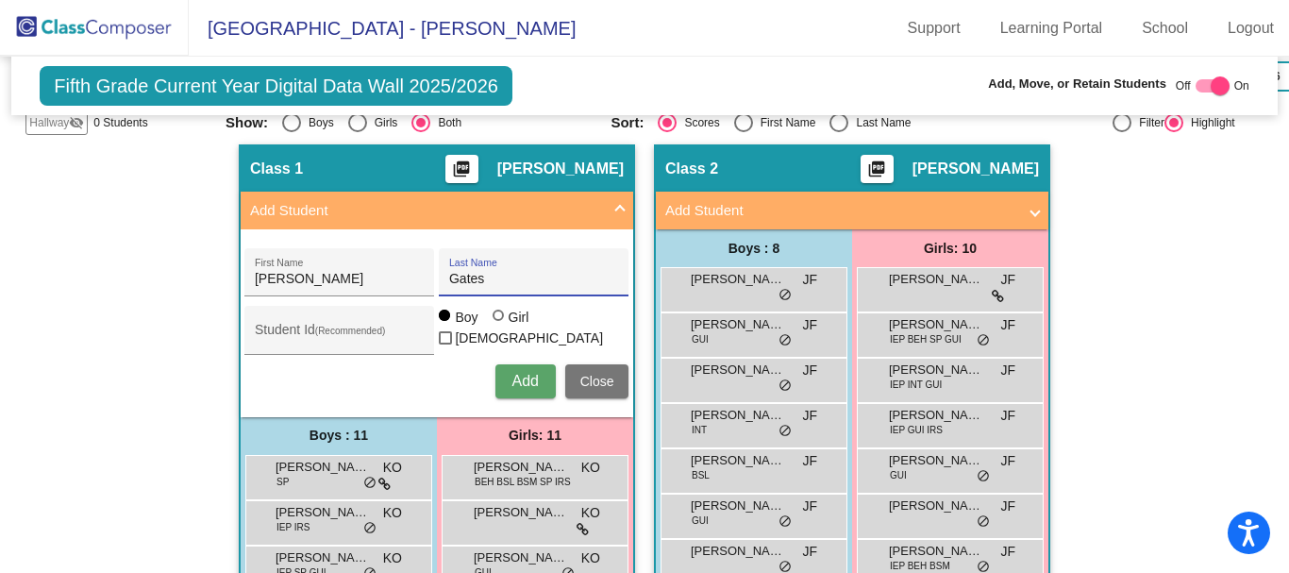
type input "Gates"
click at [517, 377] on span "Add" at bounding box center [524, 381] width 26 height 16
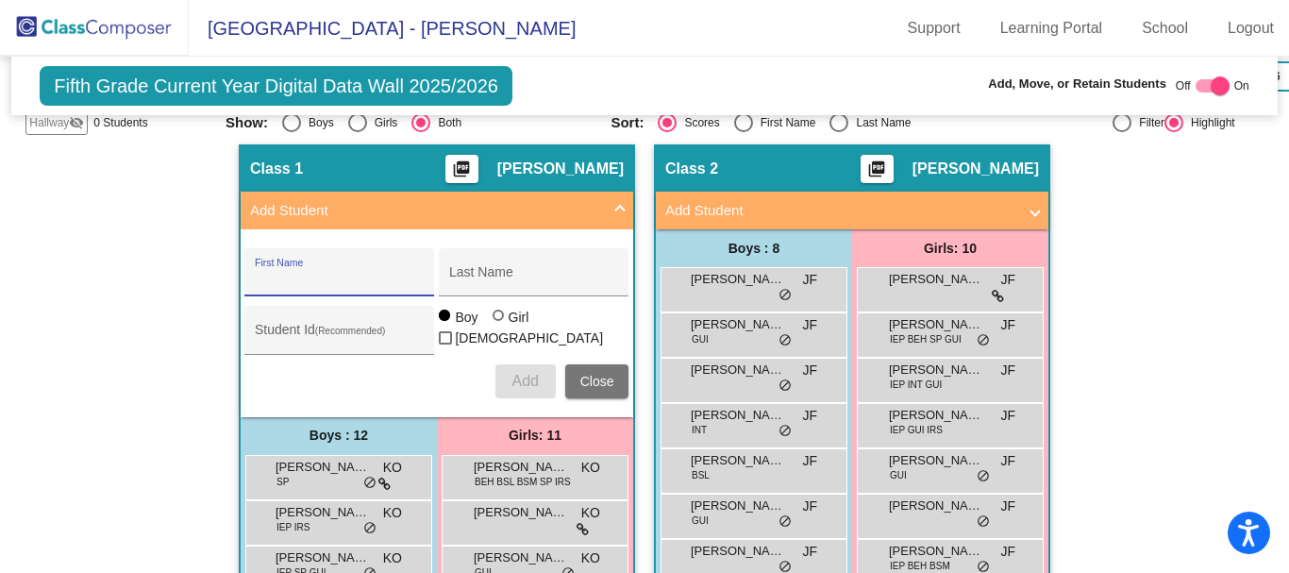
click at [592, 377] on span "Close" at bounding box center [597, 381] width 34 height 15
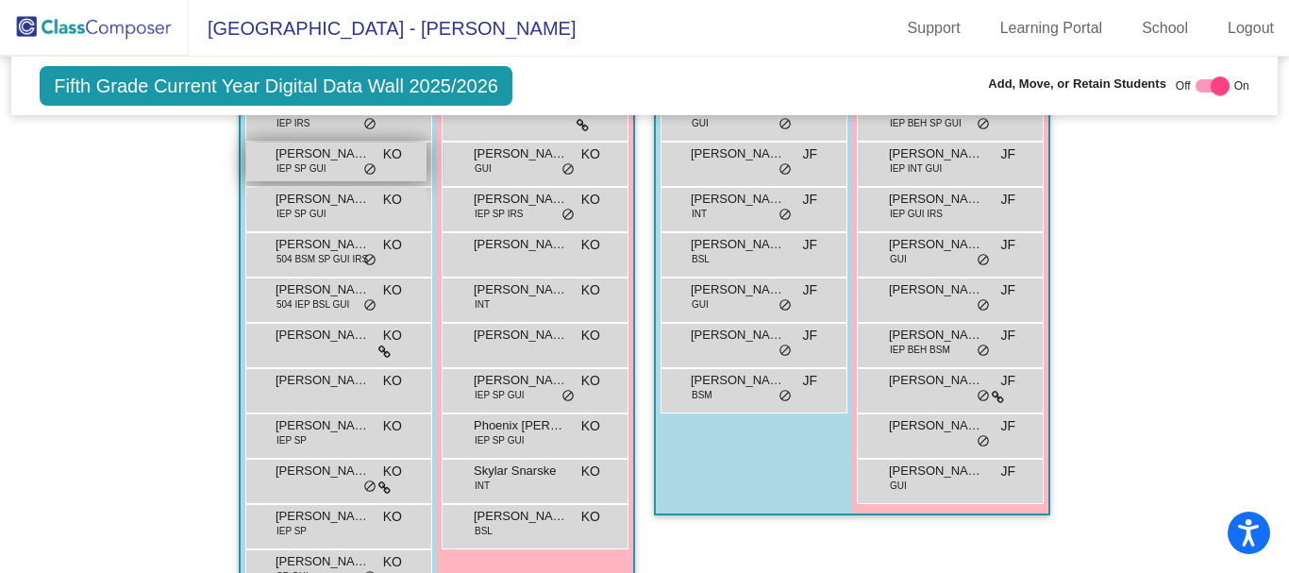
scroll to position [849, 0]
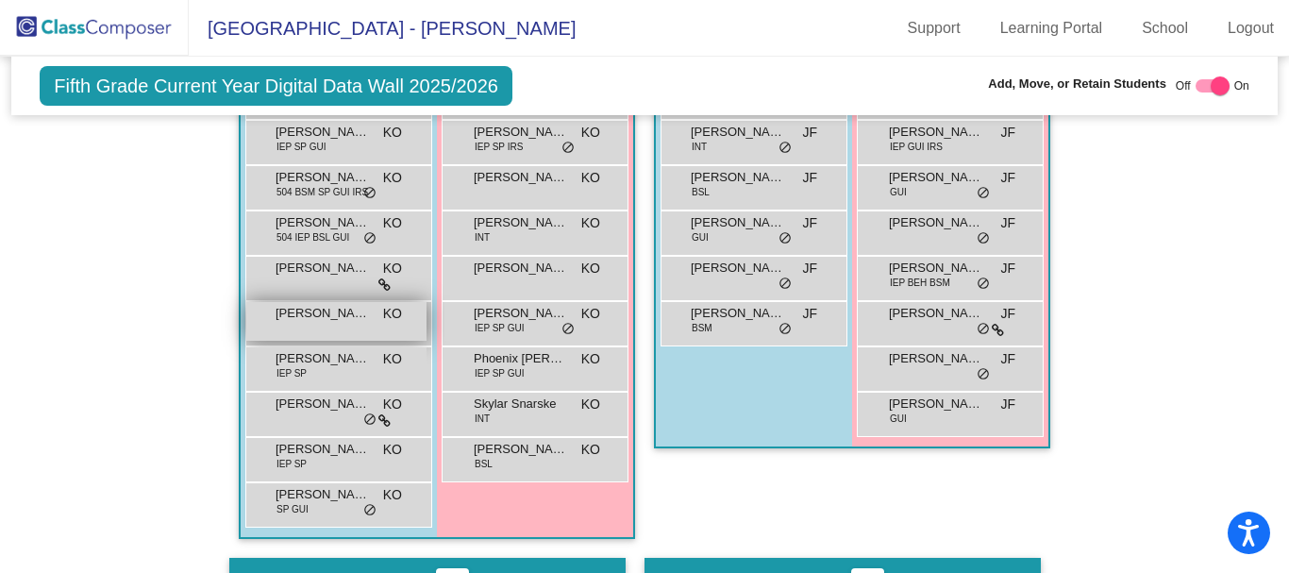
click at [327, 325] on div "[PERSON_NAME] KO lock do_not_disturb_alt" at bounding box center [336, 321] width 180 height 39
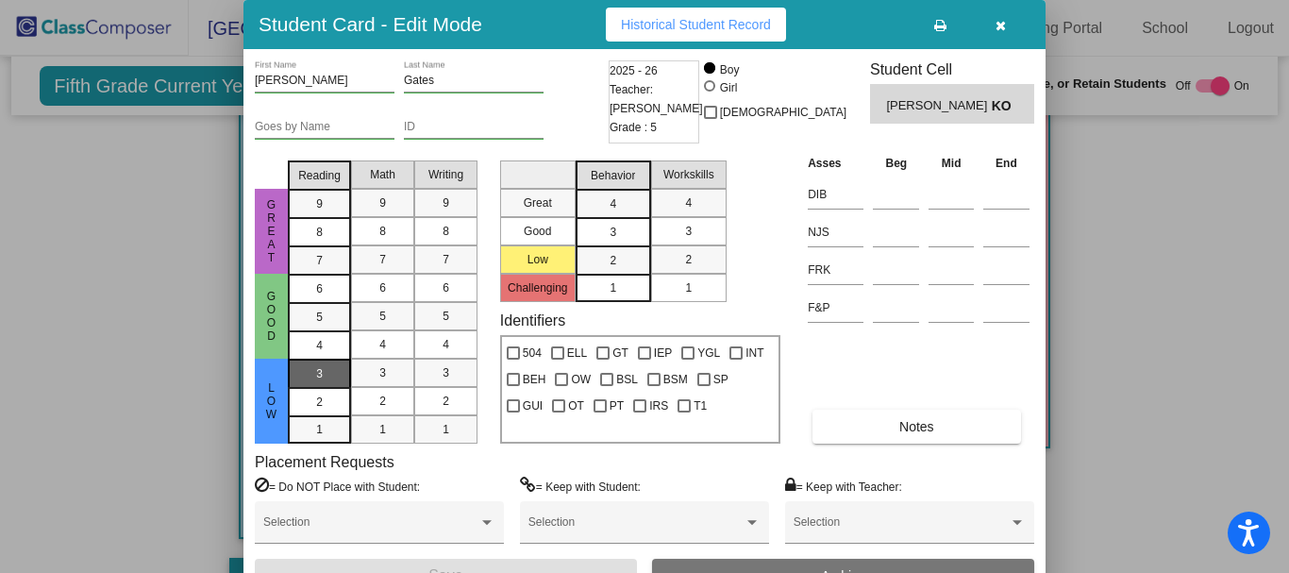
click at [322, 369] on span "3" at bounding box center [319, 373] width 7 height 17
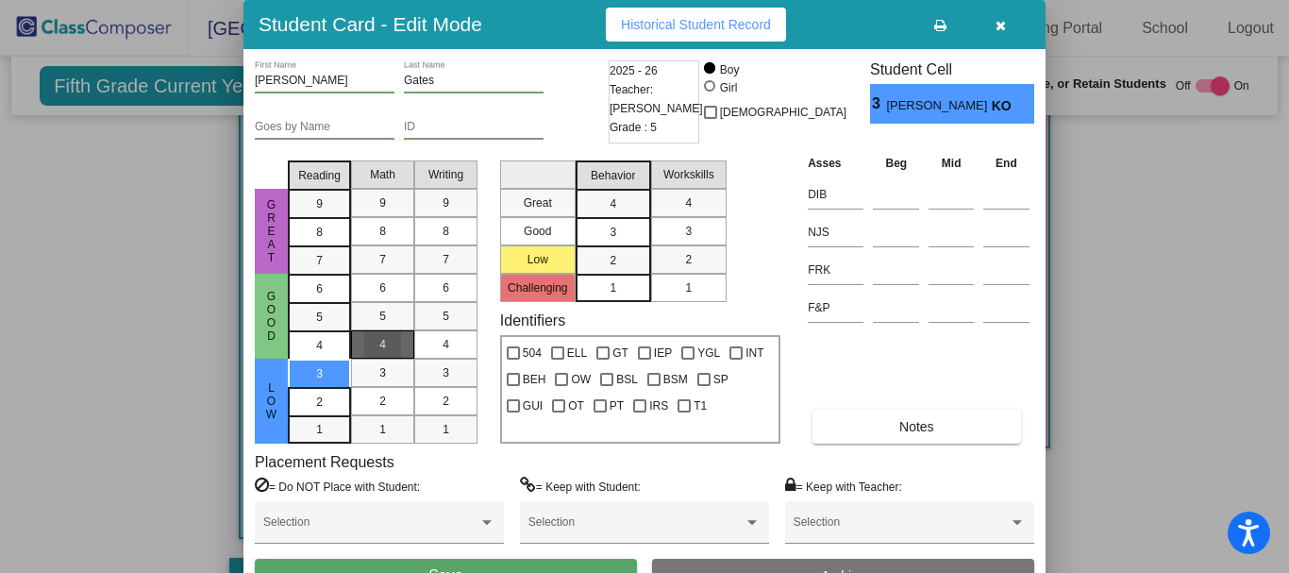
click at [395, 335] on div "4" at bounding box center [382, 344] width 37 height 28
click at [457, 425] on div "1" at bounding box center [445, 429] width 37 height 28
click at [620, 218] on div "3" at bounding box center [612, 204] width 37 height 28
click at [675, 257] on div "2" at bounding box center [688, 259] width 37 height 28
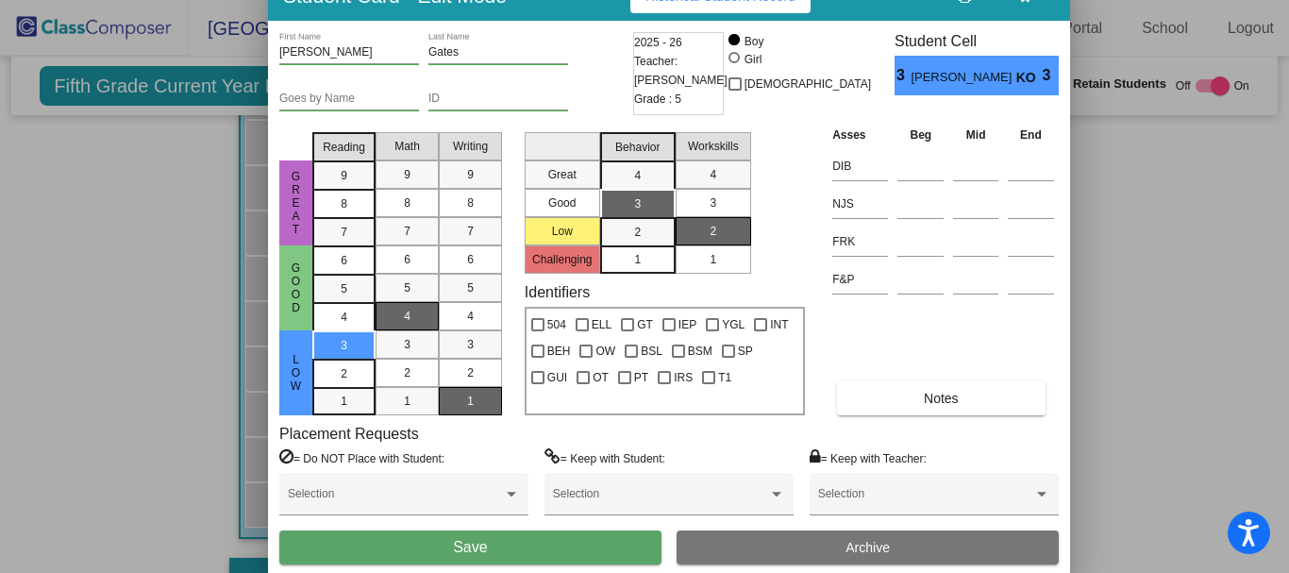
drag, startPoint x: 843, startPoint y: 23, endPoint x: 869, endPoint y: -8, distance: 40.2
click at [869, 0] on html "Accessibility Screen-Reader Guide, Feedback, and Issue Reporting | New window M…" at bounding box center [644, 286] width 1289 height 573
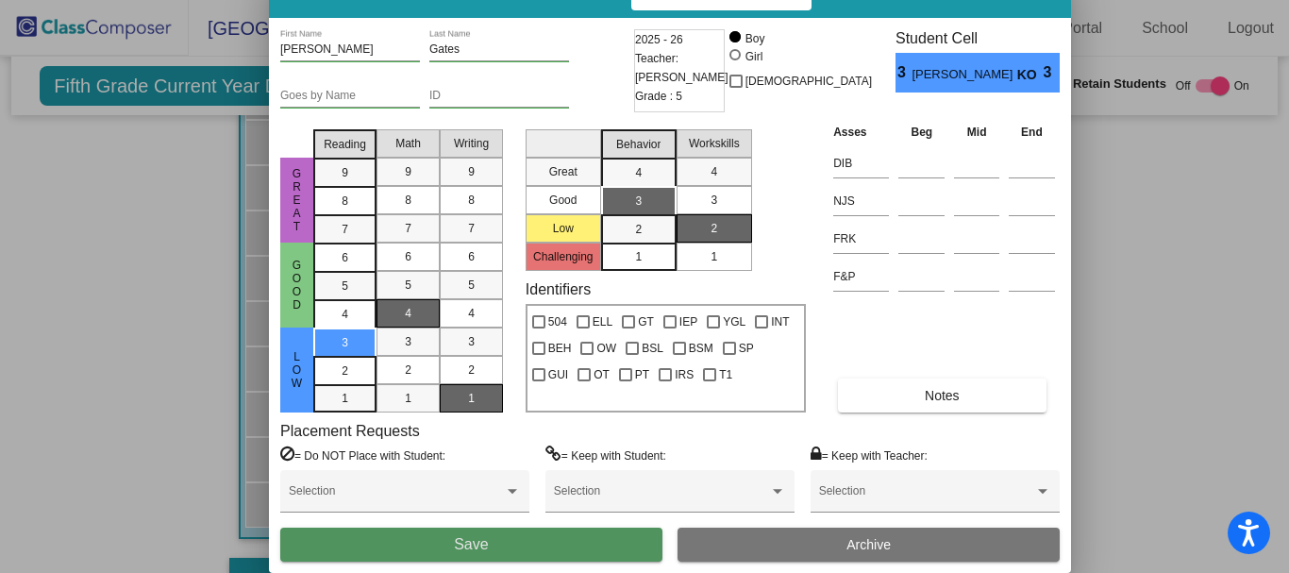
click at [612, 542] on button "Save" at bounding box center [471, 544] width 382 height 34
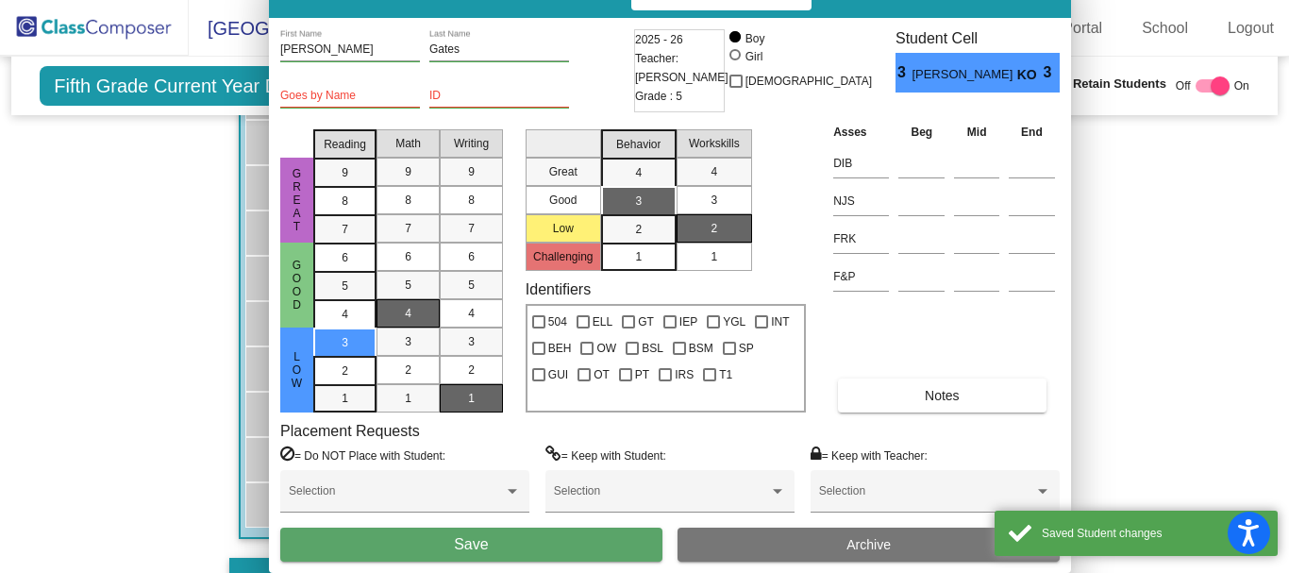
scroll to position [894, 0]
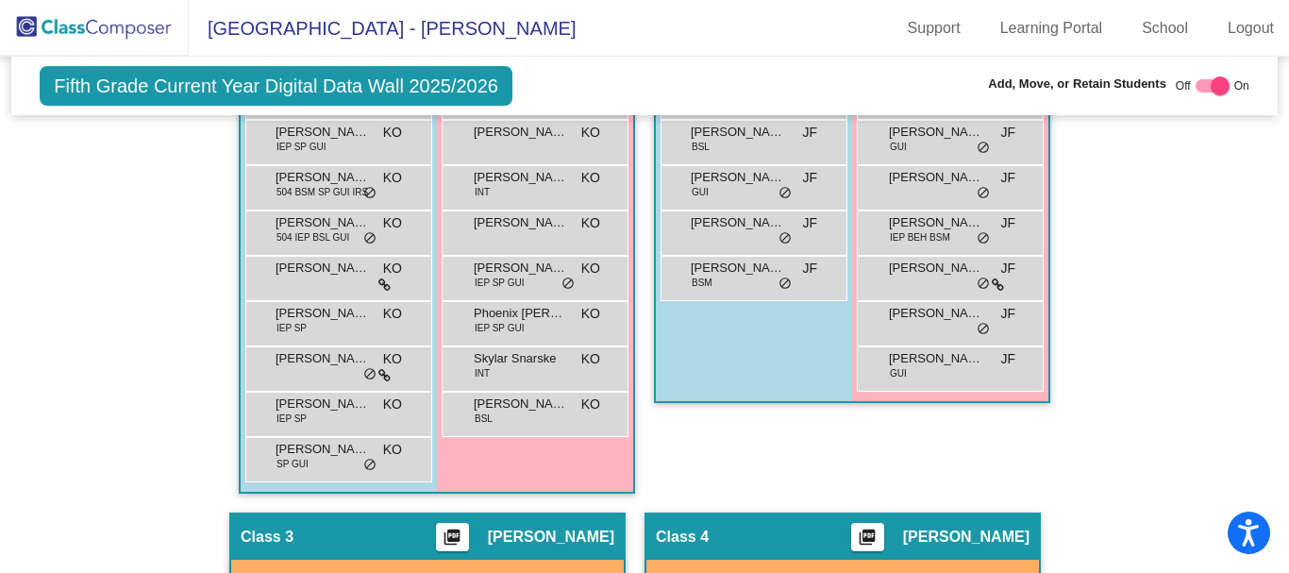
click at [106, 25] on img at bounding box center [94, 28] width 189 height 56
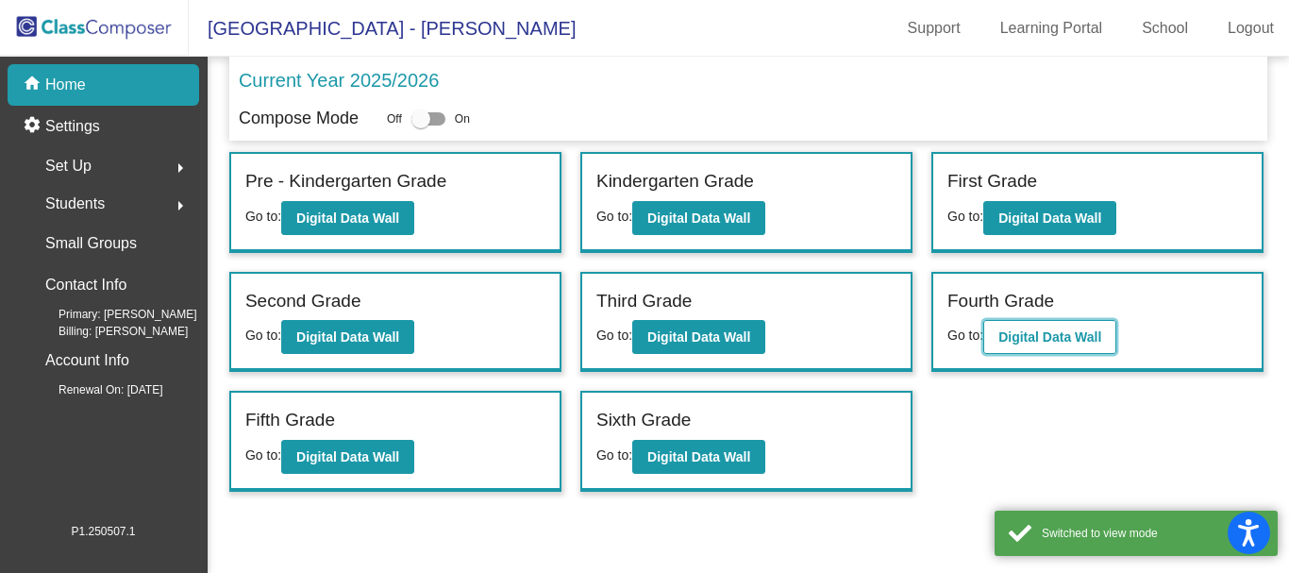
click at [1055, 337] on b "Digital Data Wall" at bounding box center [1049, 336] width 103 height 15
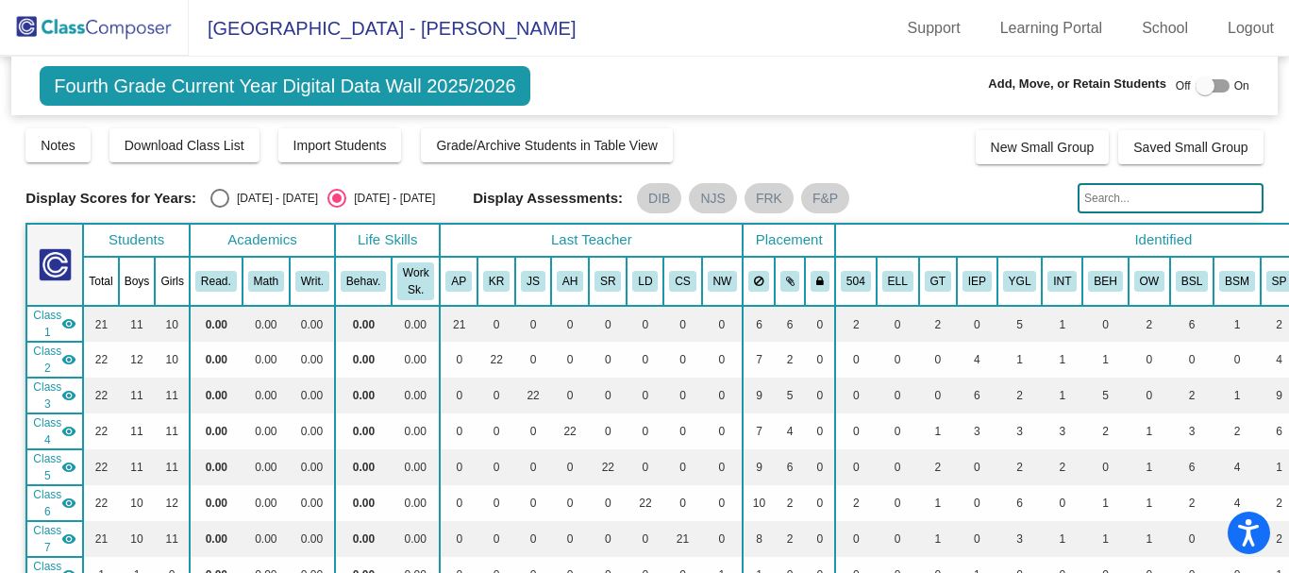
click at [1197, 89] on div at bounding box center [1204, 85] width 19 height 19
checkbox input "true"
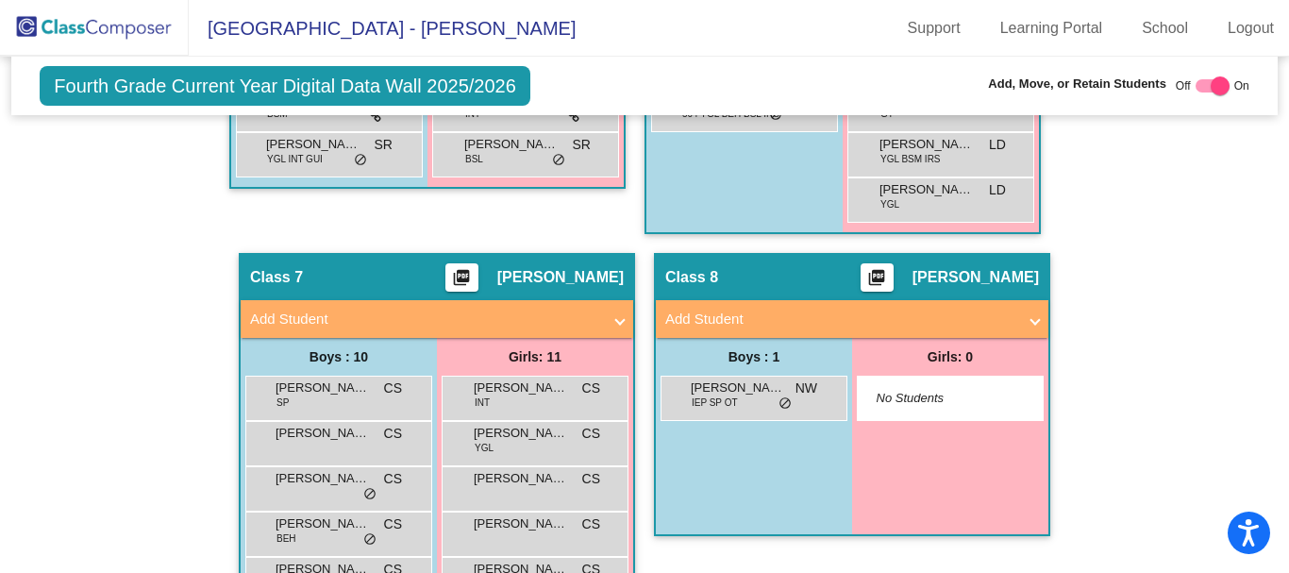
scroll to position [2428, 0]
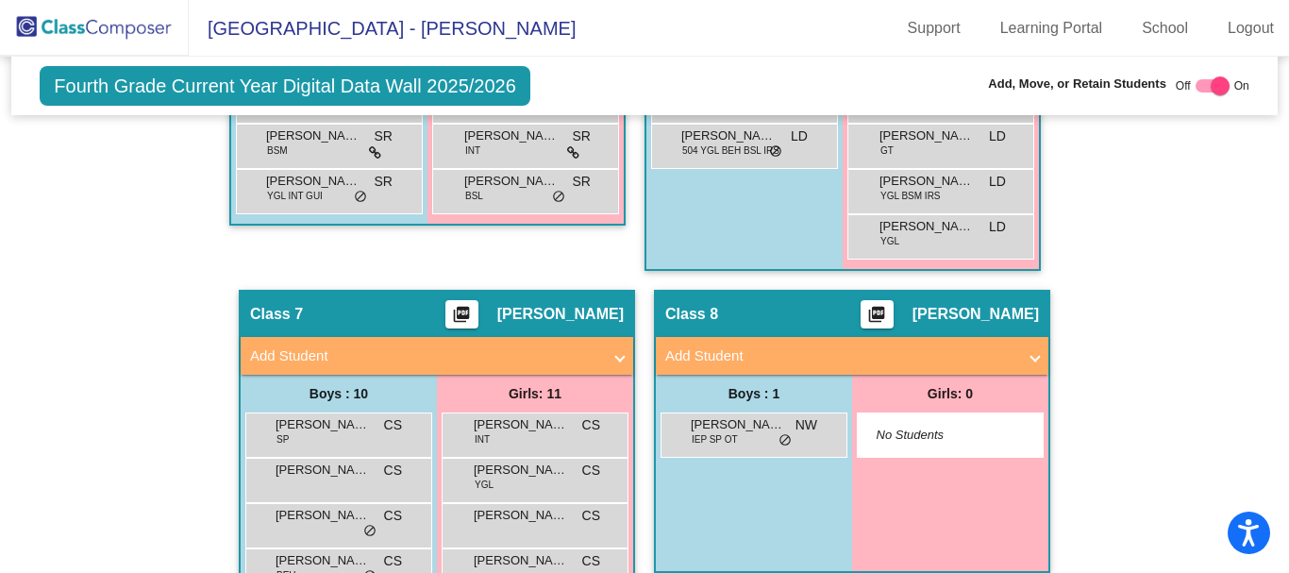
click at [906, 357] on mat-panel-title "Add Student" at bounding box center [840, 356] width 351 height 22
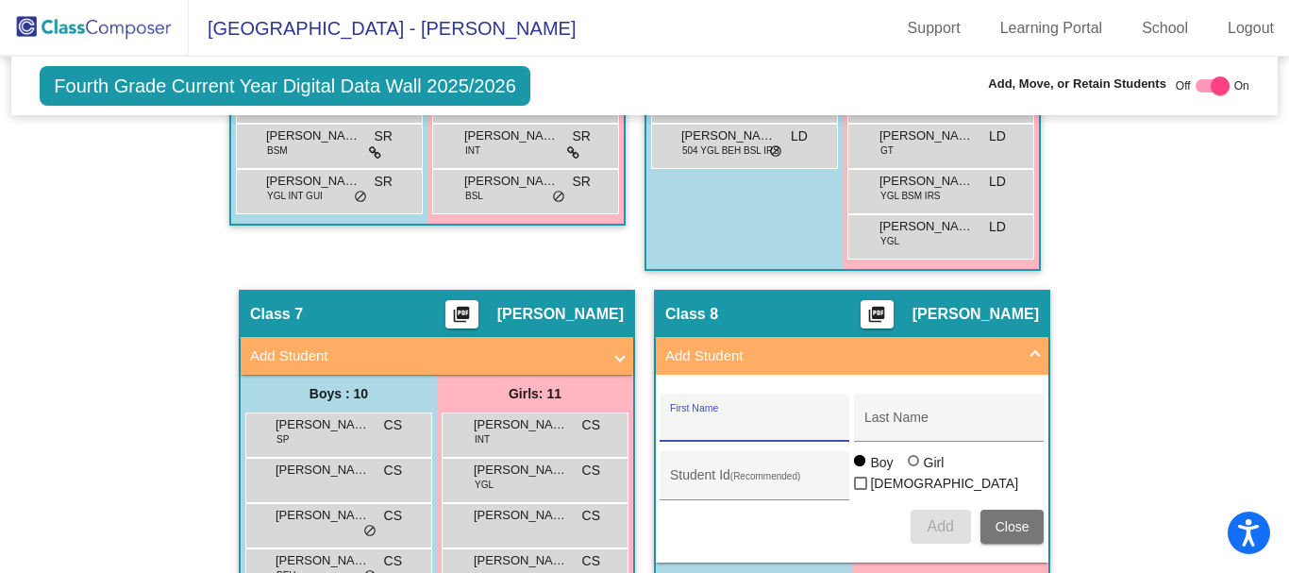
click at [755, 428] on input "First Name" at bounding box center [755, 424] width 170 height 15
type input "Ayden"
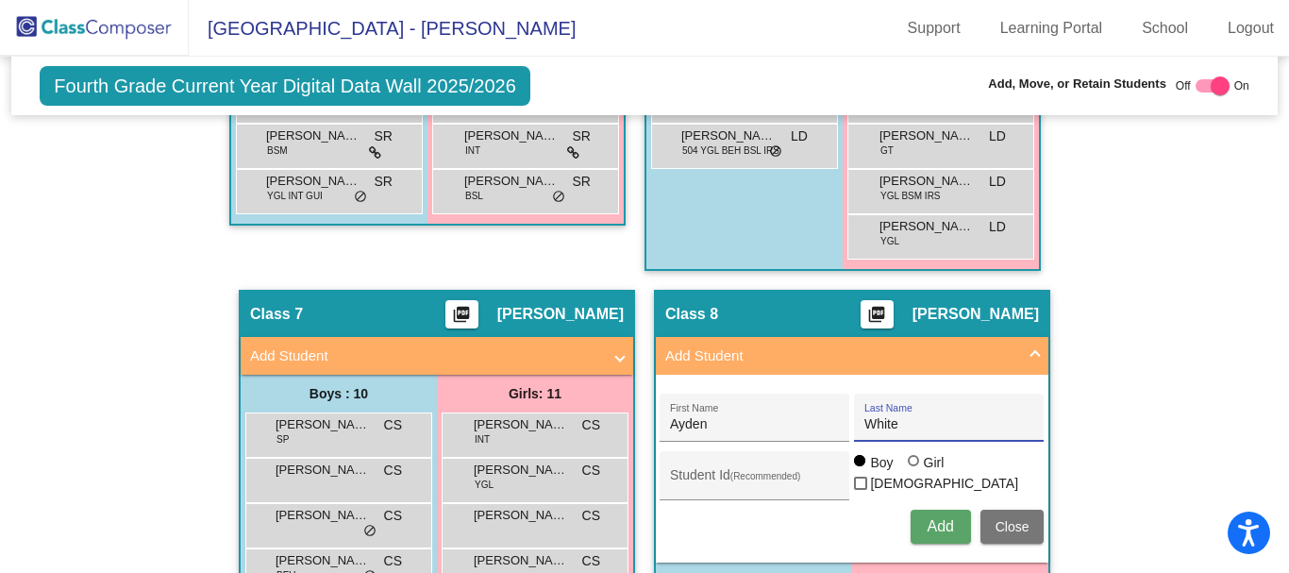
type input "White"
click at [943, 529] on span "Add" at bounding box center [939, 526] width 26 height 16
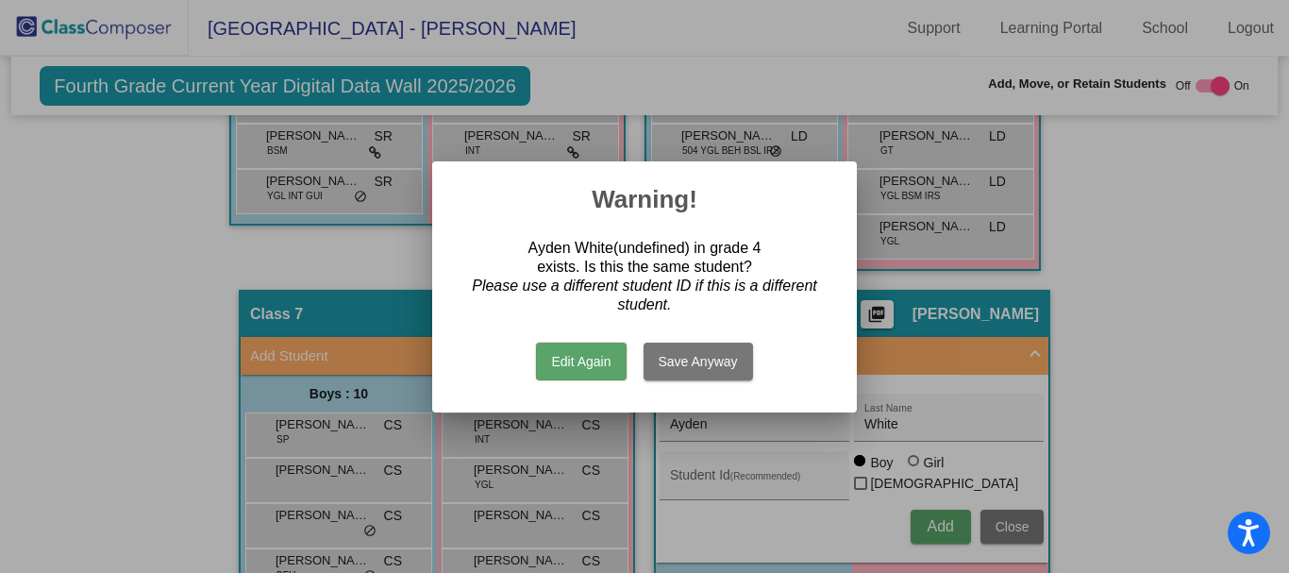
click at [602, 360] on button "Edit Again" at bounding box center [581, 361] width 90 height 38
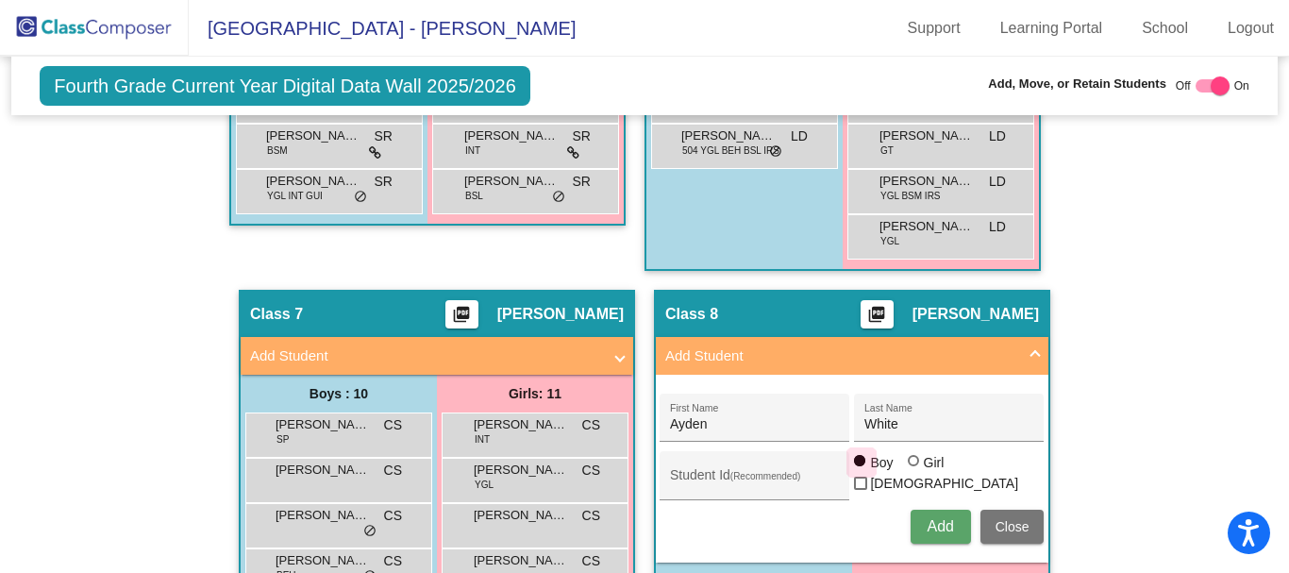
click at [858, 466] on div at bounding box center [859, 460] width 11 height 11
click at [860, 471] on input "Boy" at bounding box center [860, 470] width 1 height 1
click at [933, 528] on span "Add" at bounding box center [939, 526] width 26 height 16
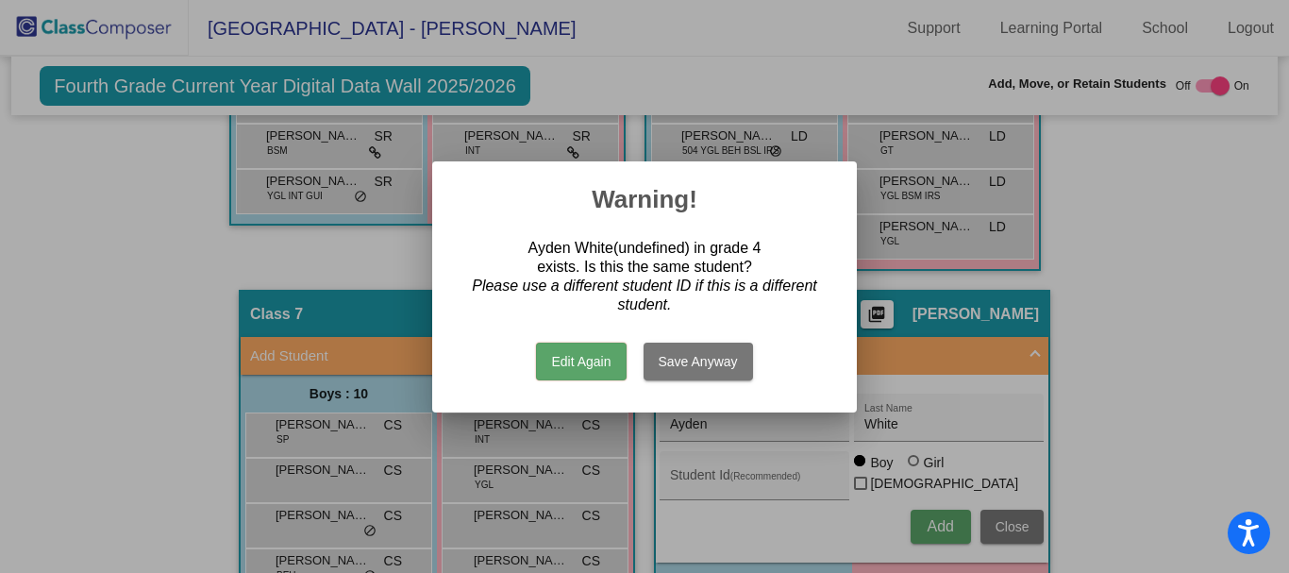
click at [1006, 528] on div at bounding box center [644, 286] width 1289 height 573
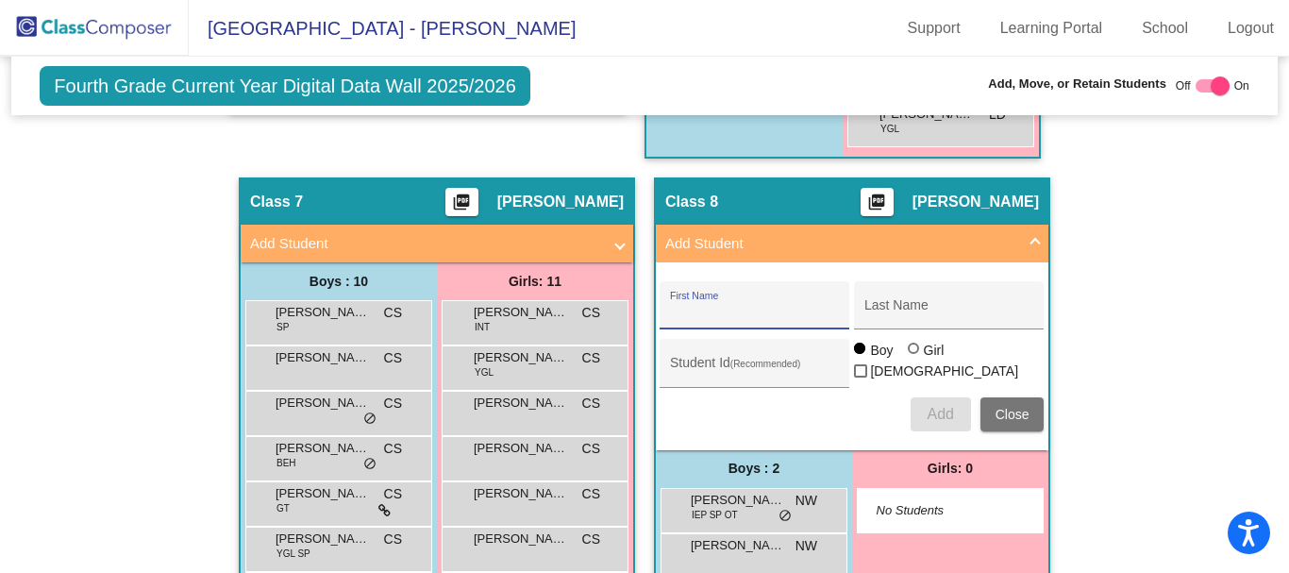
scroll to position [2523, 0]
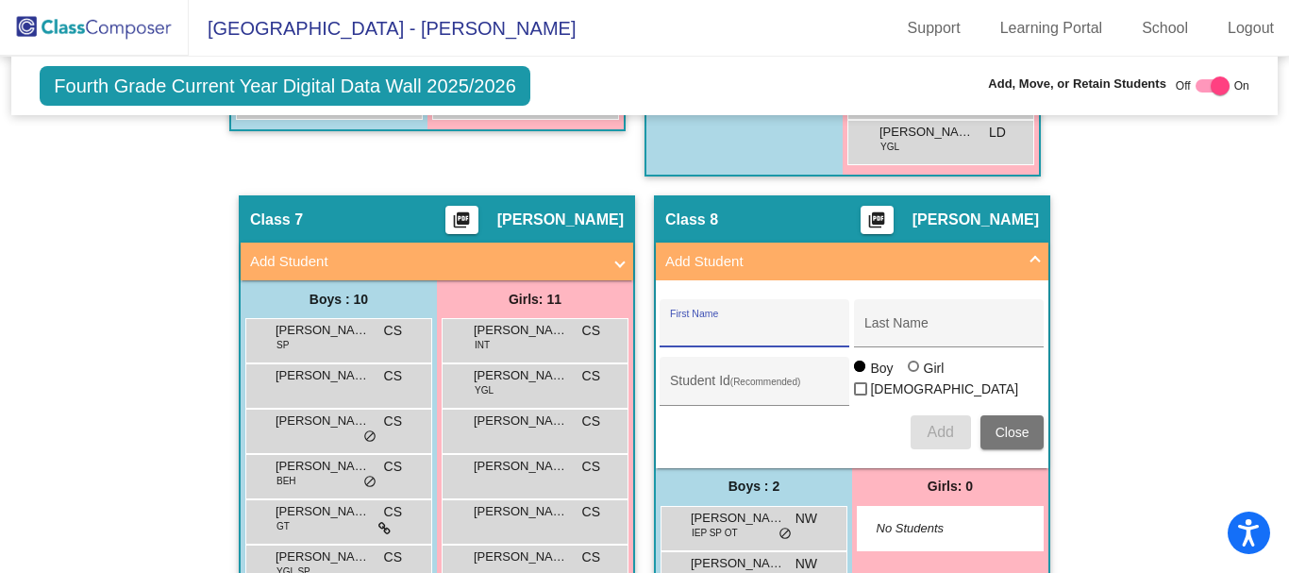
click at [1008, 434] on span "Close" at bounding box center [1012, 432] width 34 height 15
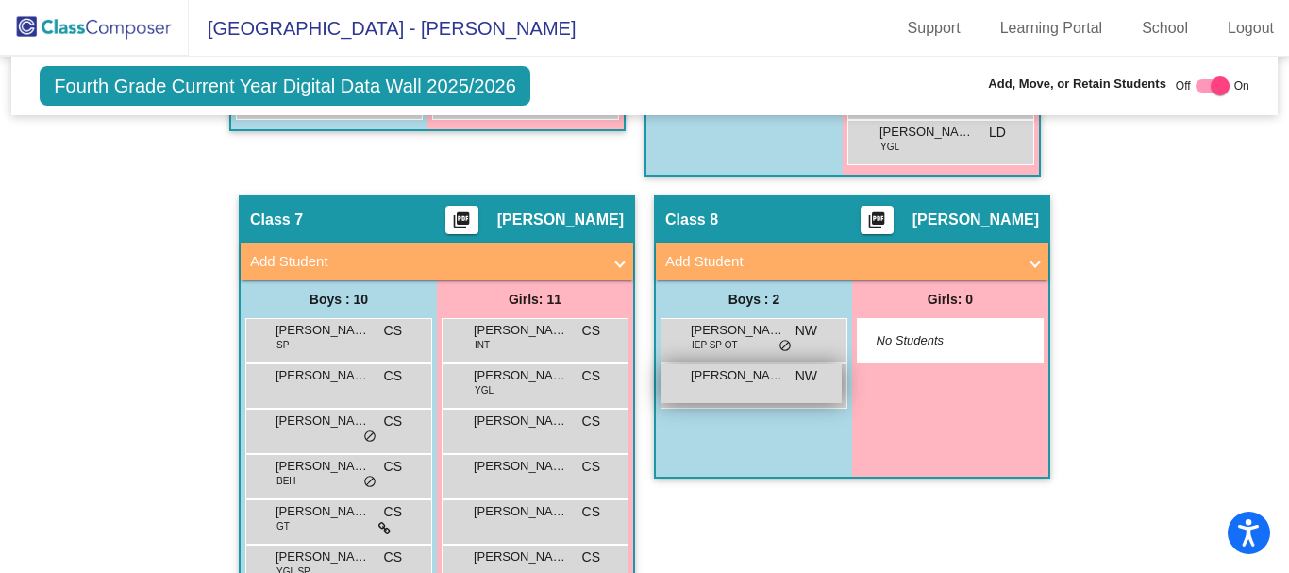
click at [766, 380] on span "[PERSON_NAME]" at bounding box center [738, 375] width 94 height 19
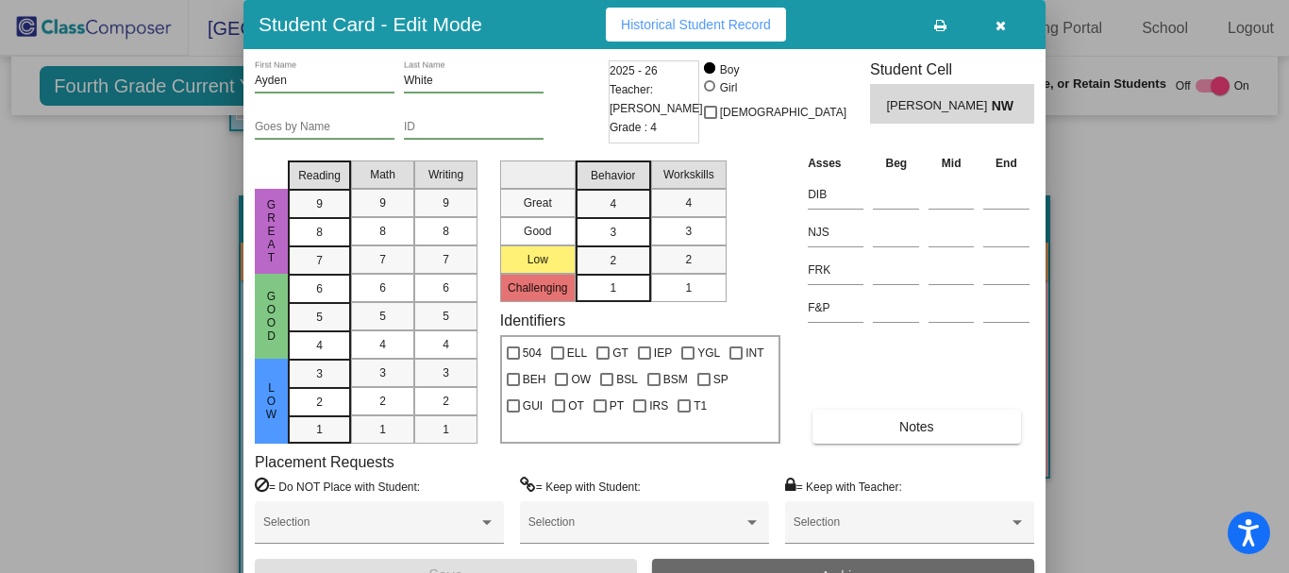
click at [834, 562] on button "Archive" at bounding box center [843, 576] width 382 height 34
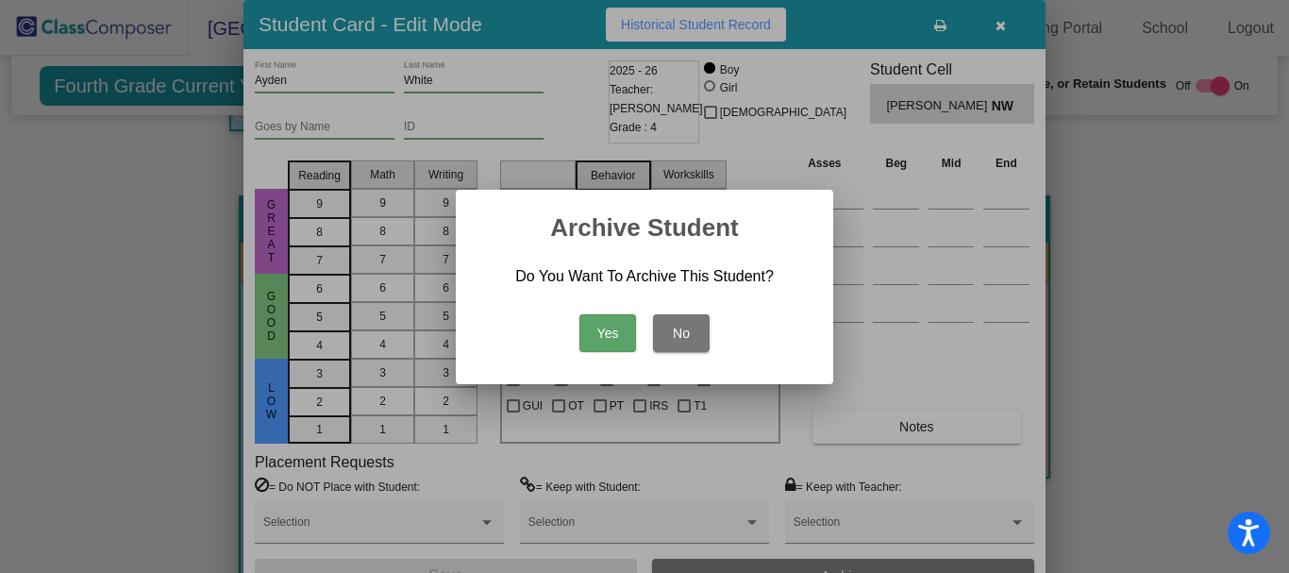
drag, startPoint x: 602, startPoint y: 323, endPoint x: 618, endPoint y: 331, distance: 18.1
click at [604, 323] on button "Yes" at bounding box center [607, 333] width 57 height 38
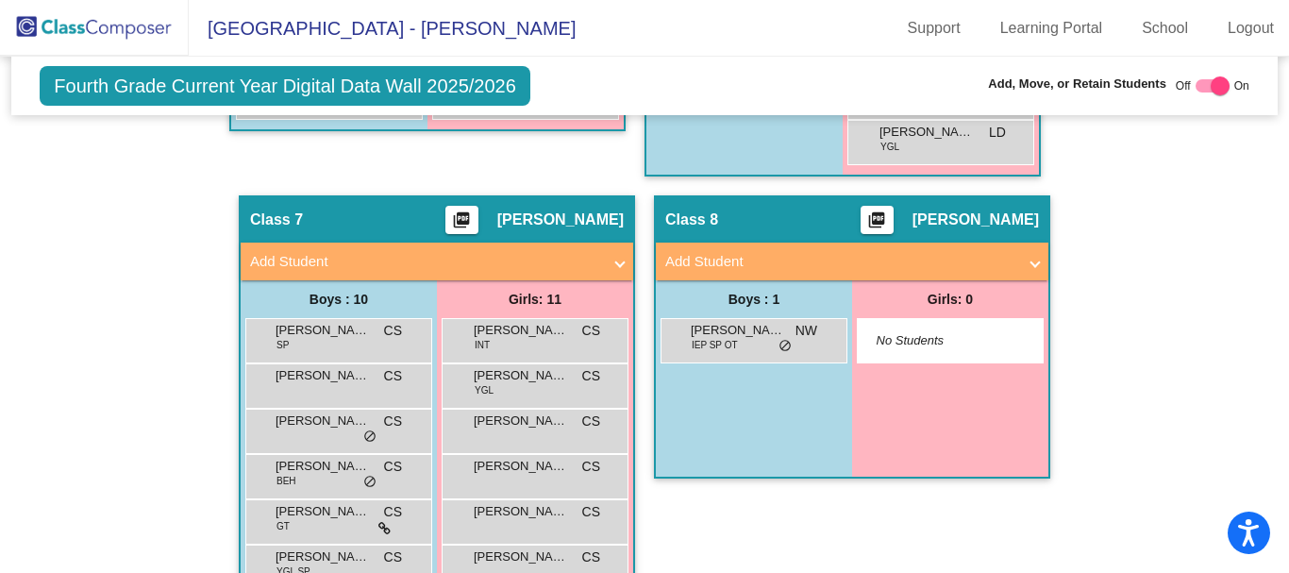
click at [910, 254] on mat-panel-title "Add Student" at bounding box center [840, 262] width 351 height 22
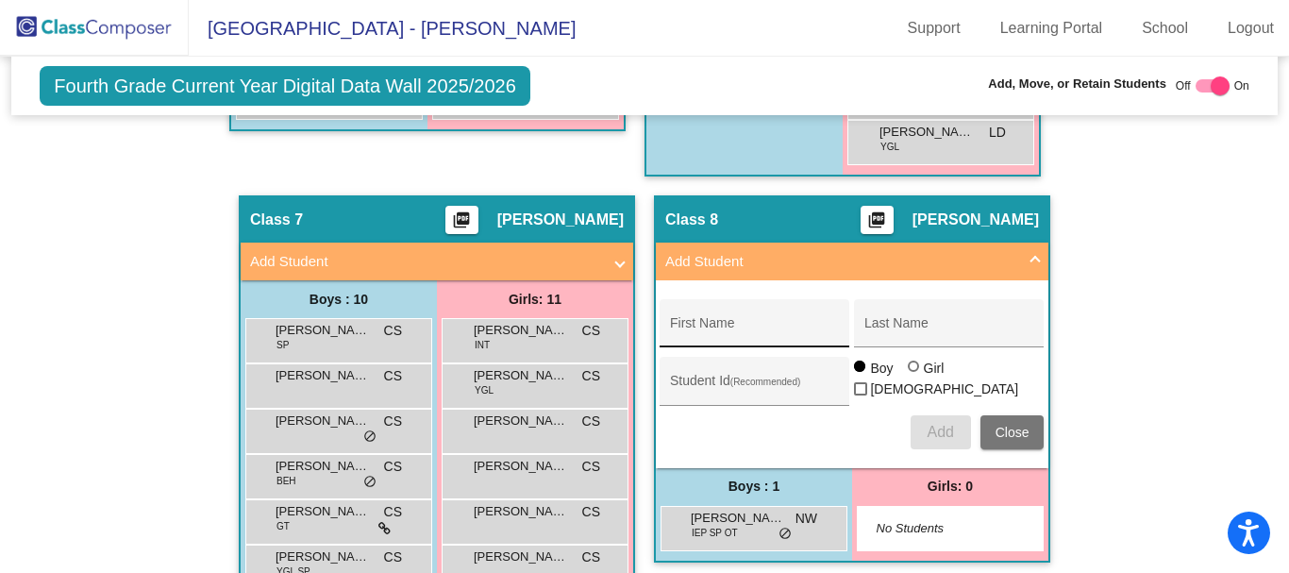
click at [765, 317] on div "First Name" at bounding box center [755, 328] width 170 height 39
type input "Jordan"
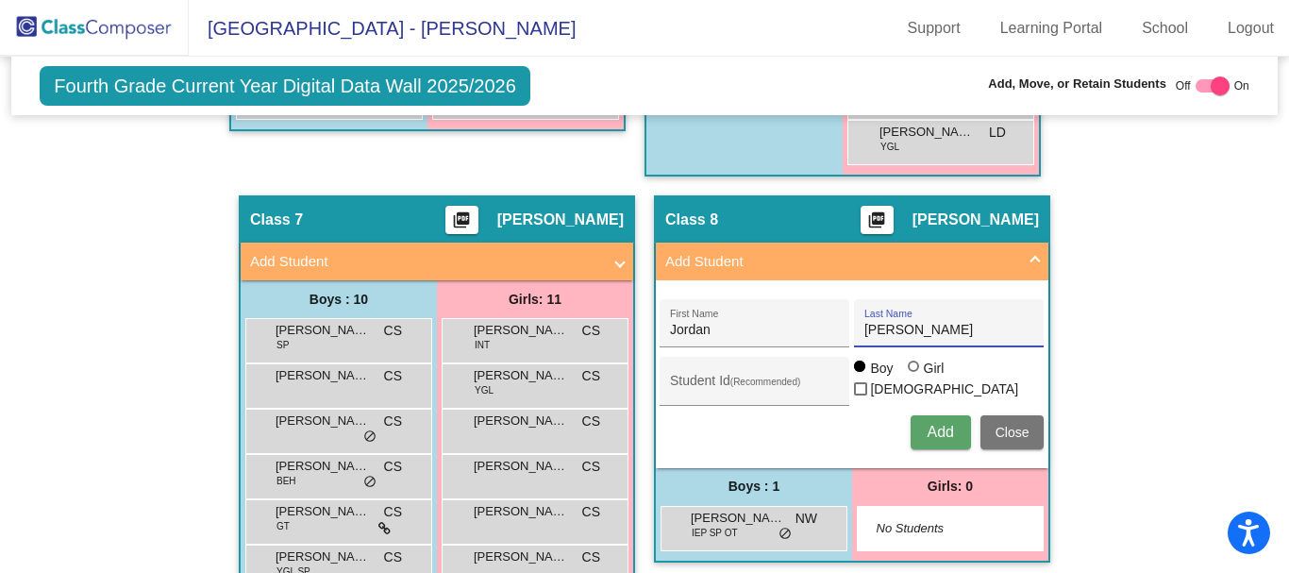
type input "[PERSON_NAME]"
click at [928, 430] on span "Add" at bounding box center [939, 432] width 26 height 16
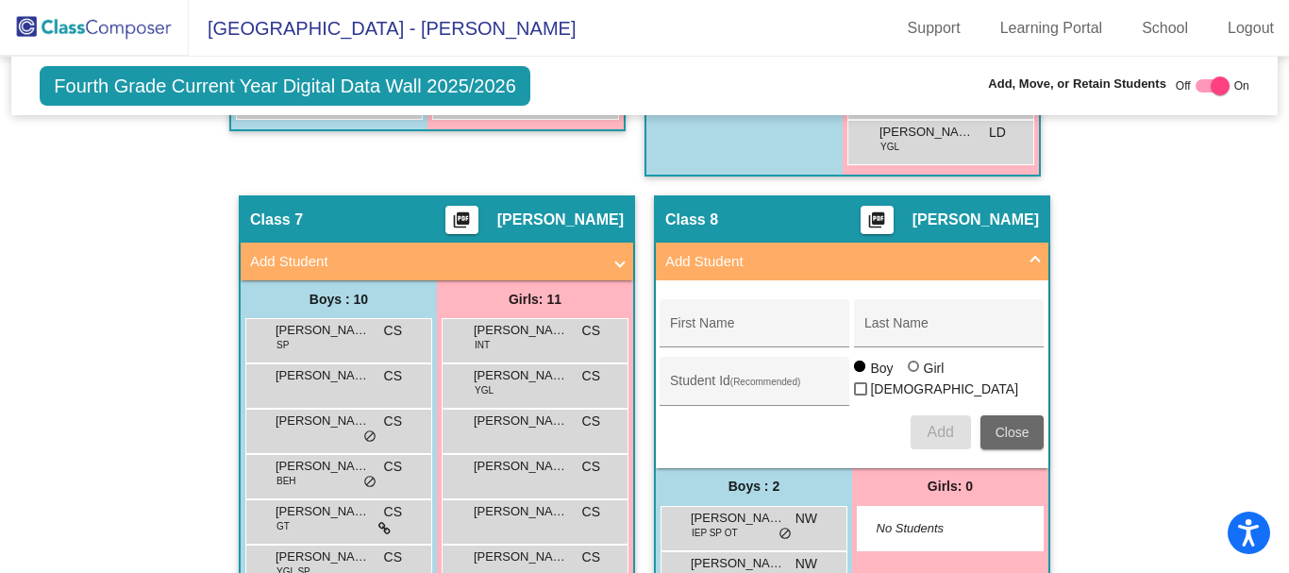
click at [999, 425] on span "Close" at bounding box center [1012, 432] width 34 height 15
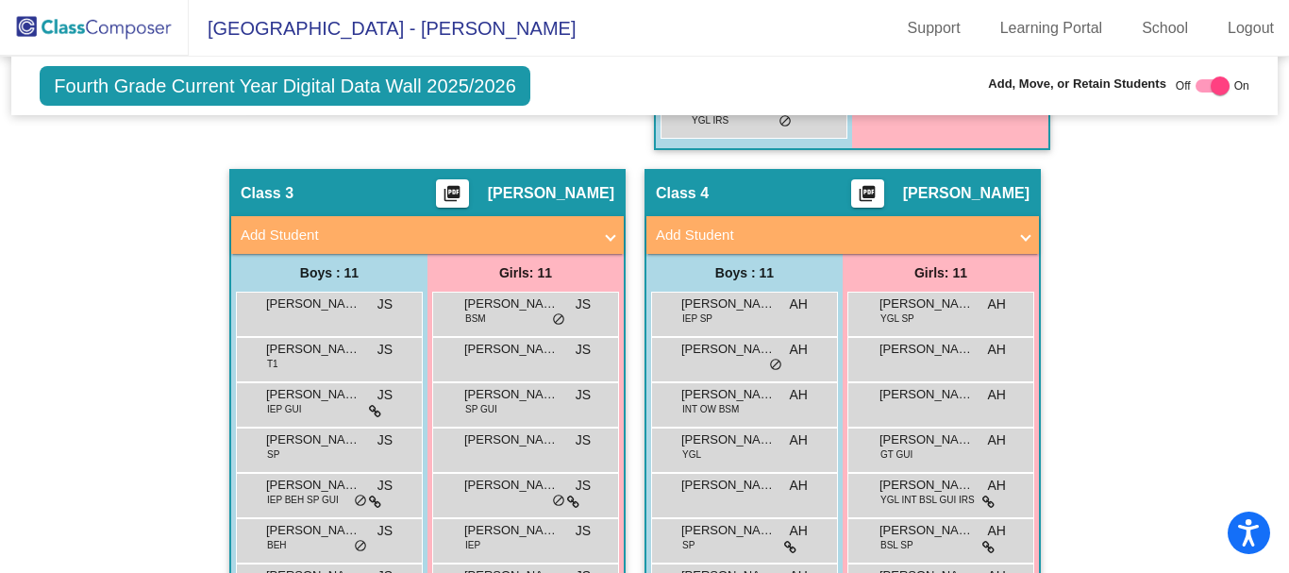
scroll to position [542, 0]
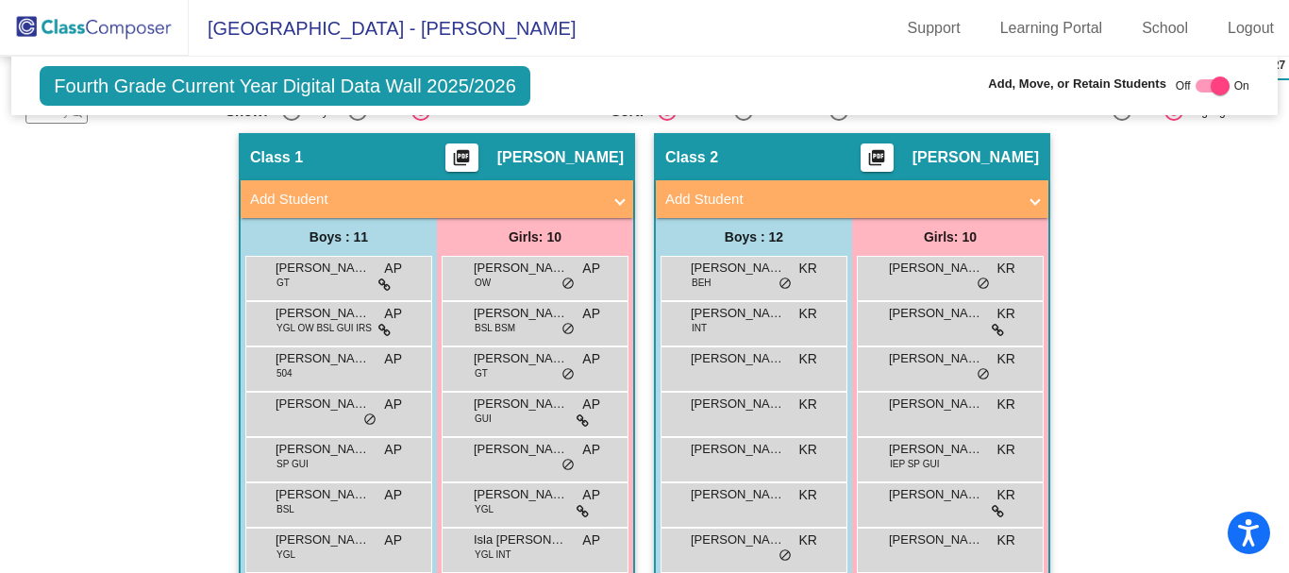
click at [141, 20] on img at bounding box center [94, 28] width 189 height 56
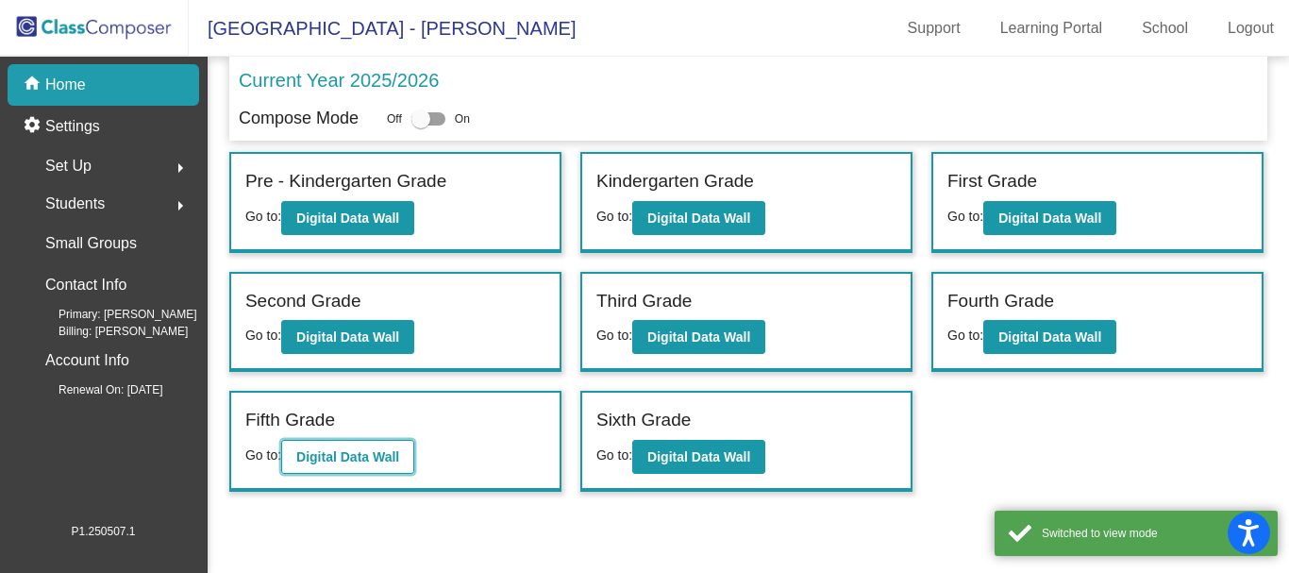
click at [311, 451] on b "Digital Data Wall" at bounding box center [347, 456] width 103 height 15
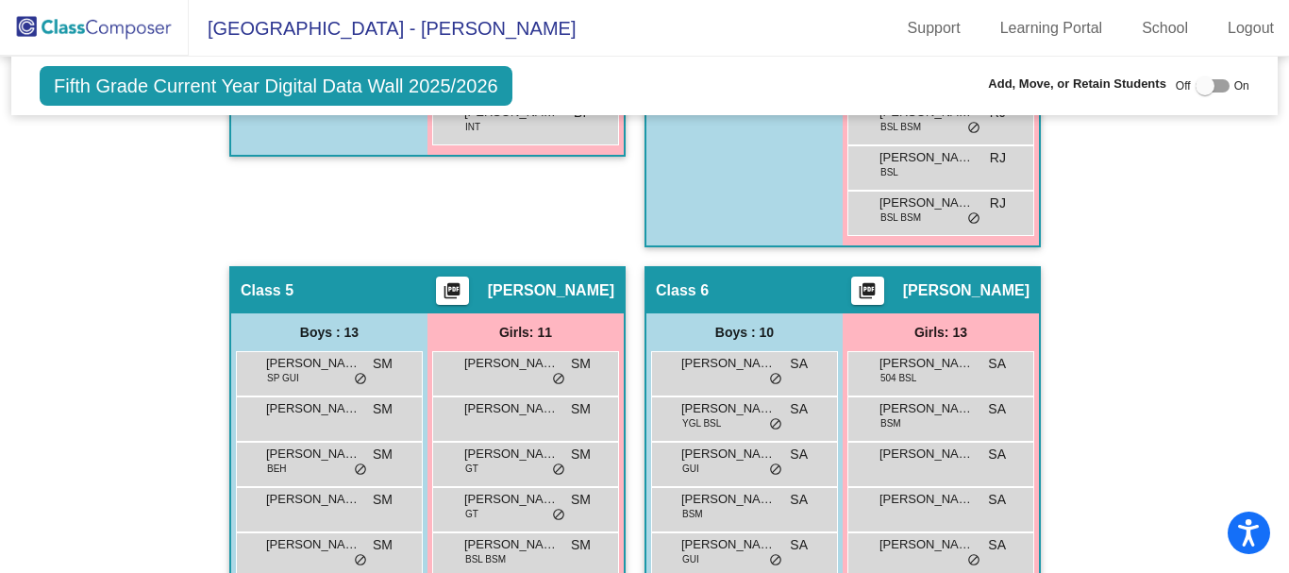
scroll to position [1793, 0]
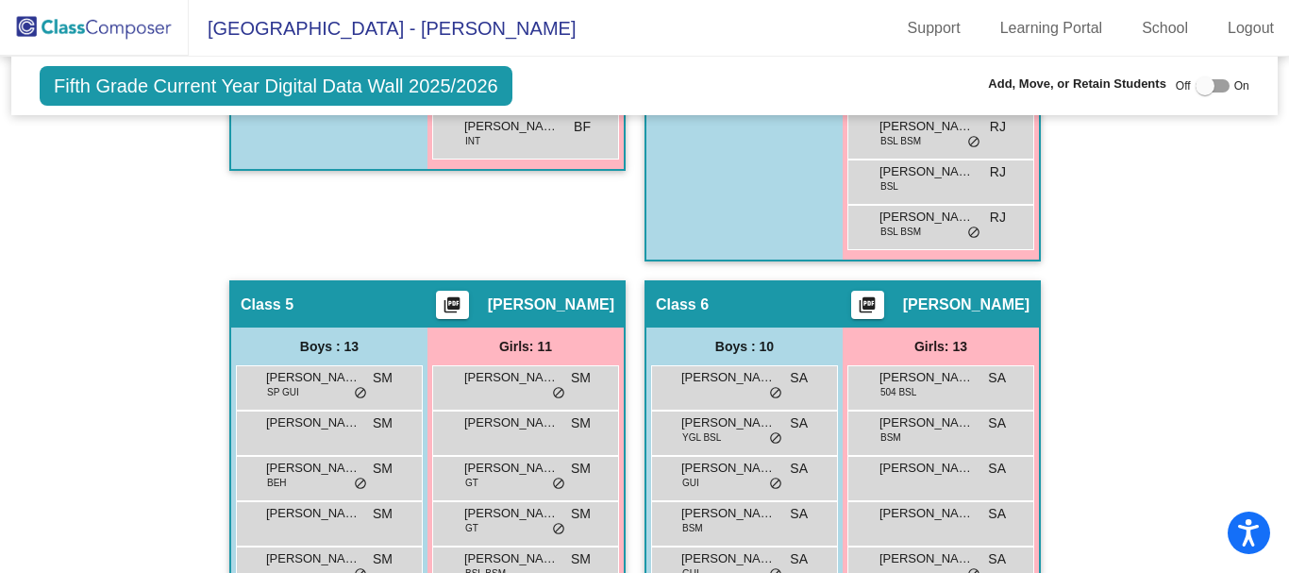
click at [1195, 78] on div at bounding box center [1204, 85] width 19 height 19
checkbox input "true"
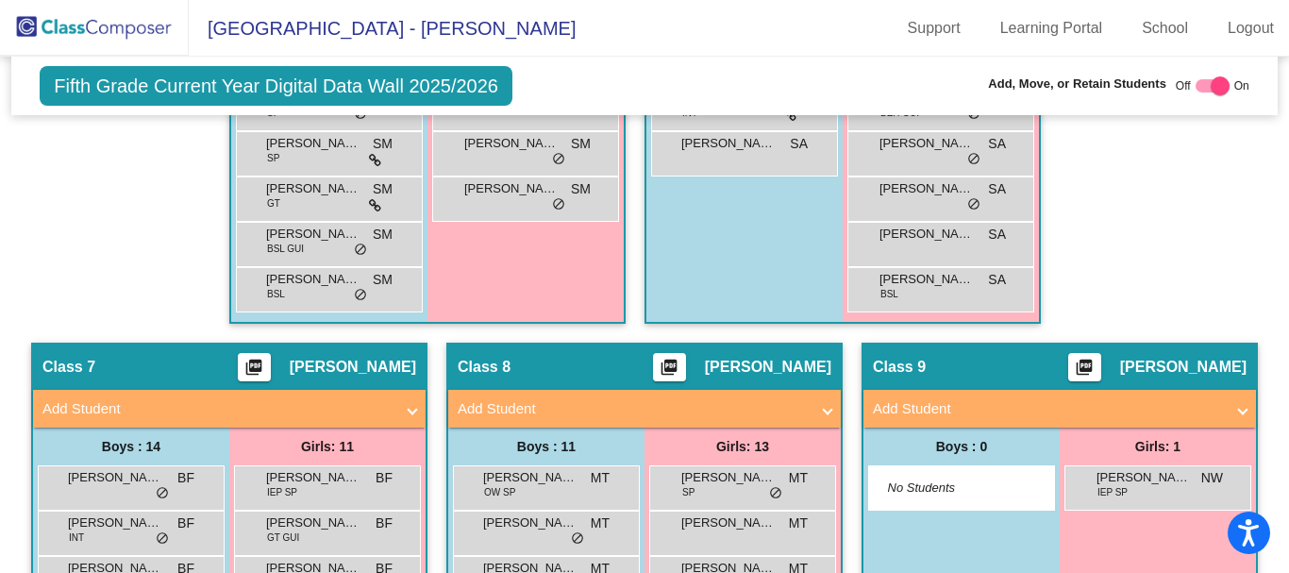
scroll to position [2642, 0]
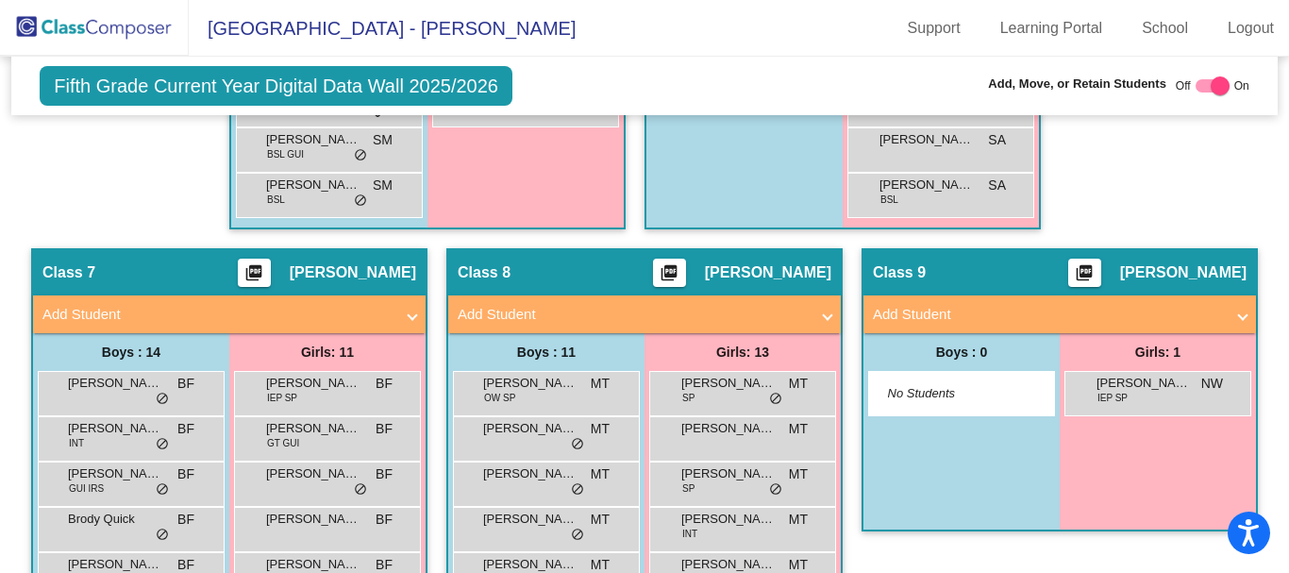
click at [1043, 312] on mat-panel-title "Add Student" at bounding box center [1048, 315] width 351 height 22
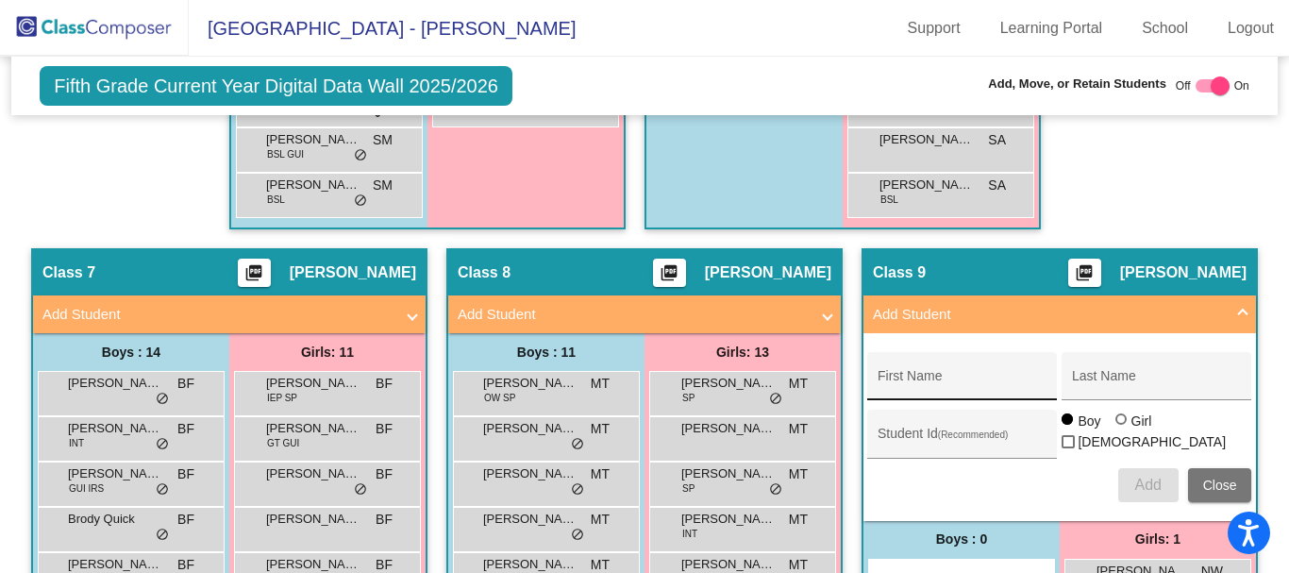
click at [978, 373] on div "First Name" at bounding box center [962, 381] width 170 height 39
type input "Caleb"
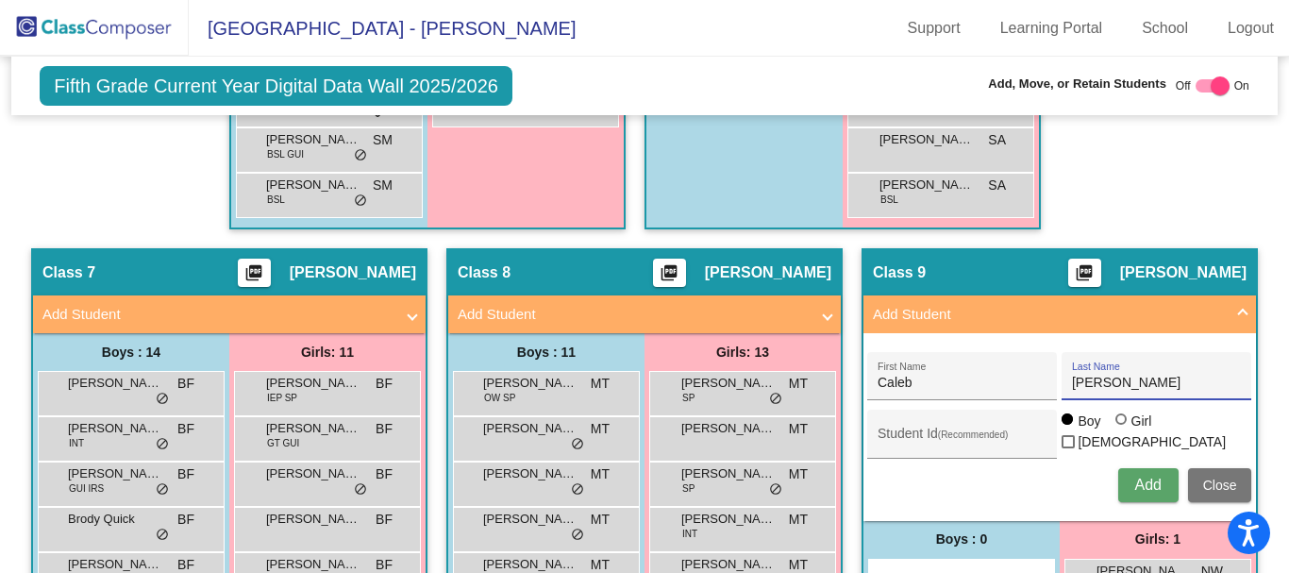
type input "[PERSON_NAME]"
click at [1139, 486] on span "Add" at bounding box center [1147, 484] width 26 height 16
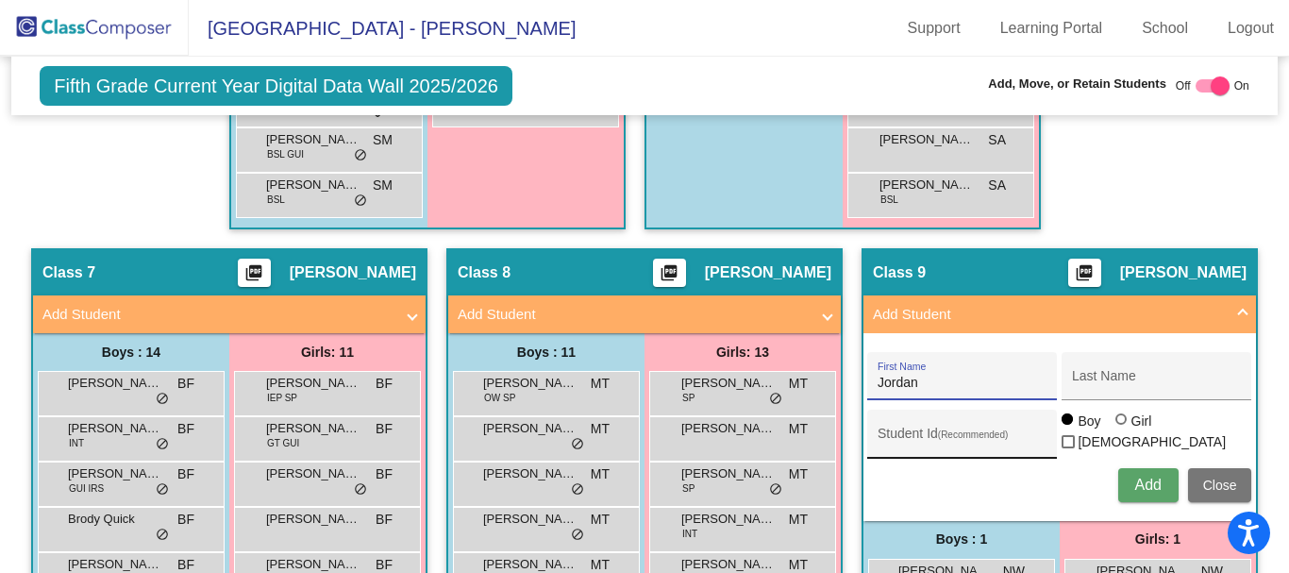
type input "Jordan"
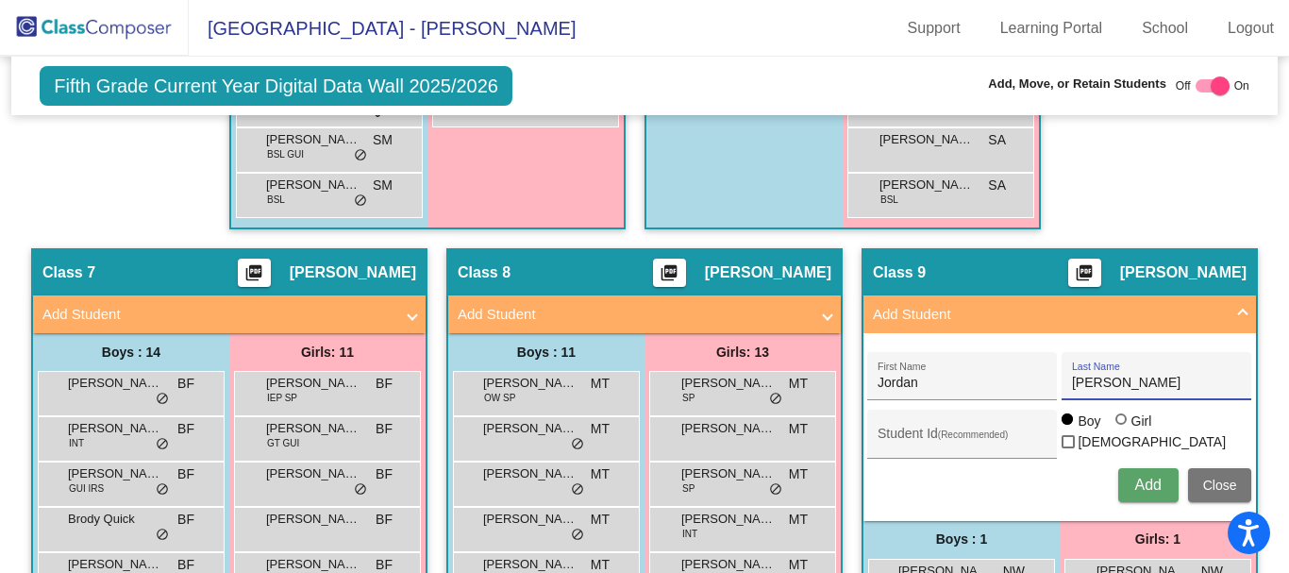
type input "[PERSON_NAME]"
click at [1127, 486] on button "Add" at bounding box center [1148, 485] width 60 height 34
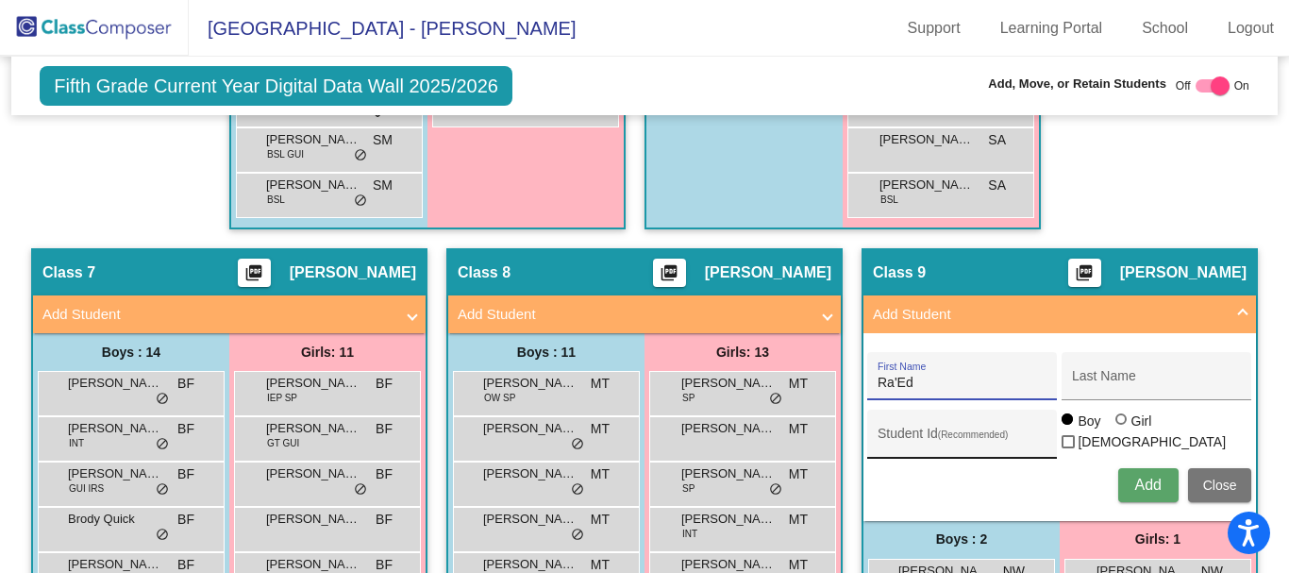
type input "Ra'Ed"
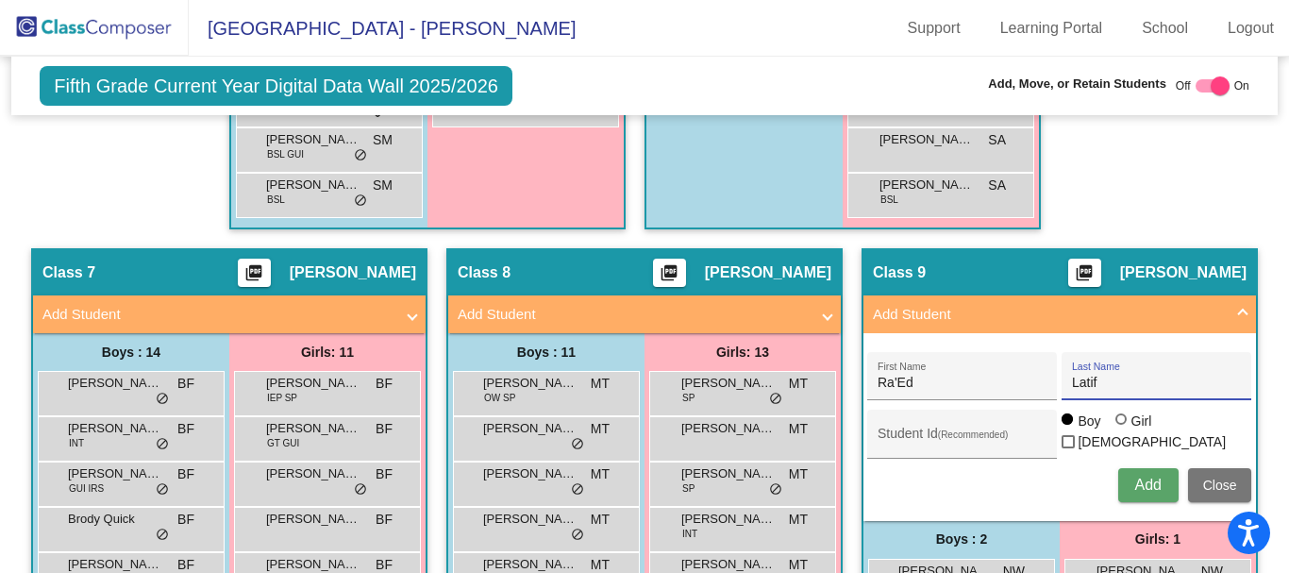
type input "Latif"
click at [1138, 484] on span "Add" at bounding box center [1147, 484] width 26 height 16
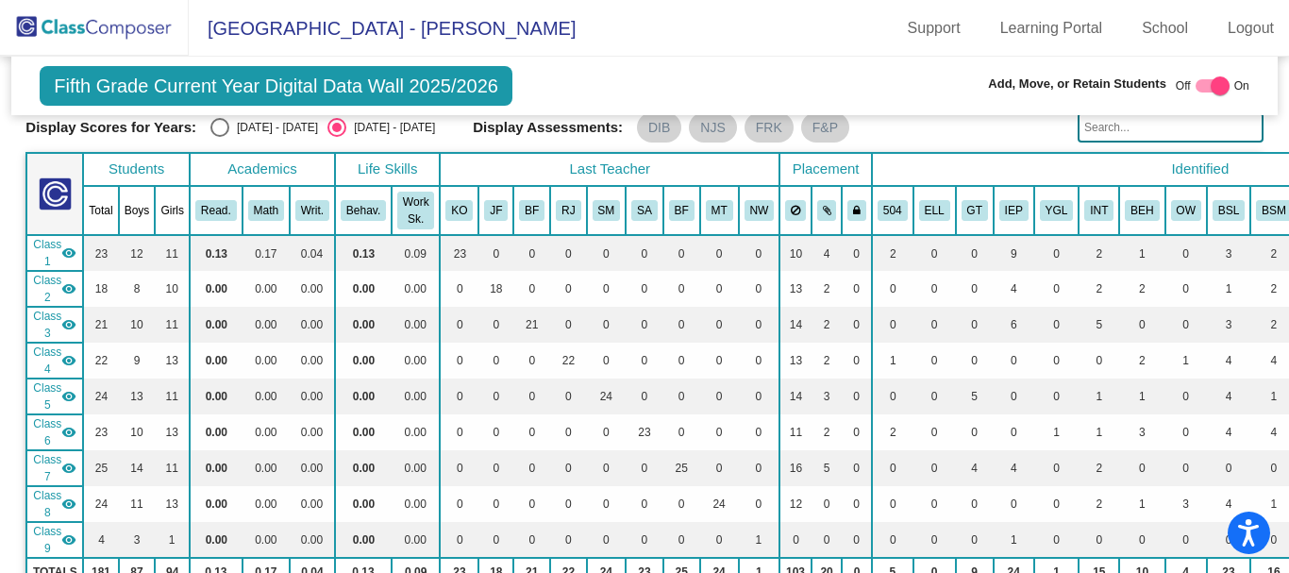
scroll to position [0, 0]
